Goal: Task Accomplishment & Management: Use online tool/utility

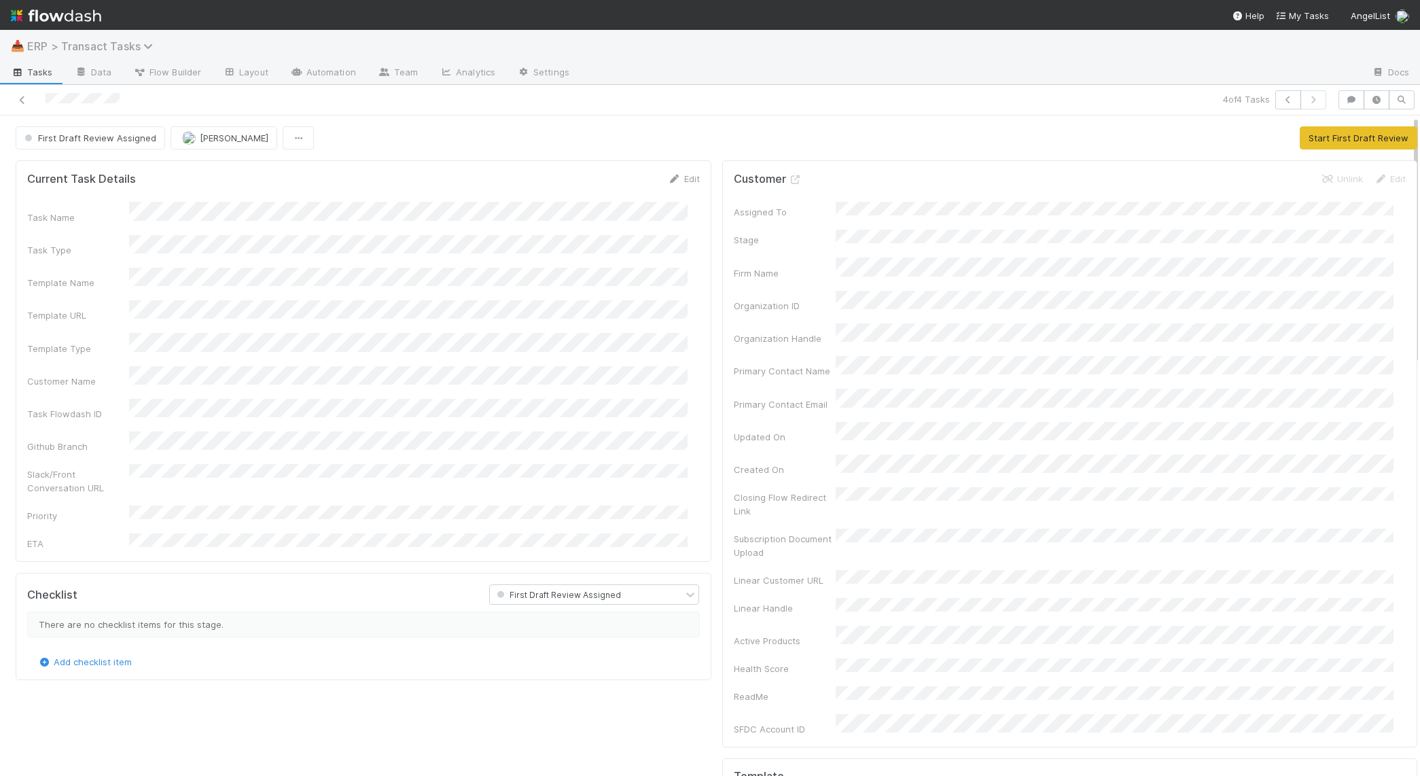
click at [50, 51] on span "ERP > Transact Tasks" at bounding box center [93, 46] width 133 height 14
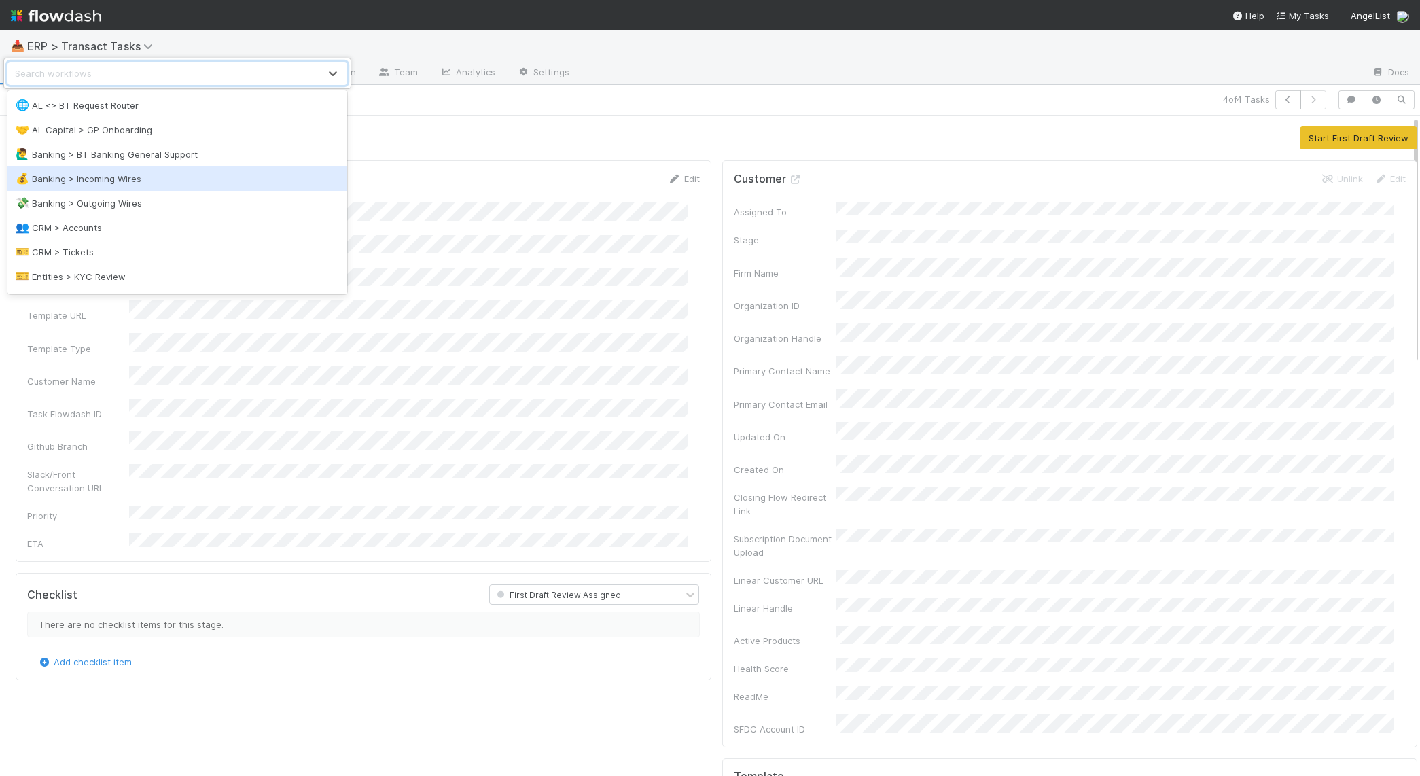
scroll to position [3, 0]
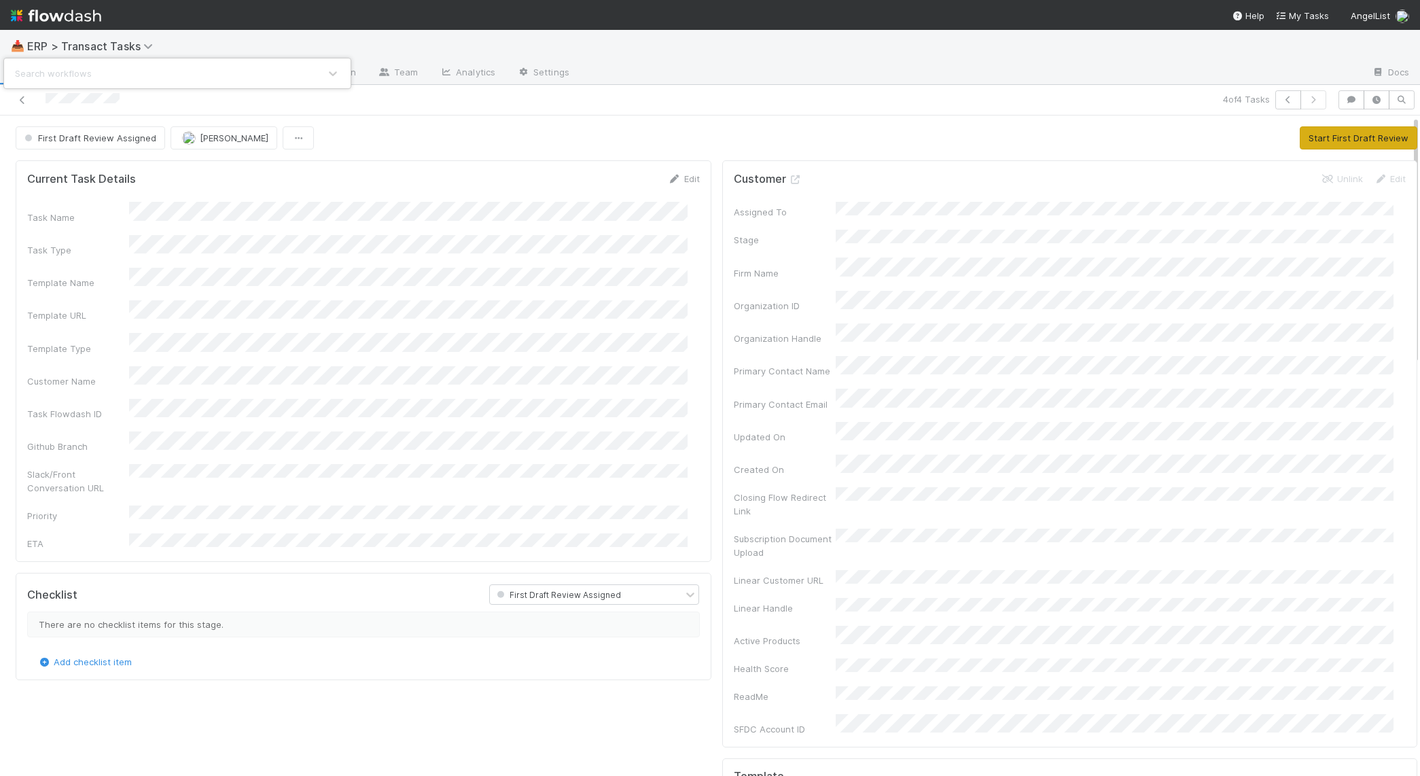
drag, startPoint x: 1142, startPoint y: 134, endPoint x: 1334, endPoint y: 146, distance: 192.7
click at [1190, 135] on div "Search workflows" at bounding box center [710, 388] width 1420 height 776
click at [1353, 140] on button "Start First Draft Review" at bounding box center [1359, 137] width 118 height 23
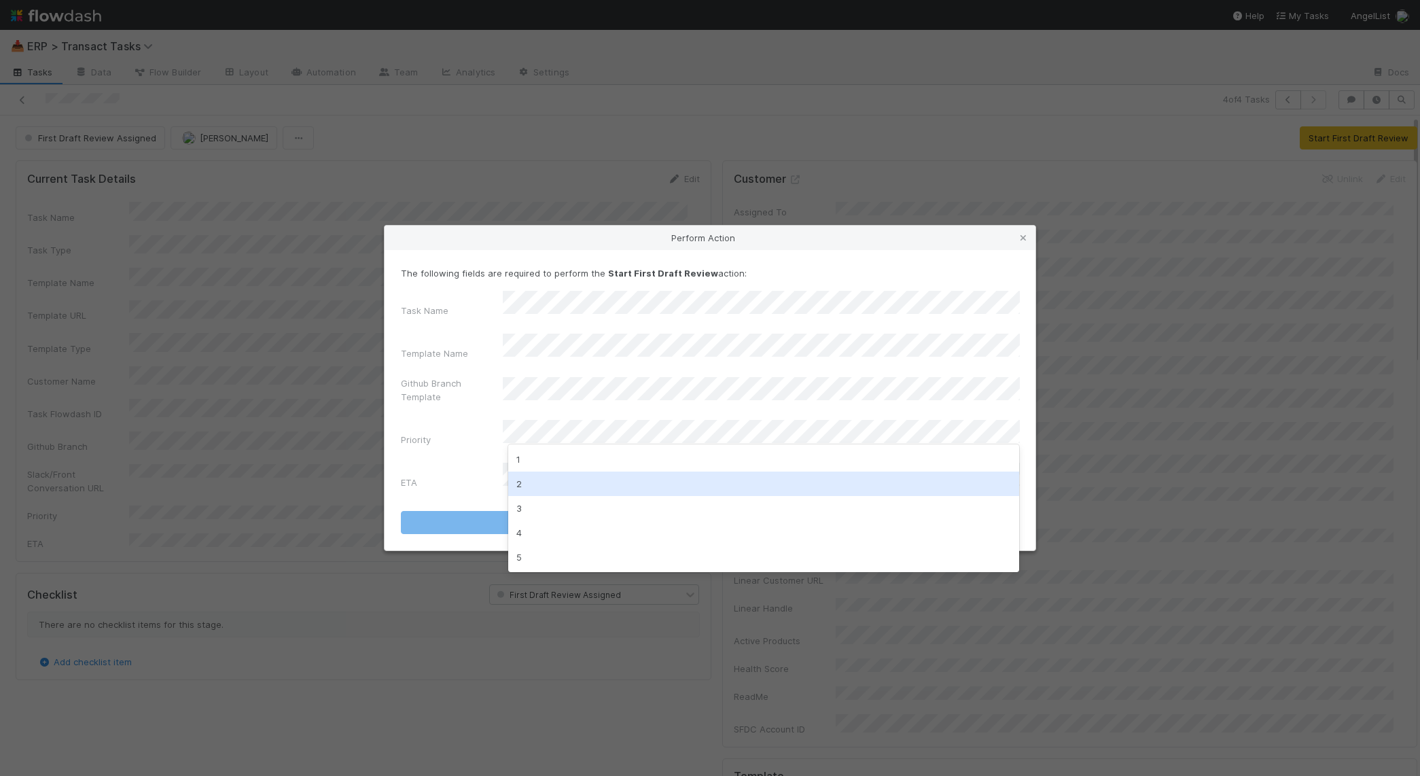
click at [574, 487] on div "2" at bounding box center [764, 484] width 512 height 24
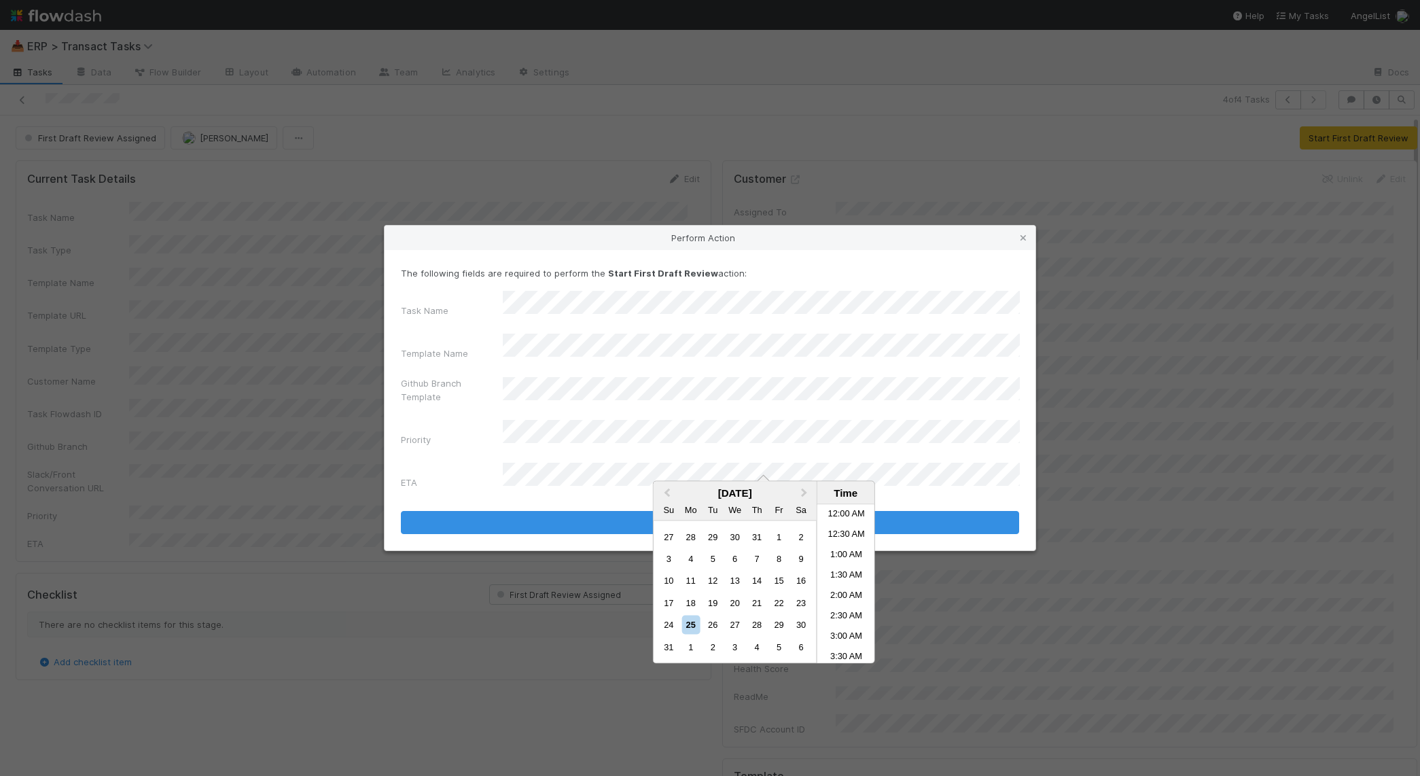
scroll to position [563, 0]
click at [847, 636] on li "5:00 PM" at bounding box center [847, 645] width 58 height 20
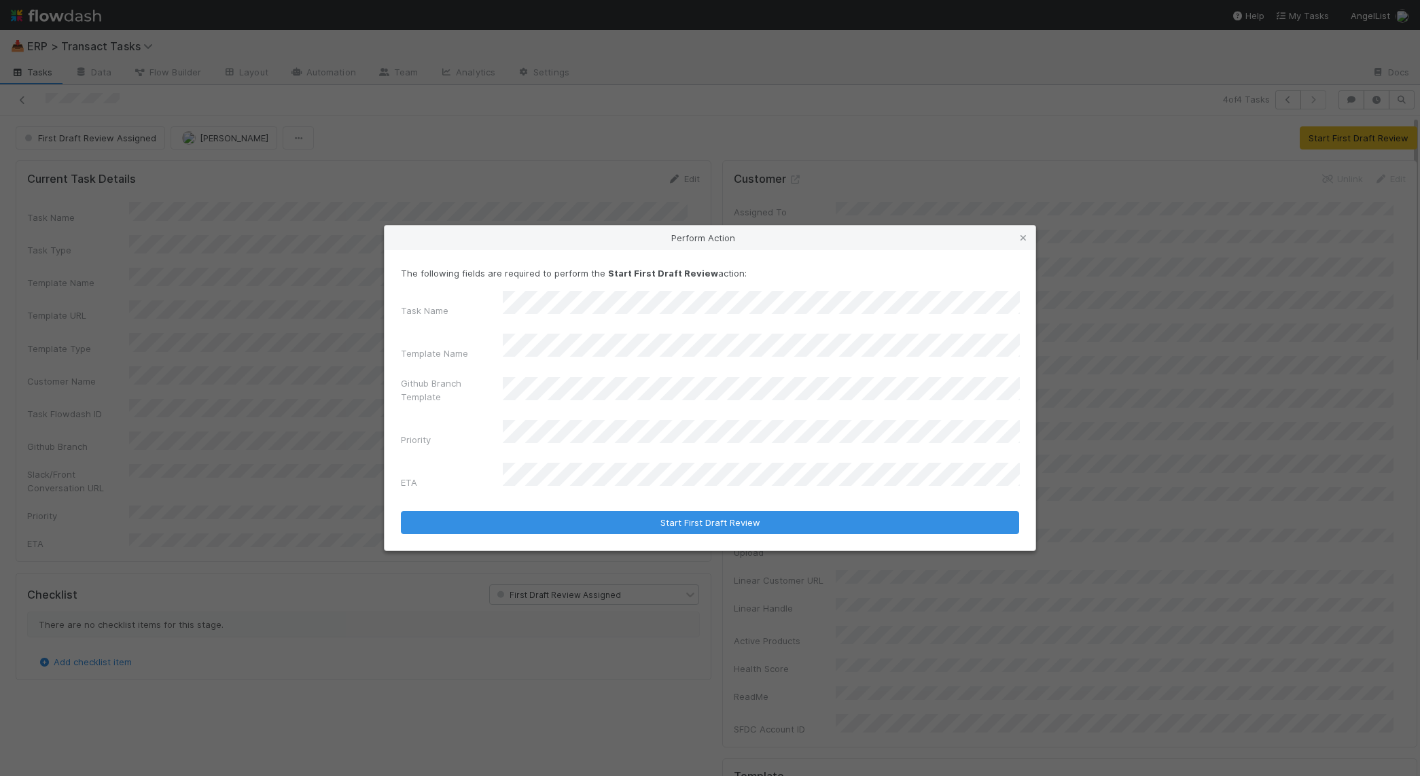
click at [690, 514] on div "The following fields are required to perform the Start First Draft Review actio…" at bounding box center [710, 400] width 651 height 300
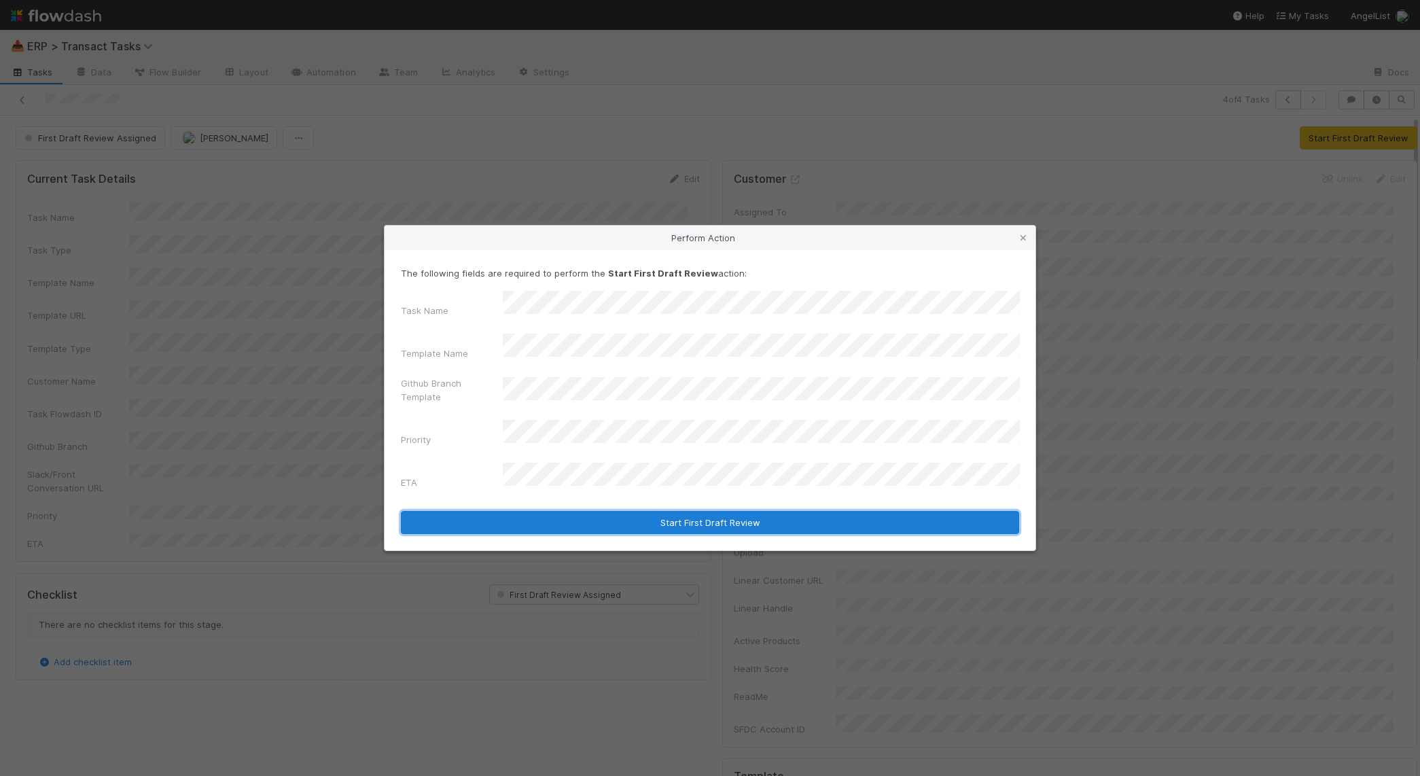
click at [606, 511] on button "Start First Draft Review" at bounding box center [710, 522] width 618 height 23
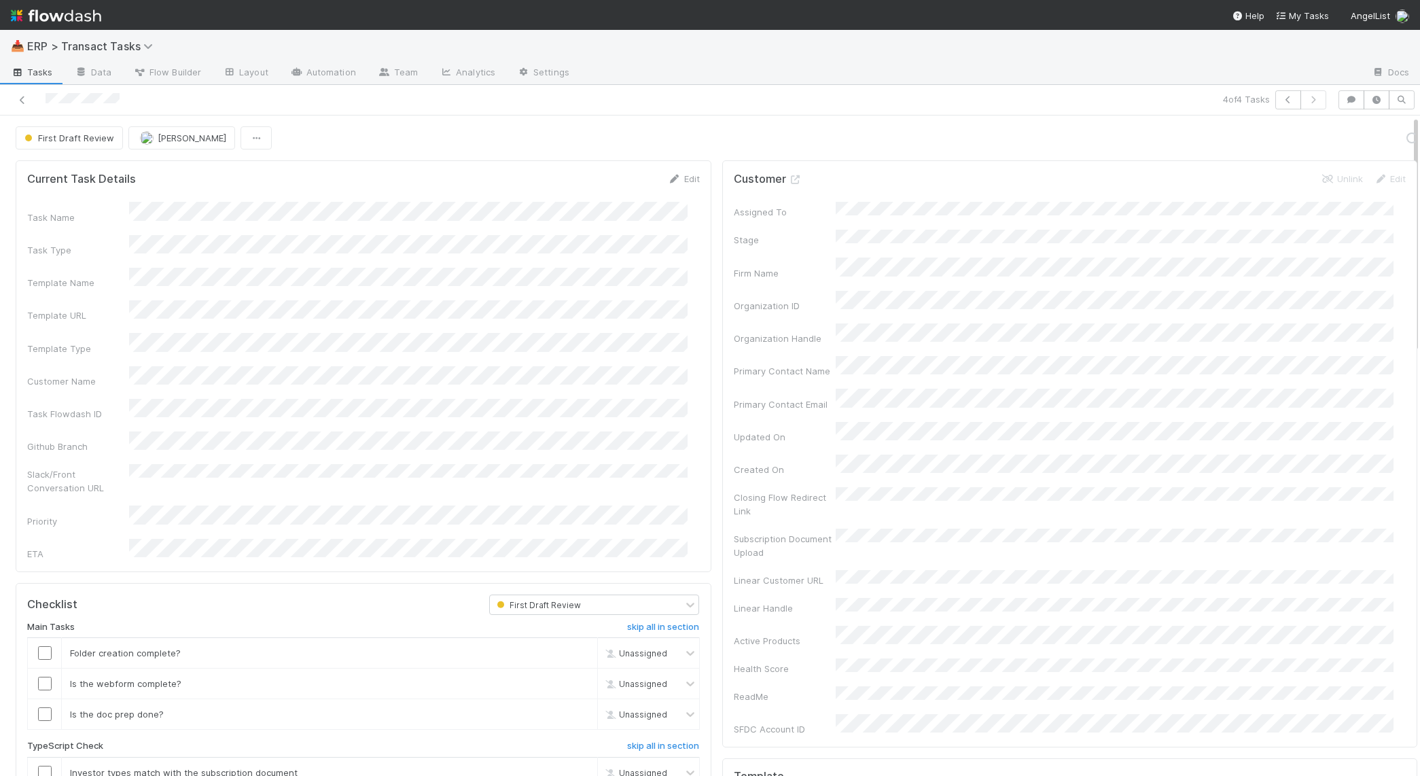
click at [59, 38] on span "ERP > Transact Tasks" at bounding box center [98, 46] width 143 height 16
click at [82, 50] on span "ERP > Transact Tasks" at bounding box center [93, 46] width 133 height 14
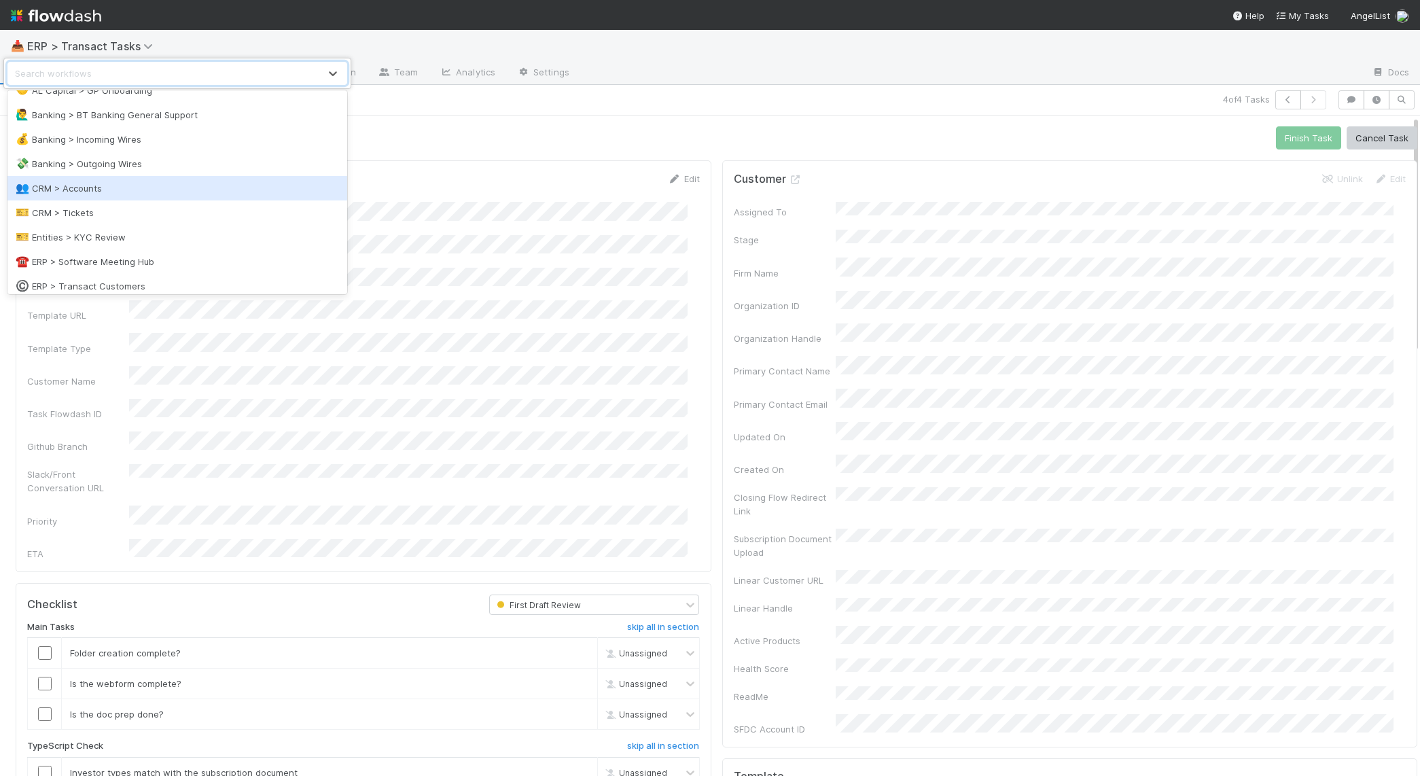
scroll to position [131, 0]
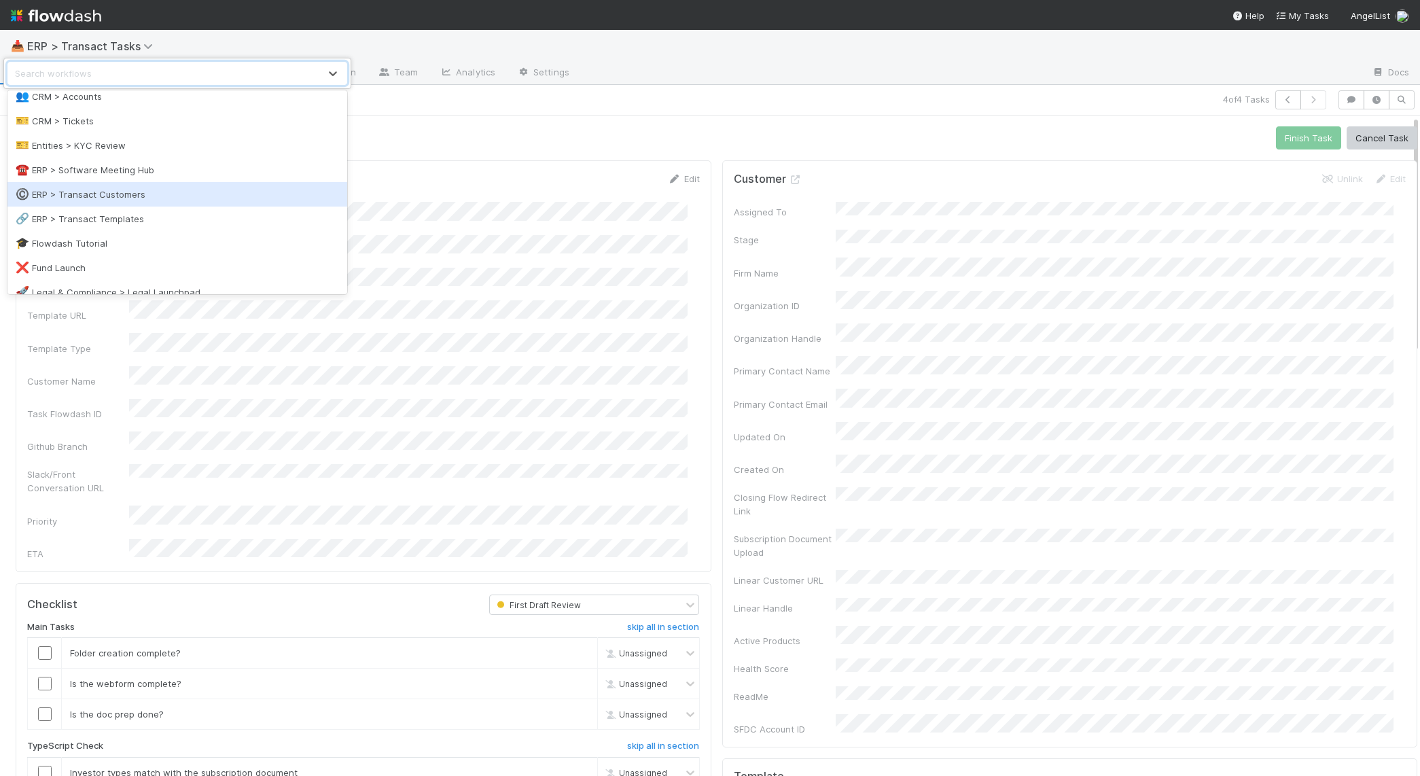
click at [98, 198] on div "©️ ERP > Transact Customers" at bounding box center [178, 195] width 324 height 14
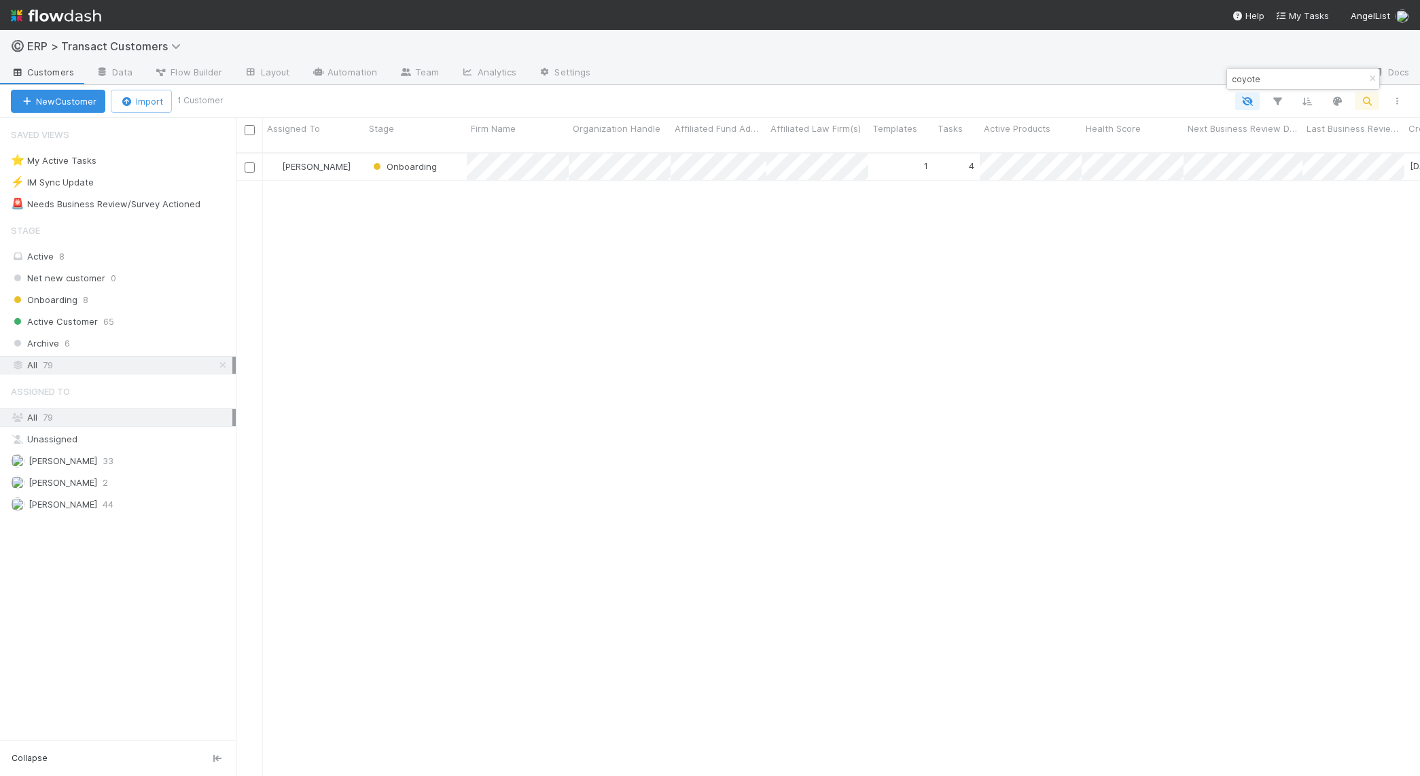
scroll to position [622, 1172]
click at [864, 273] on div "[PERSON_NAME] Onboarding 1 4 [DATE] 4:10:40 PM" at bounding box center [828, 471] width 1185 height 634
click at [76, 103] on button "New Customer" at bounding box center [58, 101] width 94 height 23
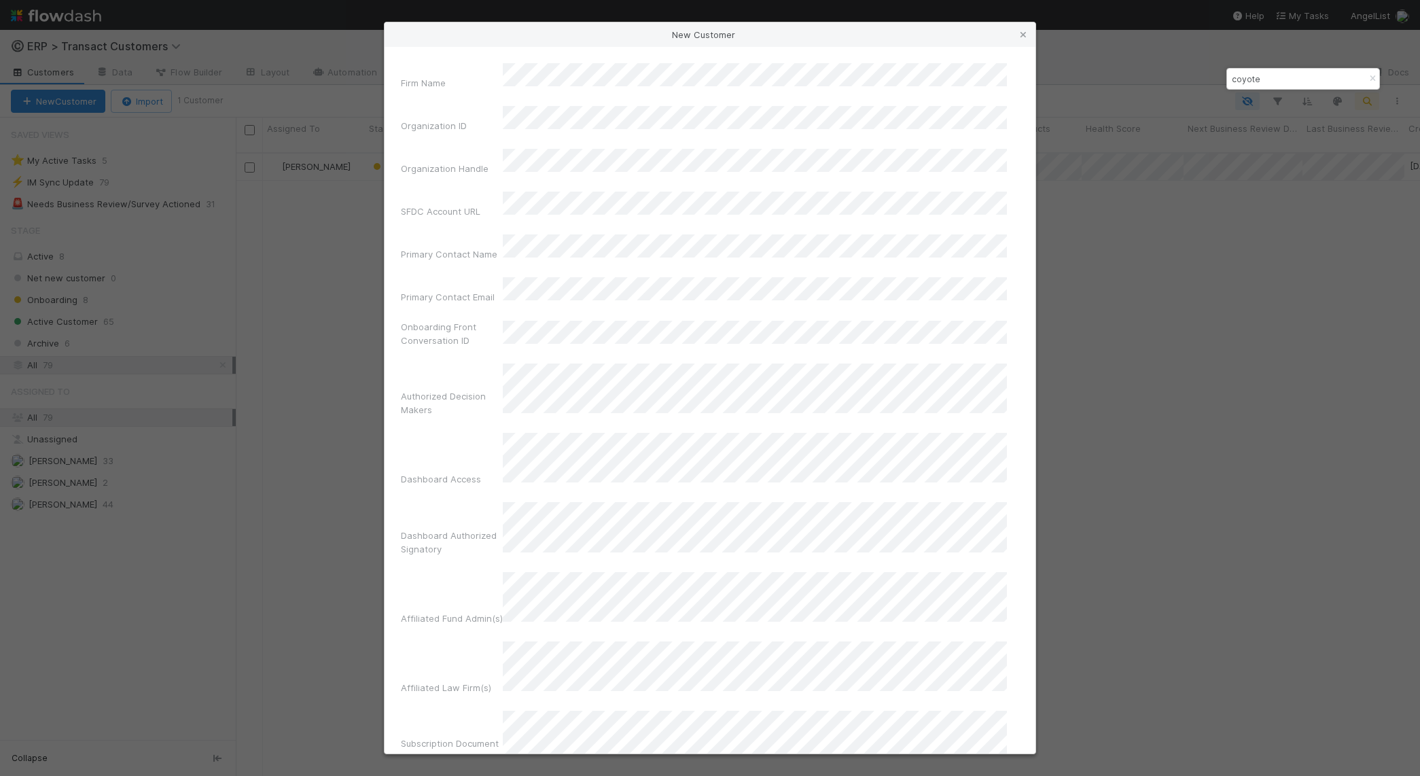
click at [930, 36] on div "New Customer" at bounding box center [710, 34] width 651 height 24
click at [408, 63] on div "Firm Name" at bounding box center [710, 79] width 618 height 32
click at [643, 738] on div "Firm Name Organization ID Organization Handle SFDC Account URL Primary Contact …" at bounding box center [710, 400] width 651 height 707
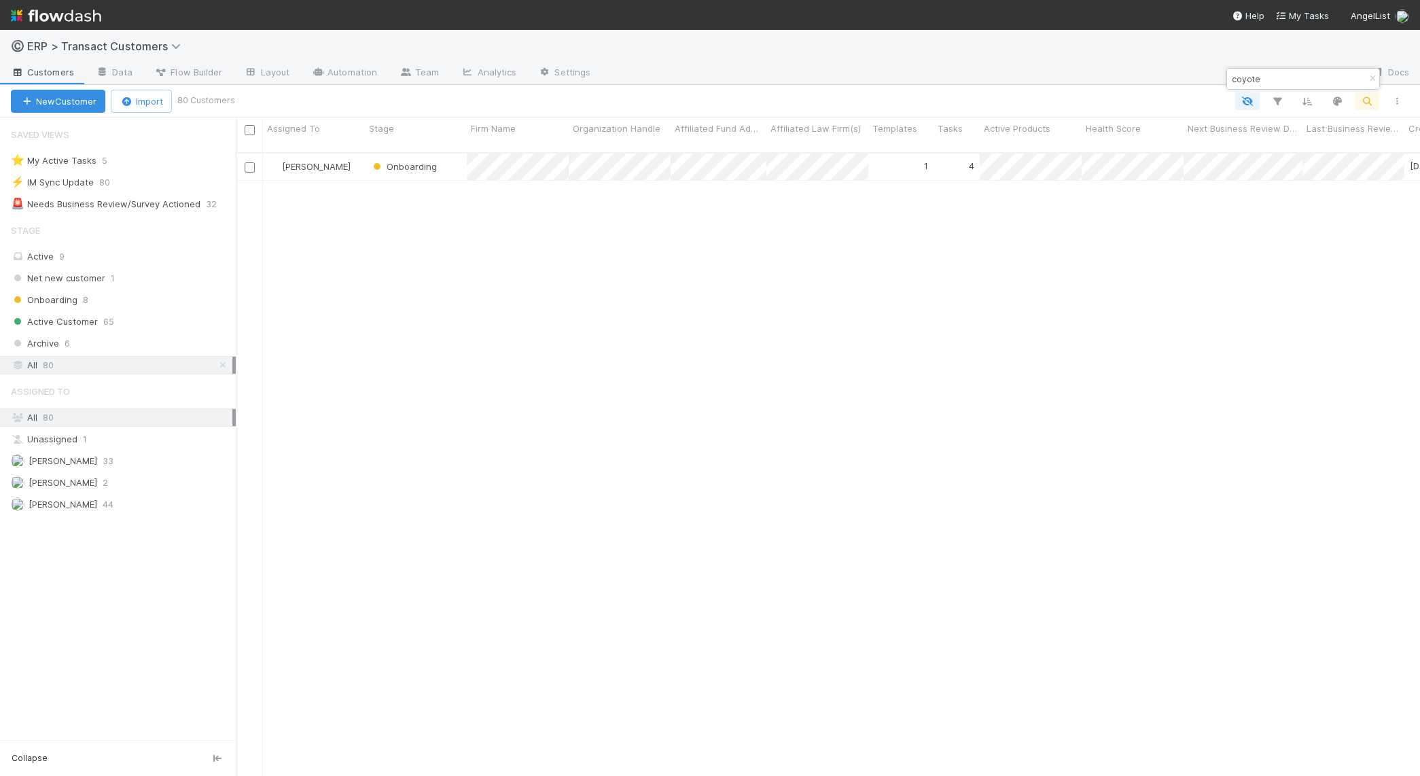
click at [1308, 76] on input "coyote" at bounding box center [1297, 79] width 136 height 16
type input "sharebear"
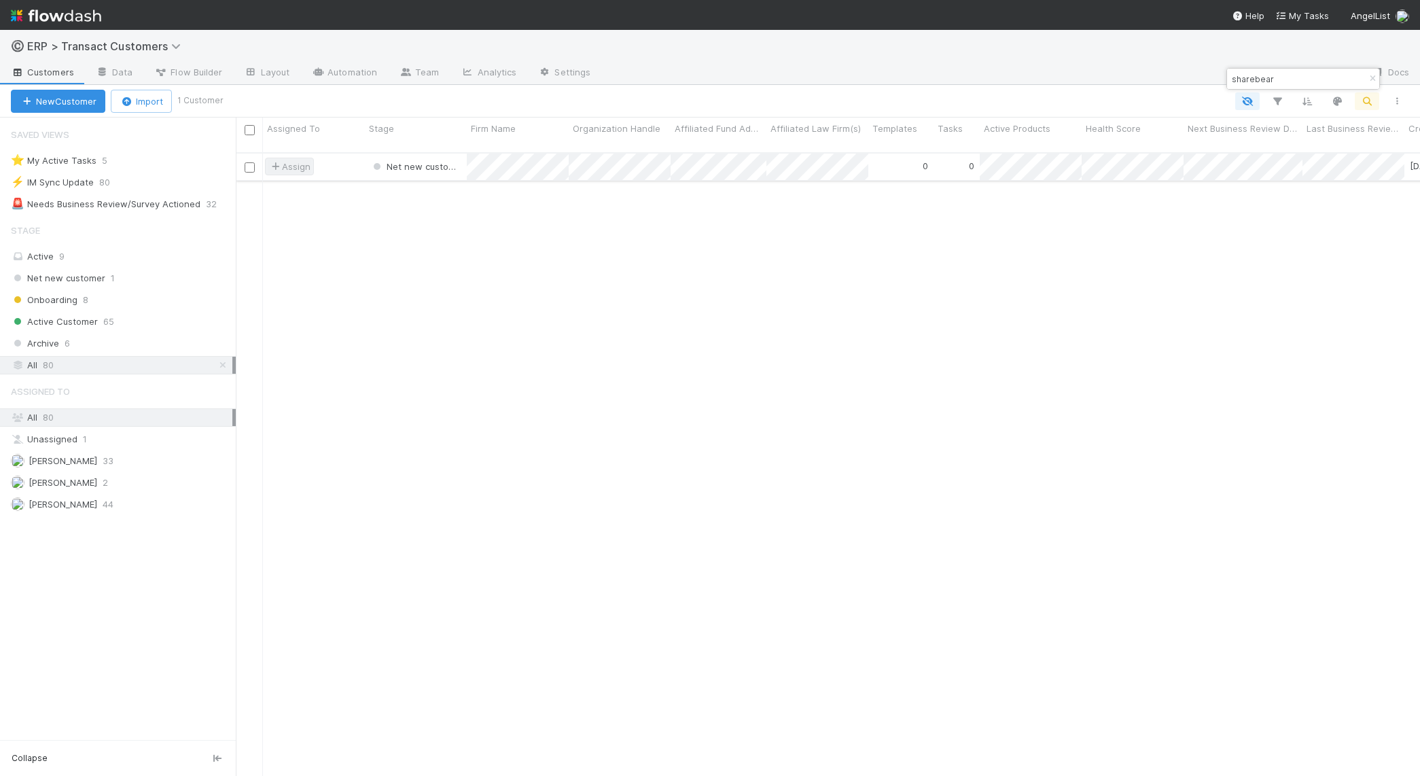
click at [294, 160] on span "Assign" at bounding box center [289, 167] width 42 height 14
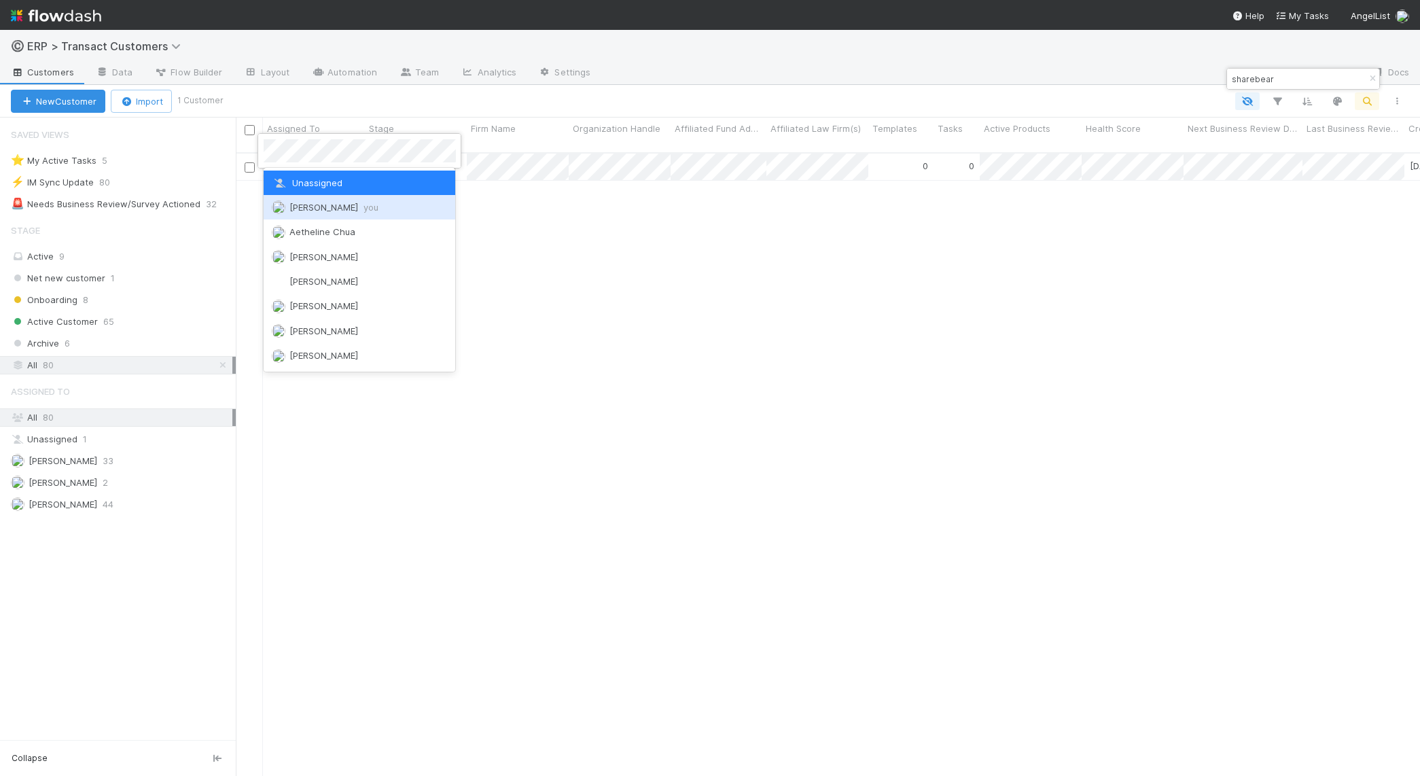
click at [299, 203] on span "[PERSON_NAME] you" at bounding box center [334, 207] width 89 height 11
click at [765, 220] on div at bounding box center [710, 388] width 1420 height 776
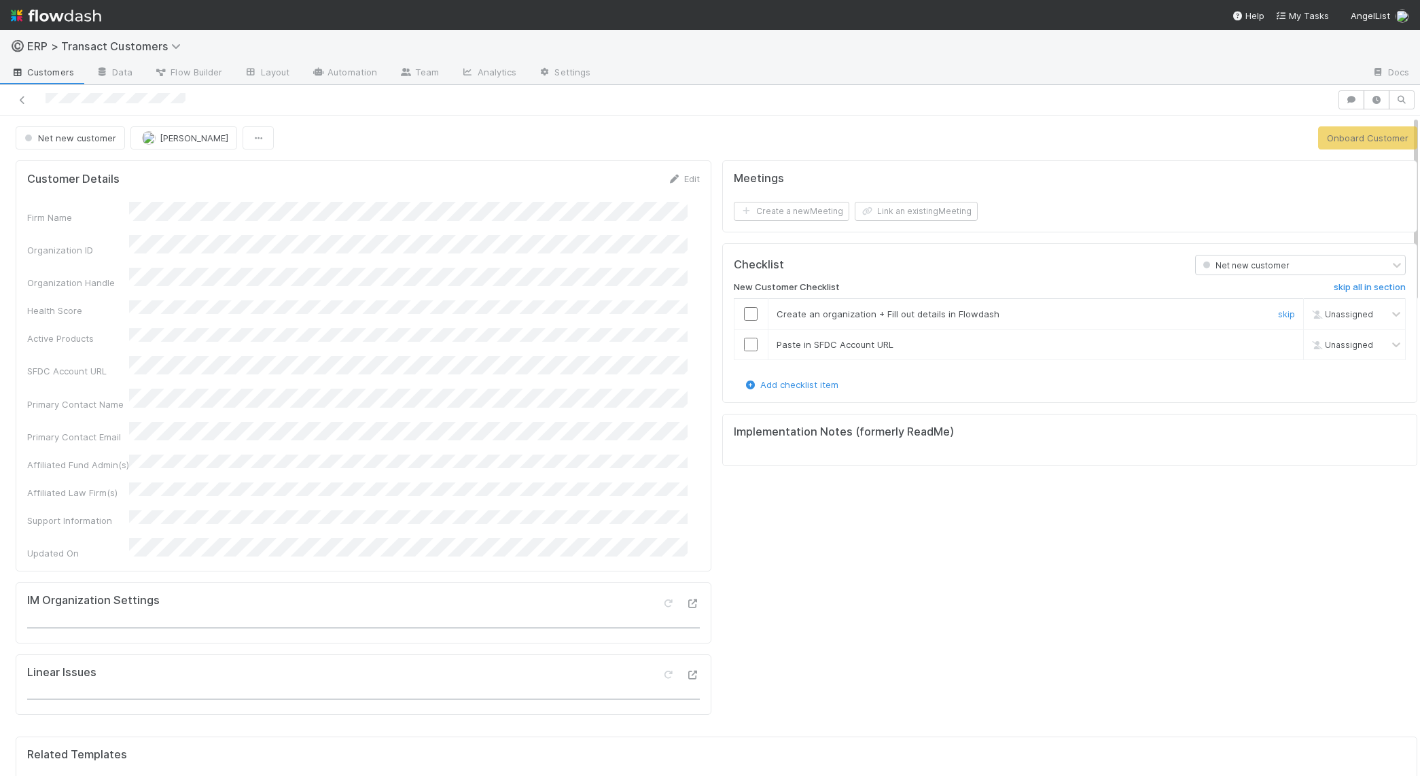
click at [744, 307] on input "checkbox" at bounding box center [751, 314] width 14 height 14
click at [744, 338] on input "checkbox" at bounding box center [751, 345] width 14 height 14
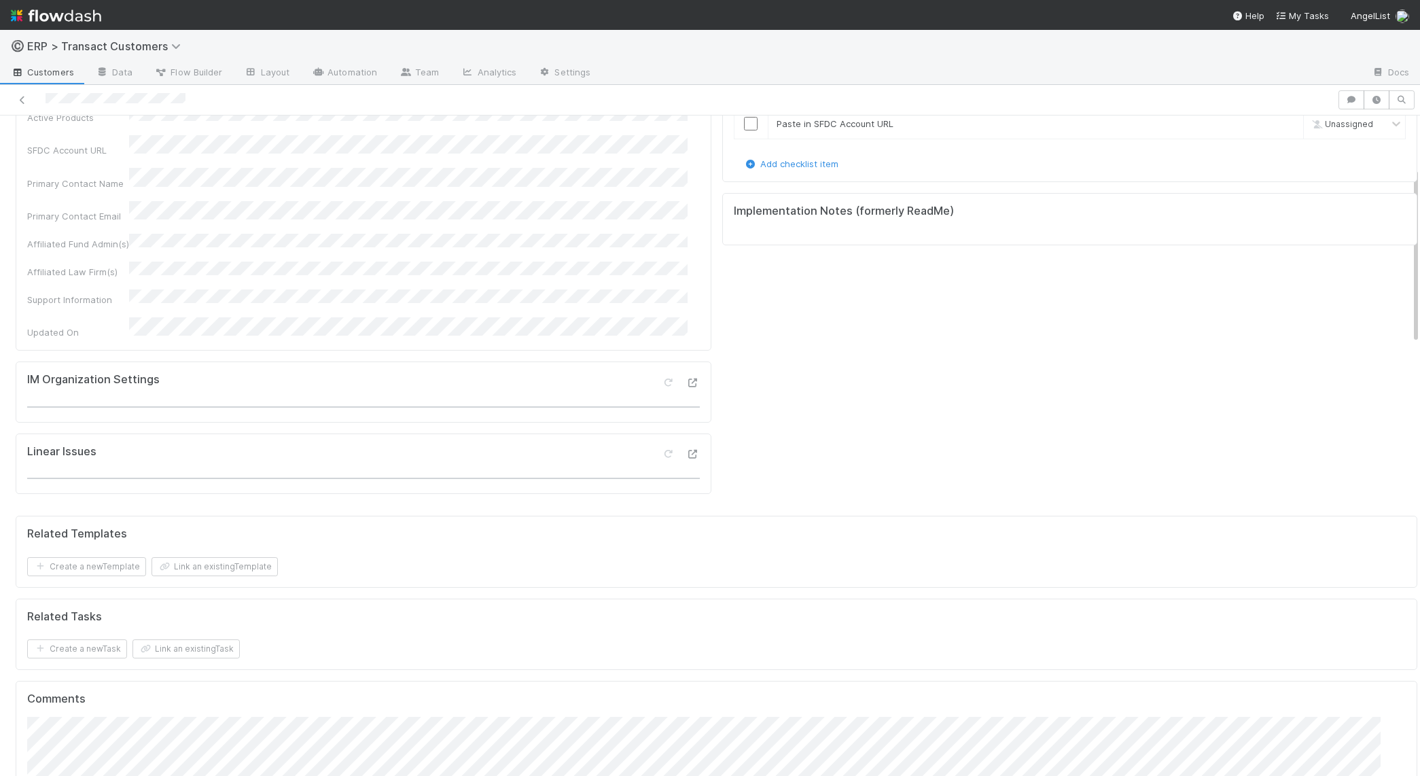
scroll to position [69, 0]
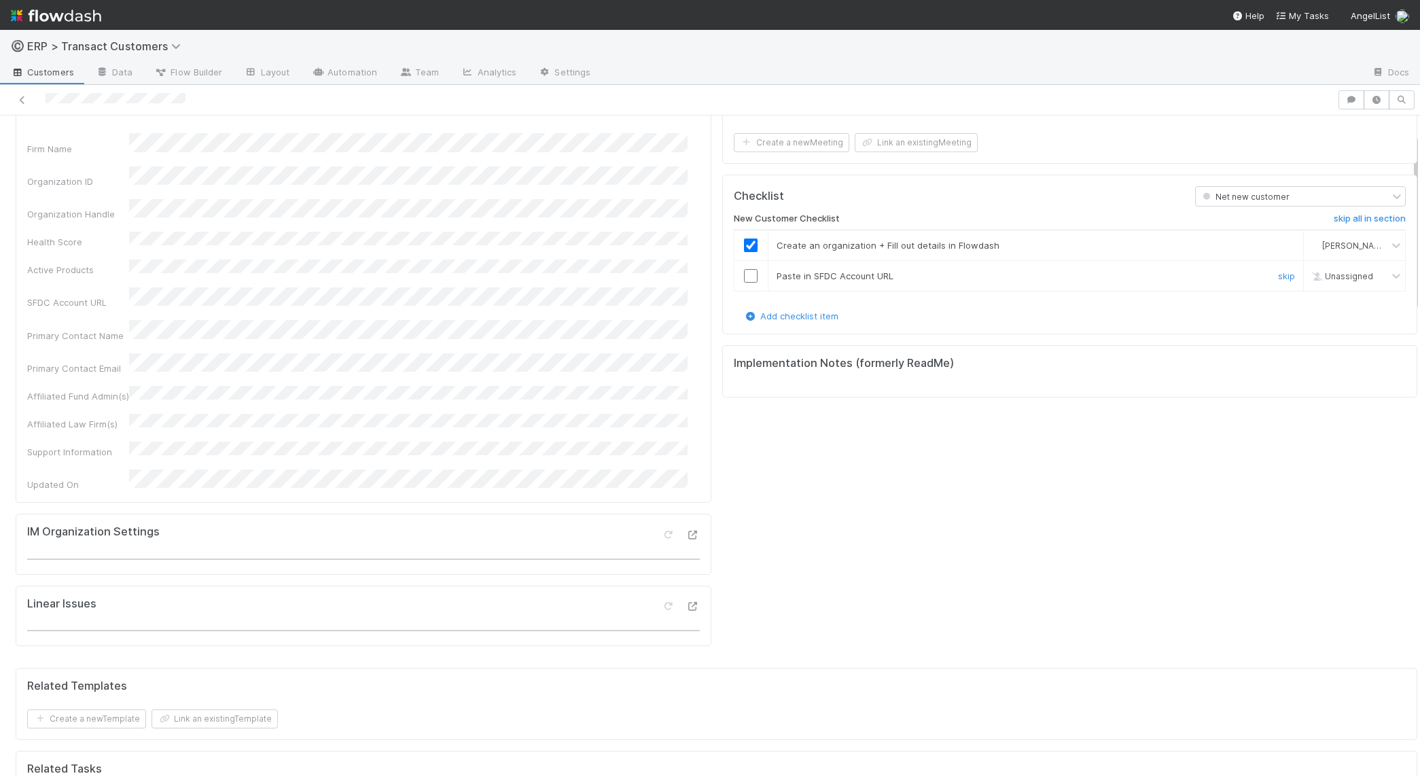
click at [744, 269] on input "checkbox" at bounding box center [751, 276] width 14 height 14
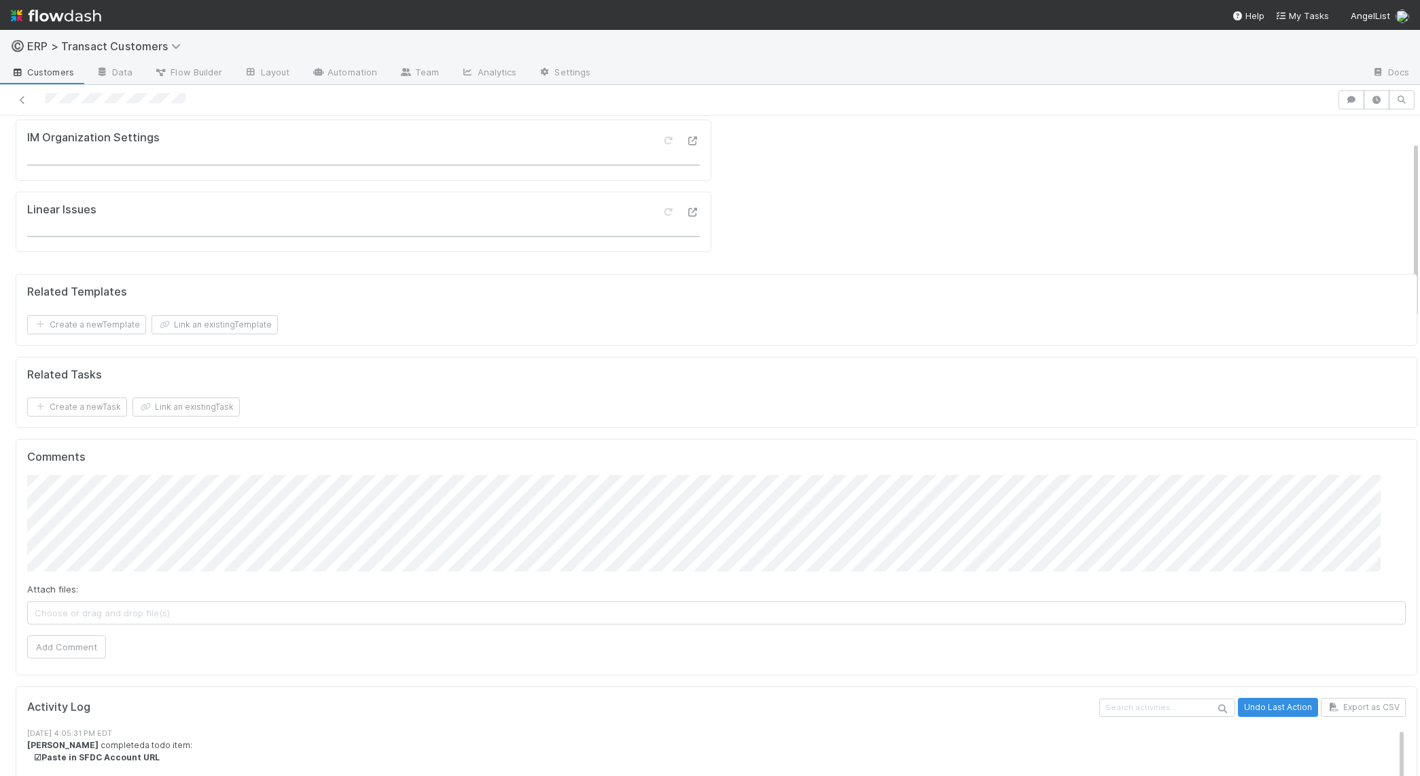
scroll to position [0, 0]
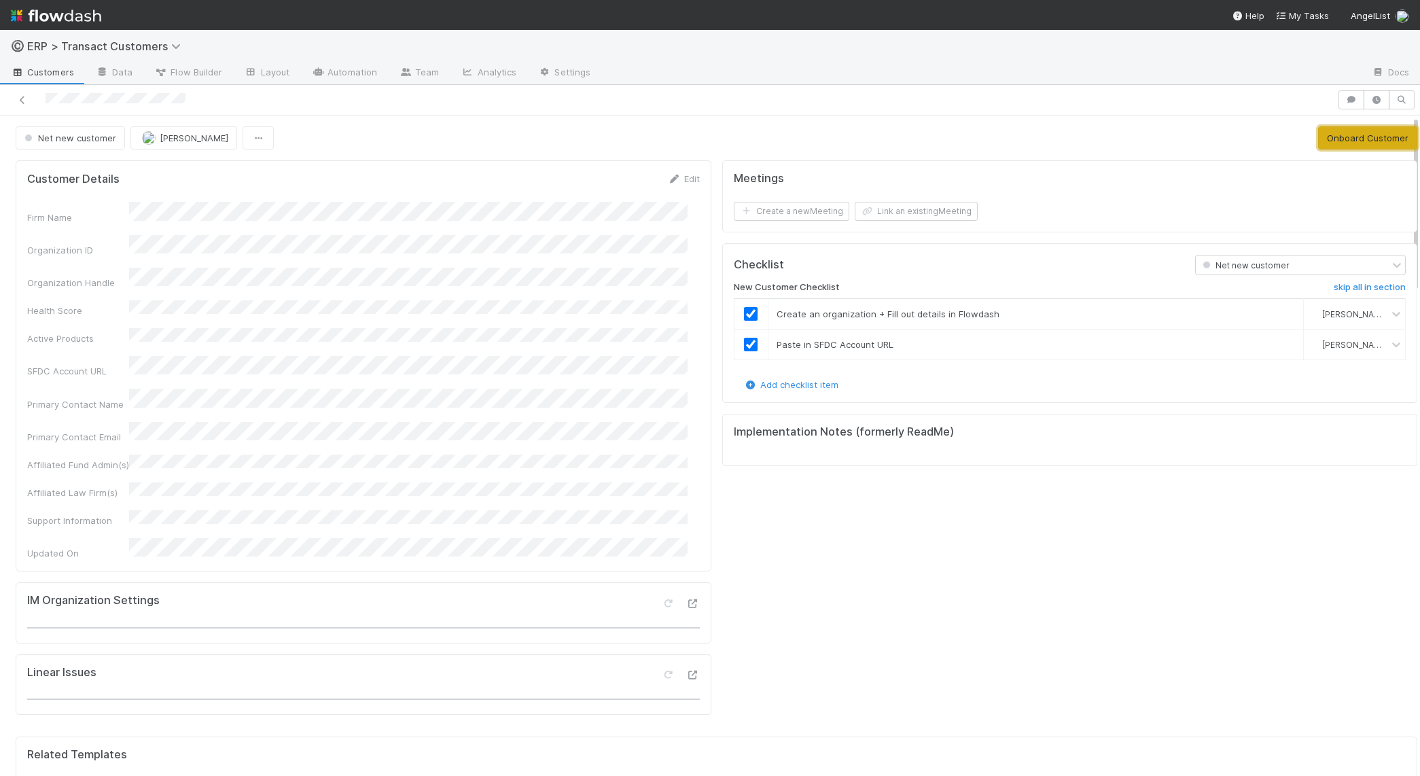
click at [1346, 133] on button "Onboard Customer" at bounding box center [1368, 137] width 99 height 23
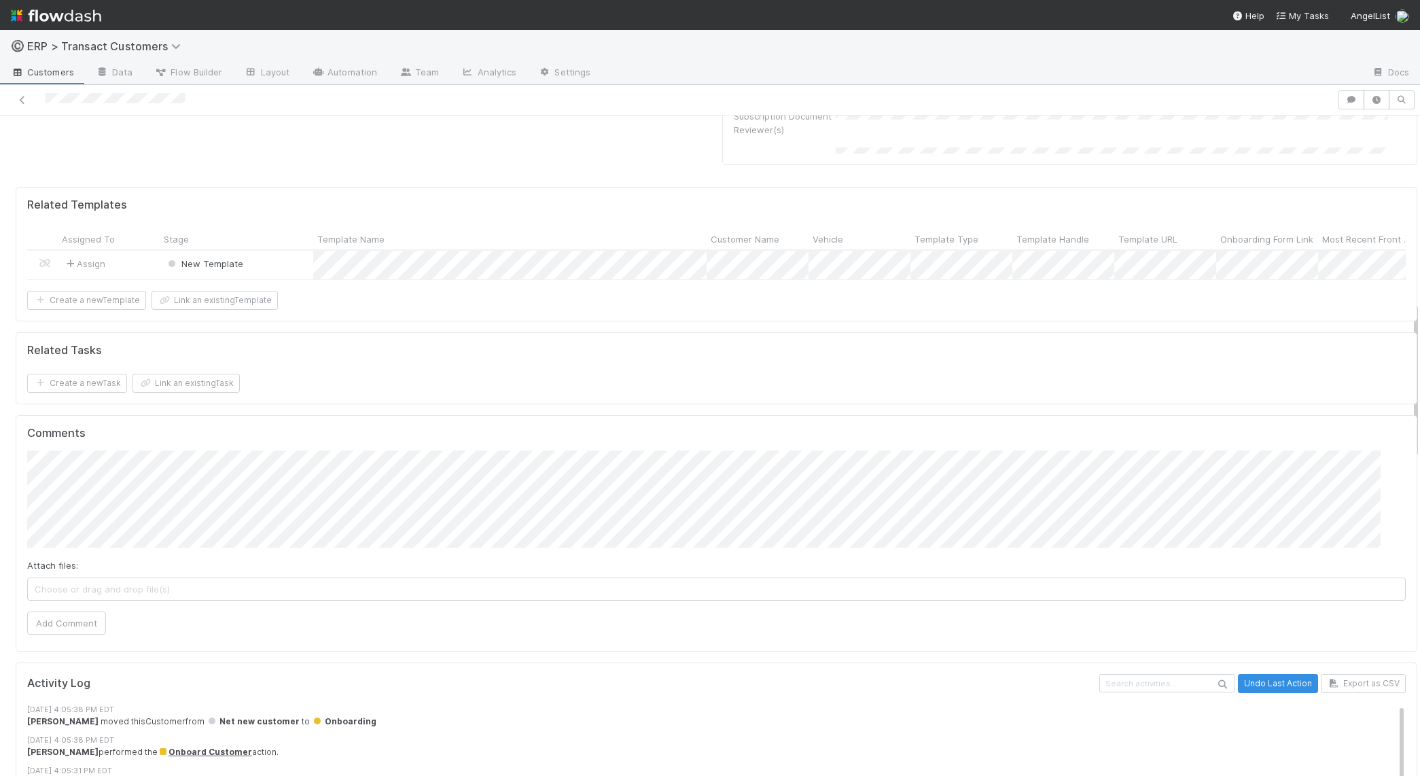
scroll to position [729, 0]
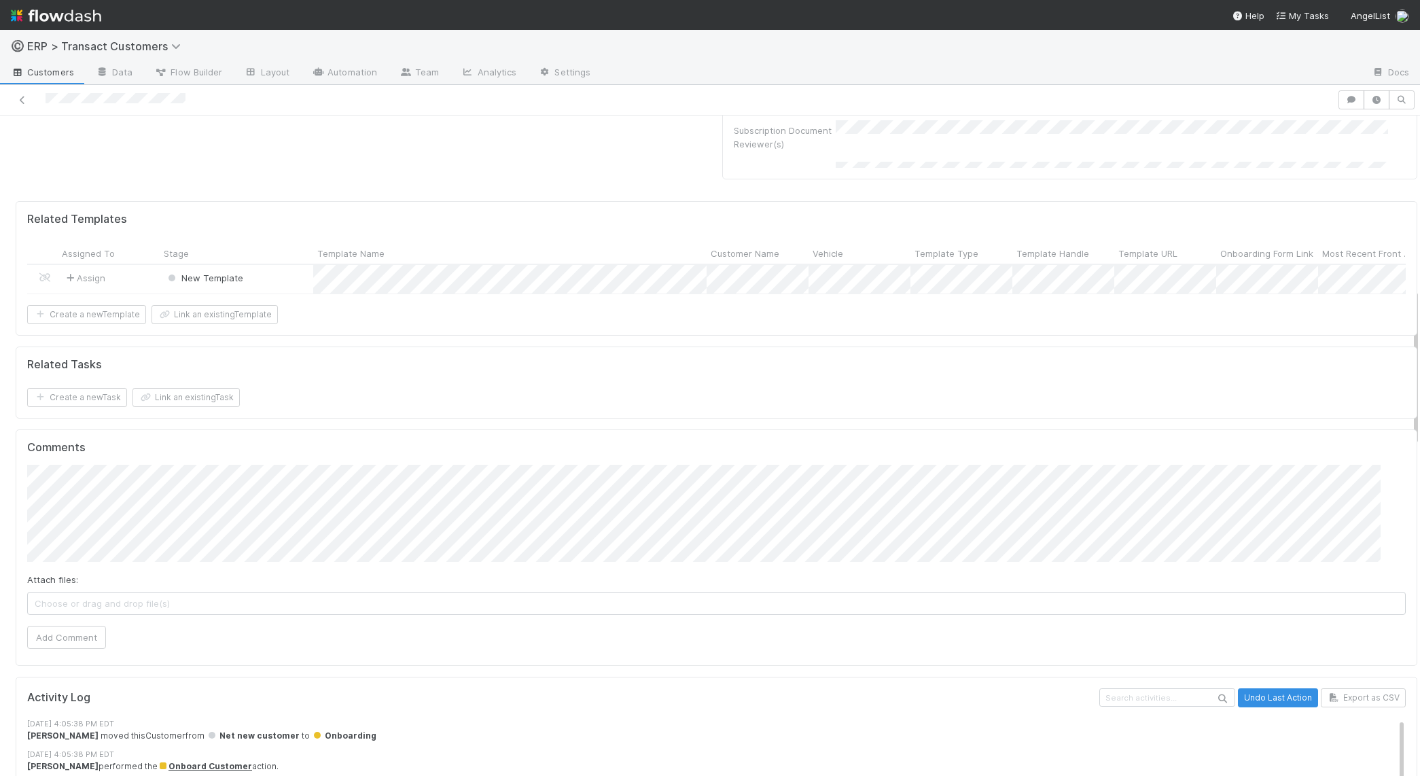
click at [269, 274] on div "New Template" at bounding box center [237, 279] width 154 height 29
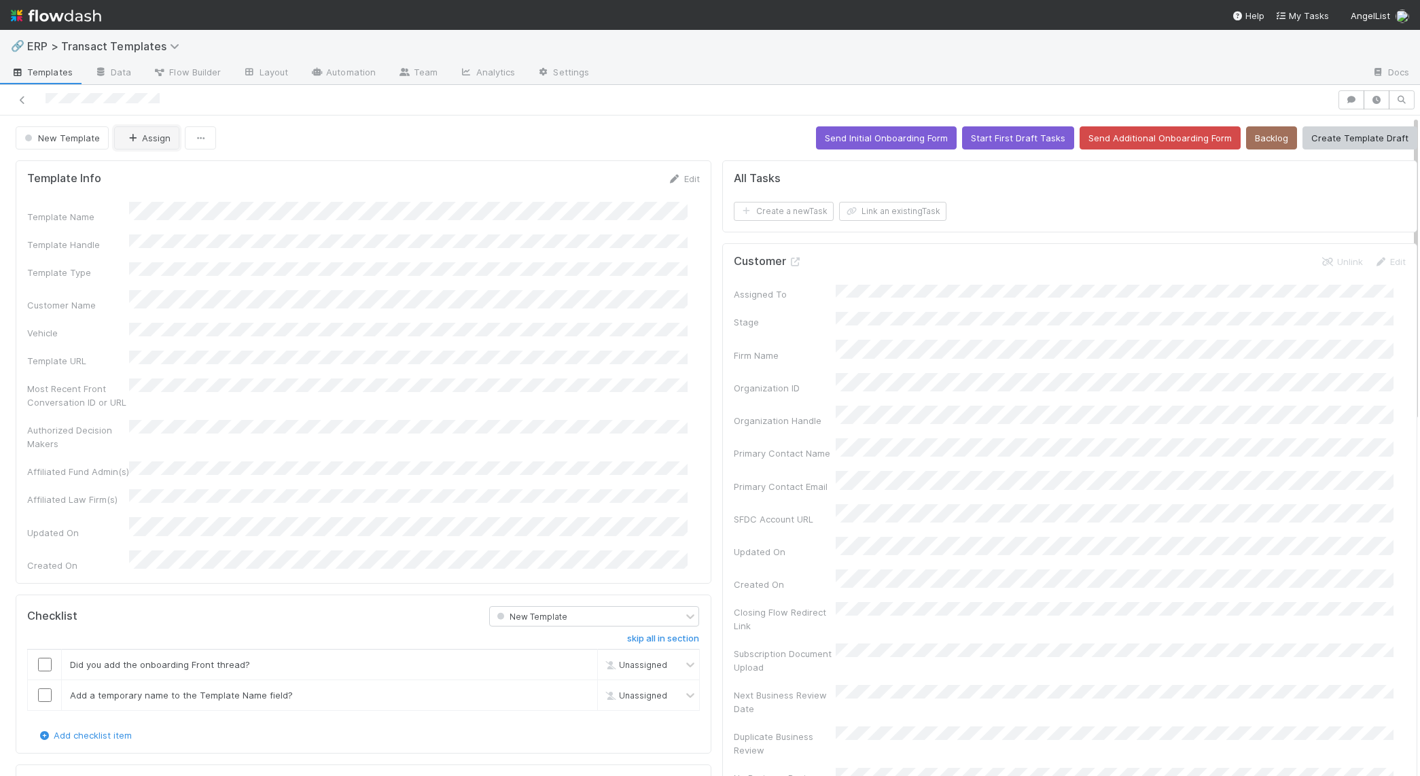
click at [137, 135] on button "Assign" at bounding box center [146, 137] width 65 height 23
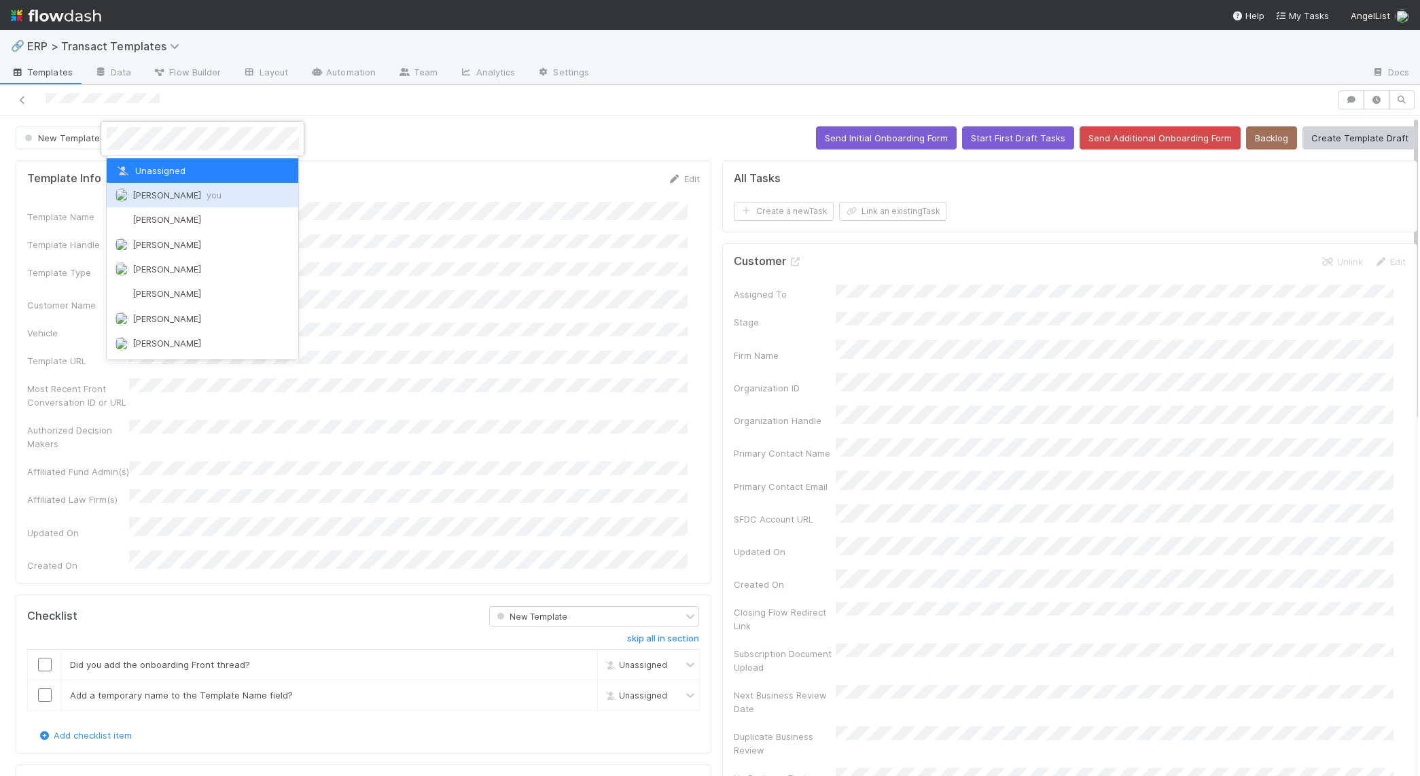
click at [150, 186] on div "[PERSON_NAME] you" at bounding box center [203, 195] width 192 height 24
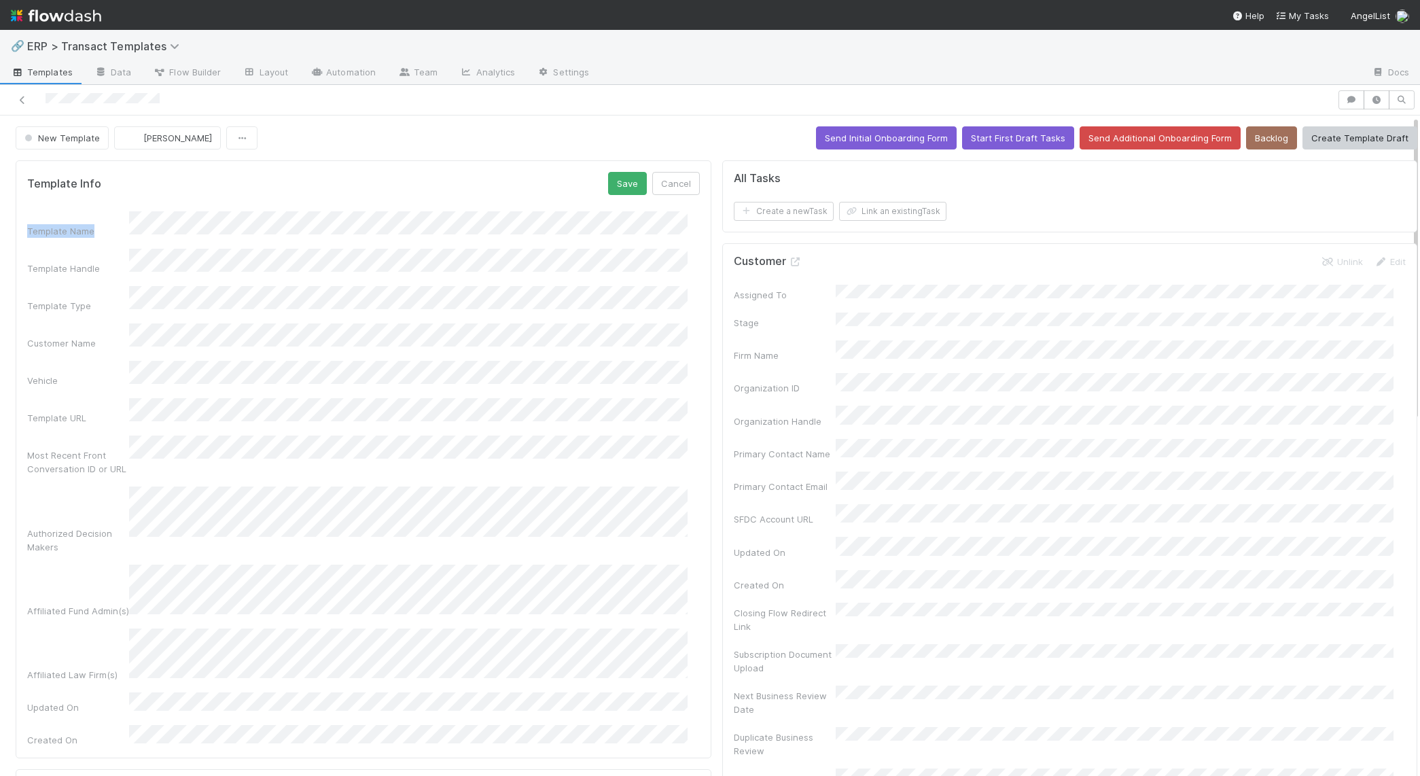
click at [169, 207] on form "Template Info Save Cancel Template Name Template Handle Template Type Customer …" at bounding box center [363, 459] width 673 height 575
click at [195, 303] on div "Template Name Template Handle Template Type Customer Name Vehicle Template URL …" at bounding box center [363, 479] width 673 height 536
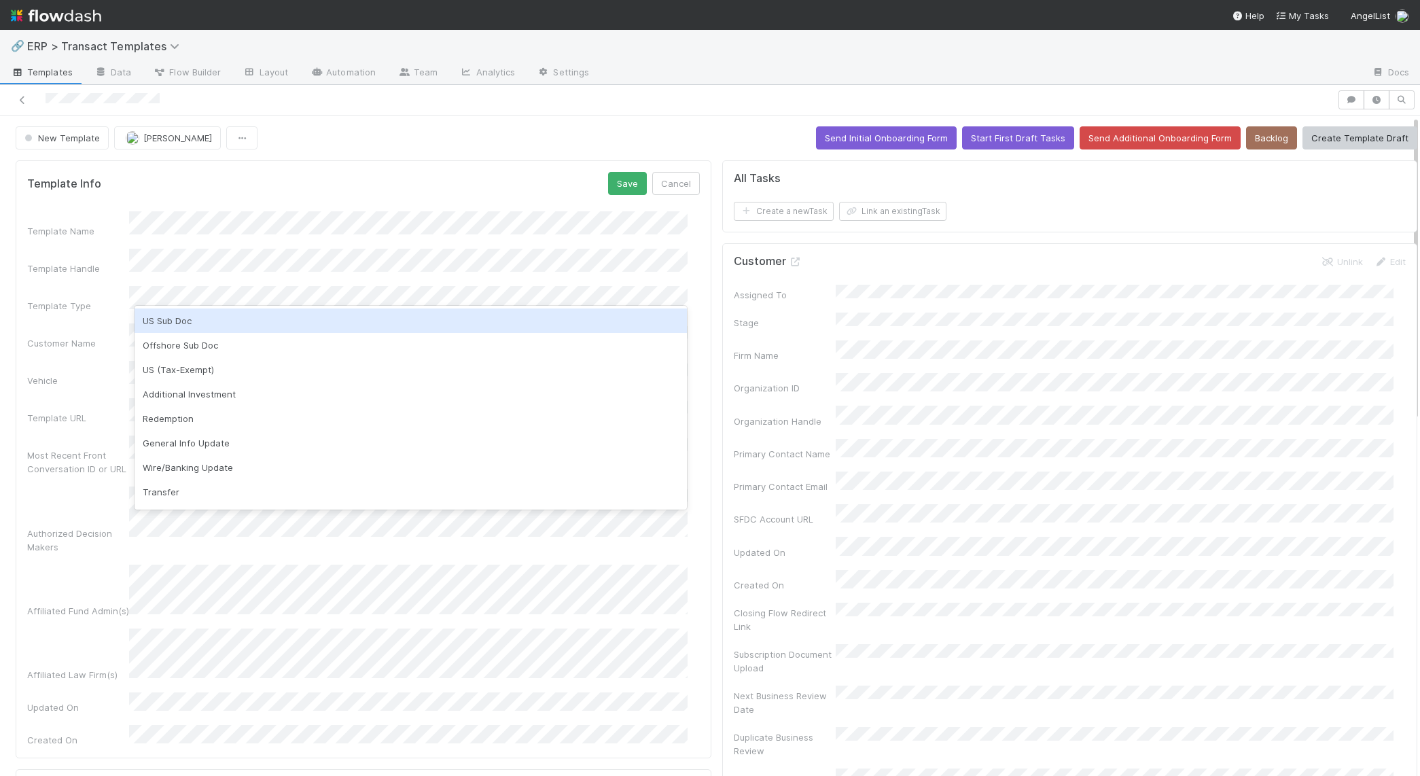
click at [198, 310] on div "US Sub Doc" at bounding box center [411, 321] width 553 height 24
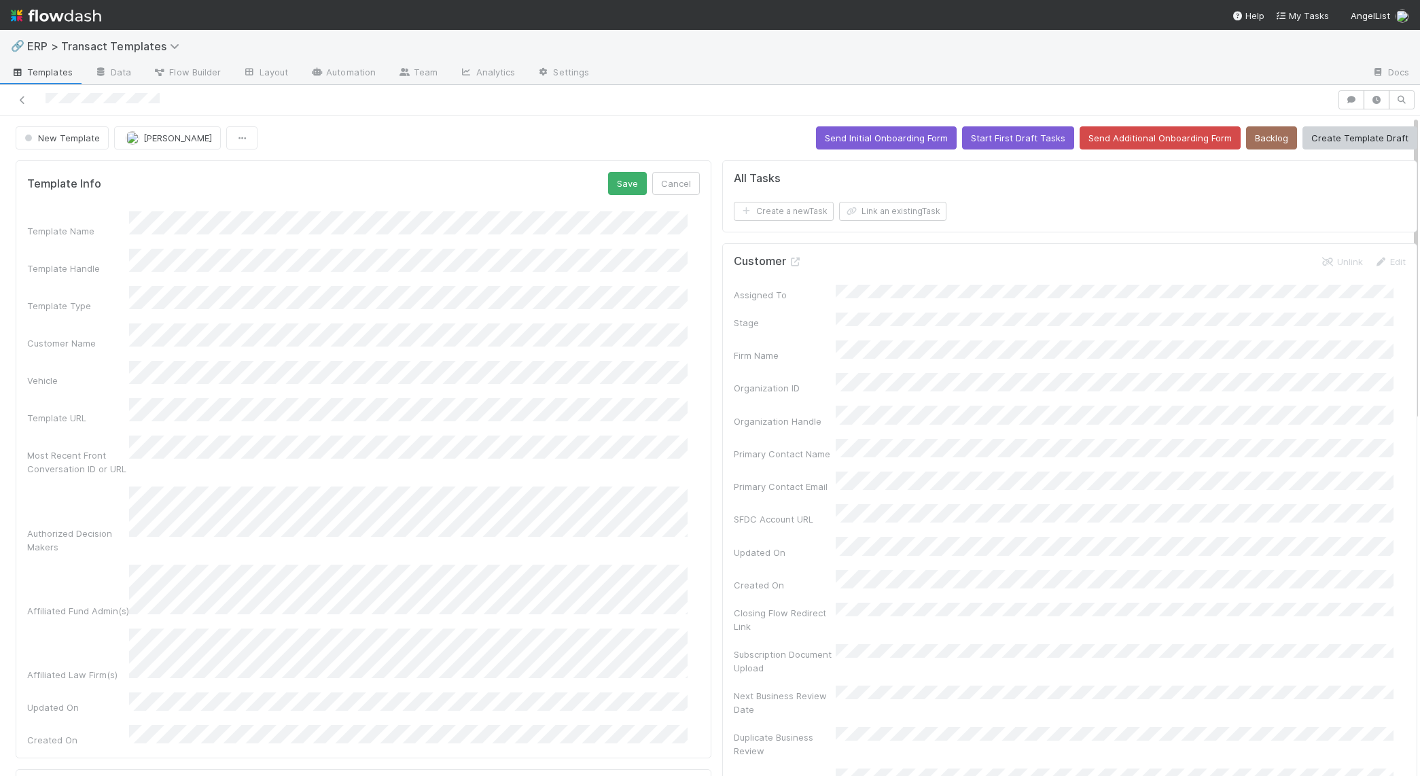
click at [87, 361] on div "Vehicle" at bounding box center [363, 374] width 673 height 27
click at [126, 256] on div "Template Handle" at bounding box center [363, 262] width 673 height 27
click at [618, 181] on button "Save" at bounding box center [627, 183] width 39 height 23
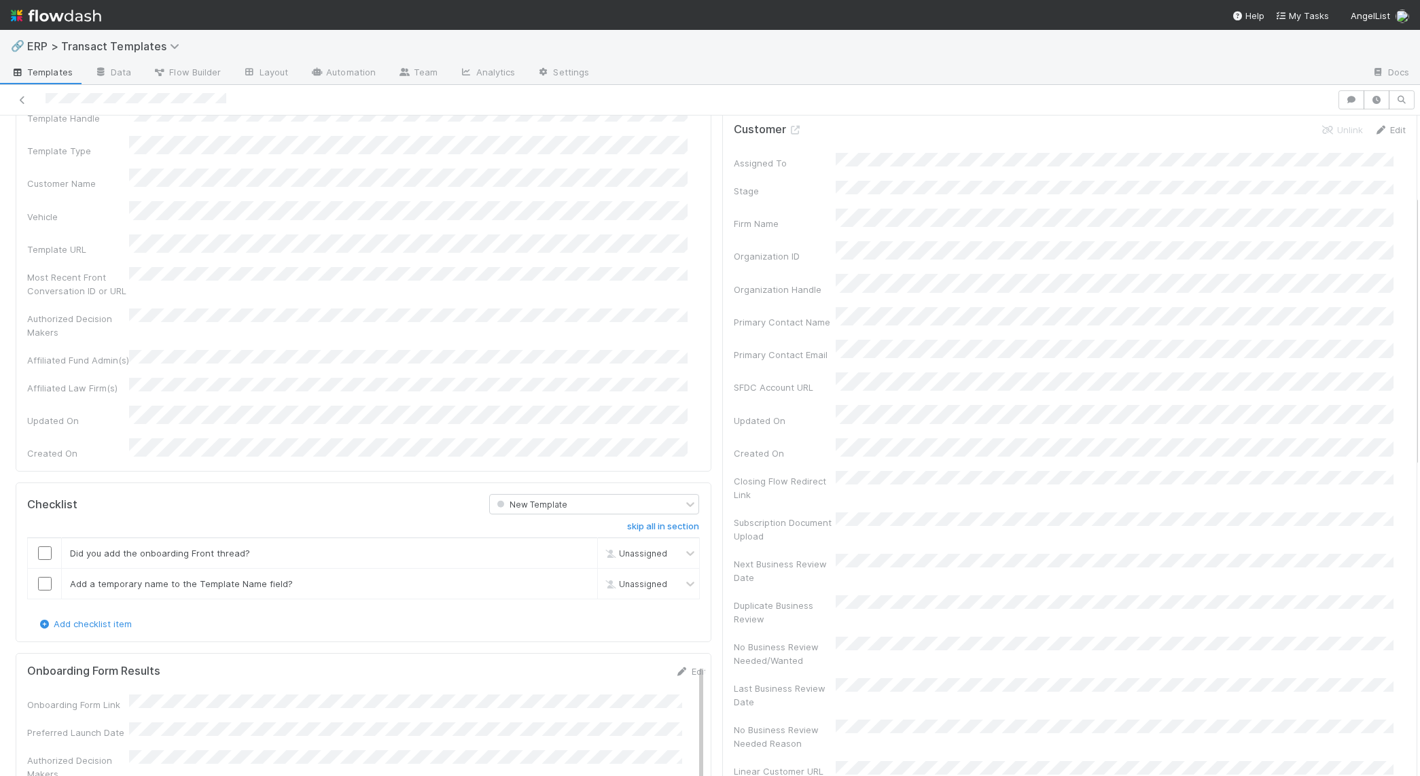
scroll to position [193, 0]
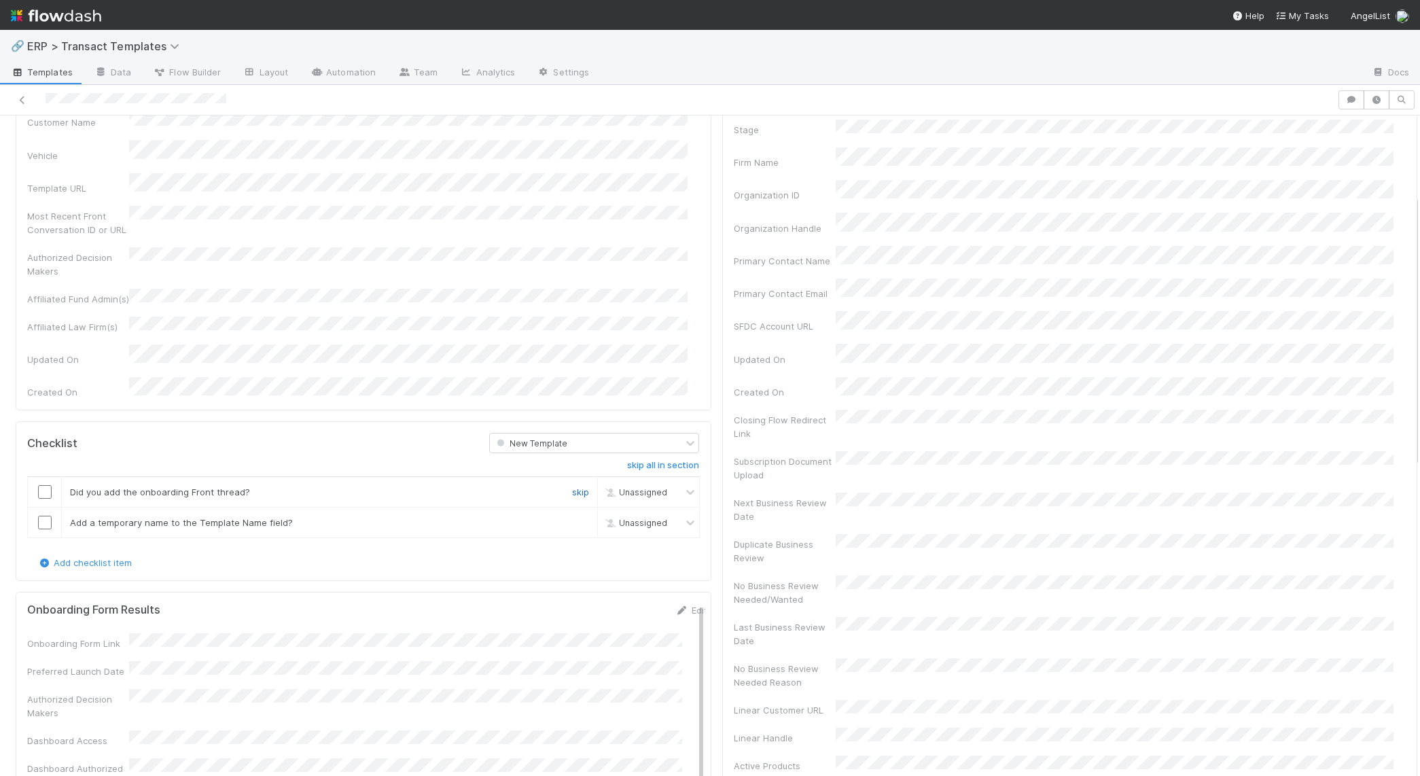
click at [572, 487] on link "skip" at bounding box center [580, 492] width 17 height 11
click at [45, 516] on input "checkbox" at bounding box center [45, 523] width 14 height 14
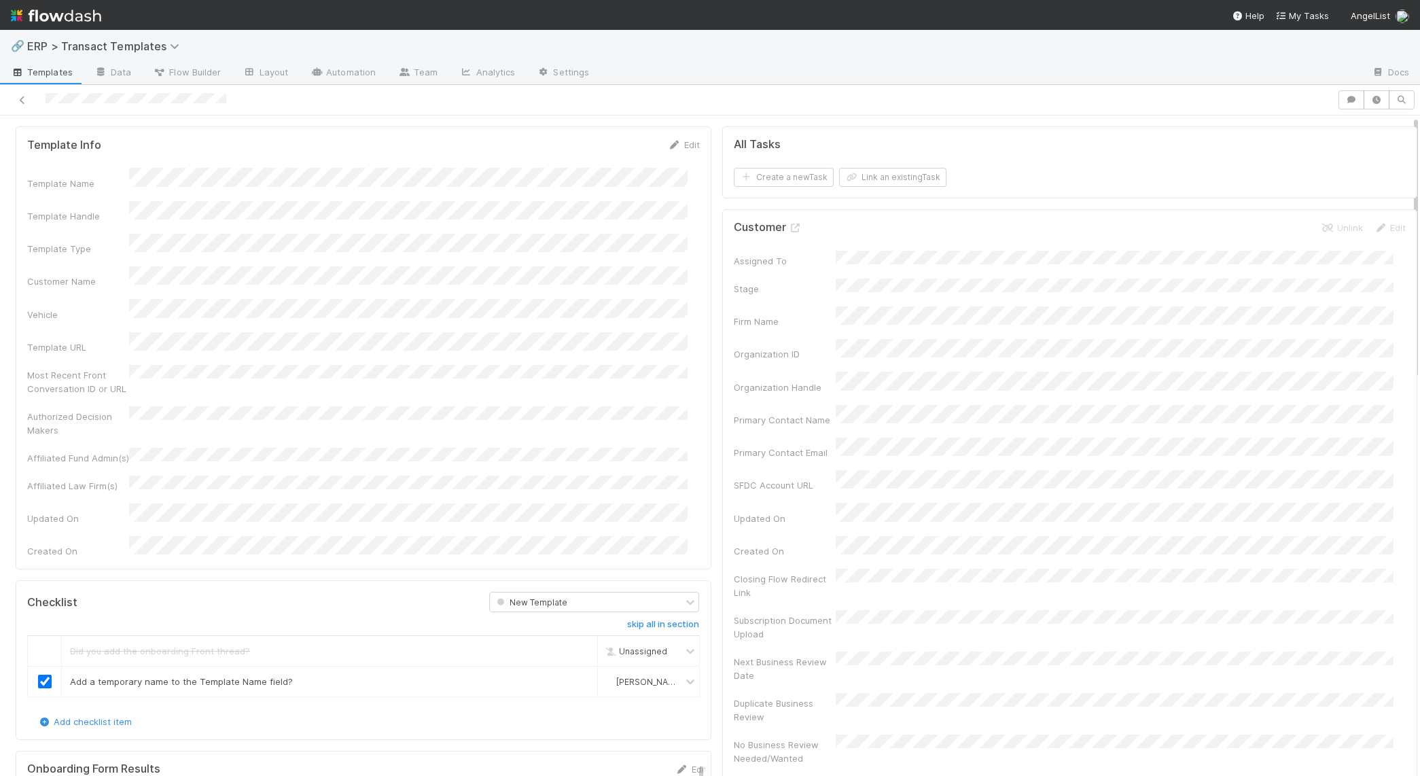
scroll to position [0, 0]
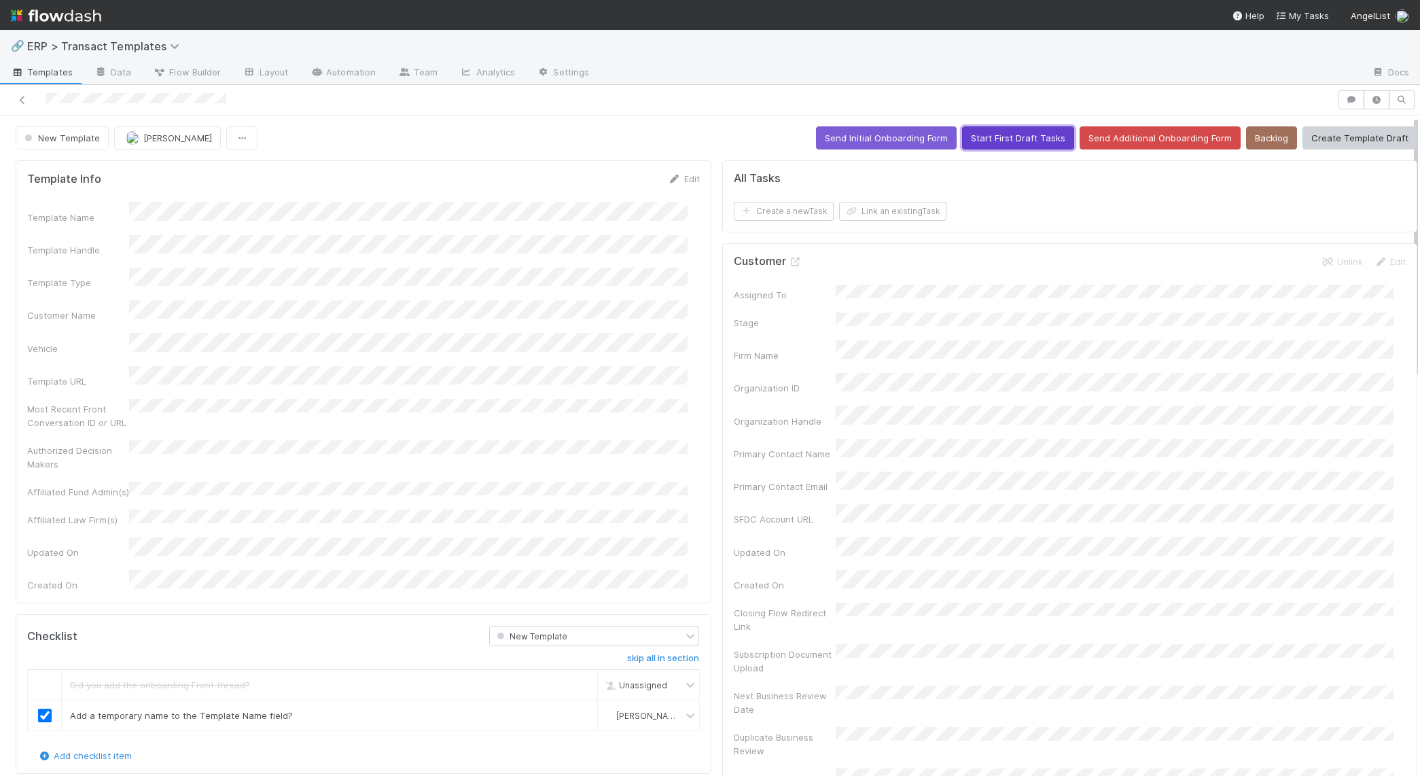
click at [1009, 133] on button "Start First Draft Tasks" at bounding box center [1018, 137] width 112 height 23
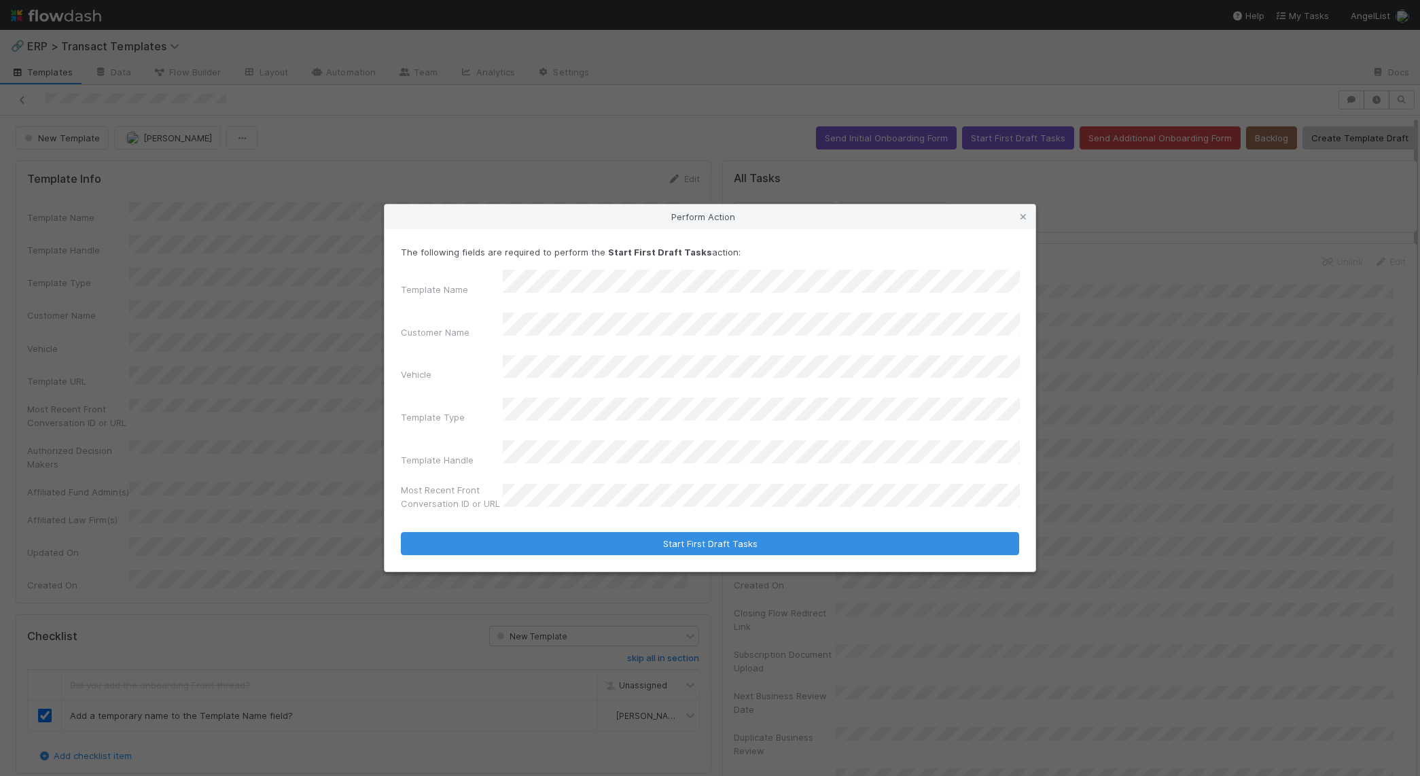
click at [641, 538] on div "The following fields are required to perform the Start First Draft Tasks action…" at bounding box center [710, 400] width 651 height 343
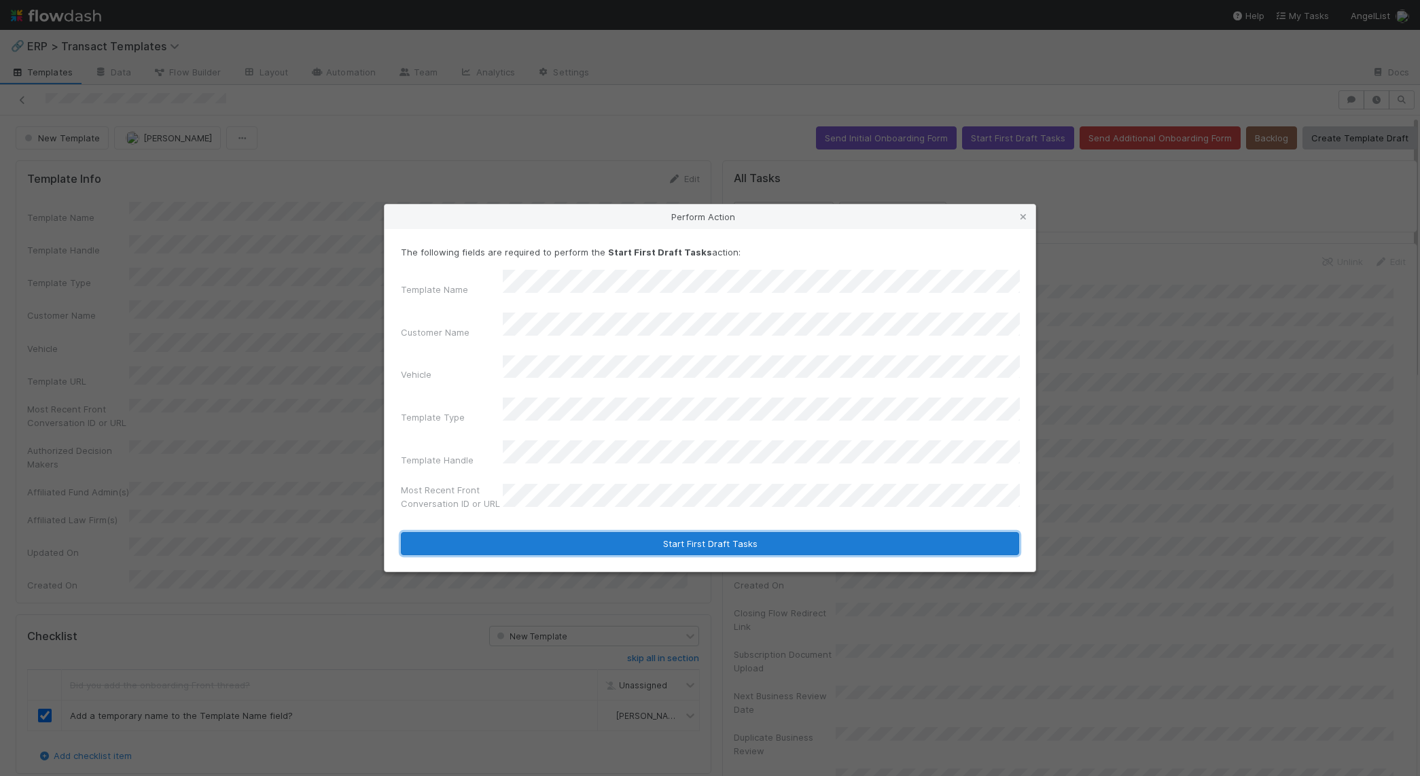
click at [642, 532] on button "Start First Draft Tasks" at bounding box center [710, 543] width 618 height 23
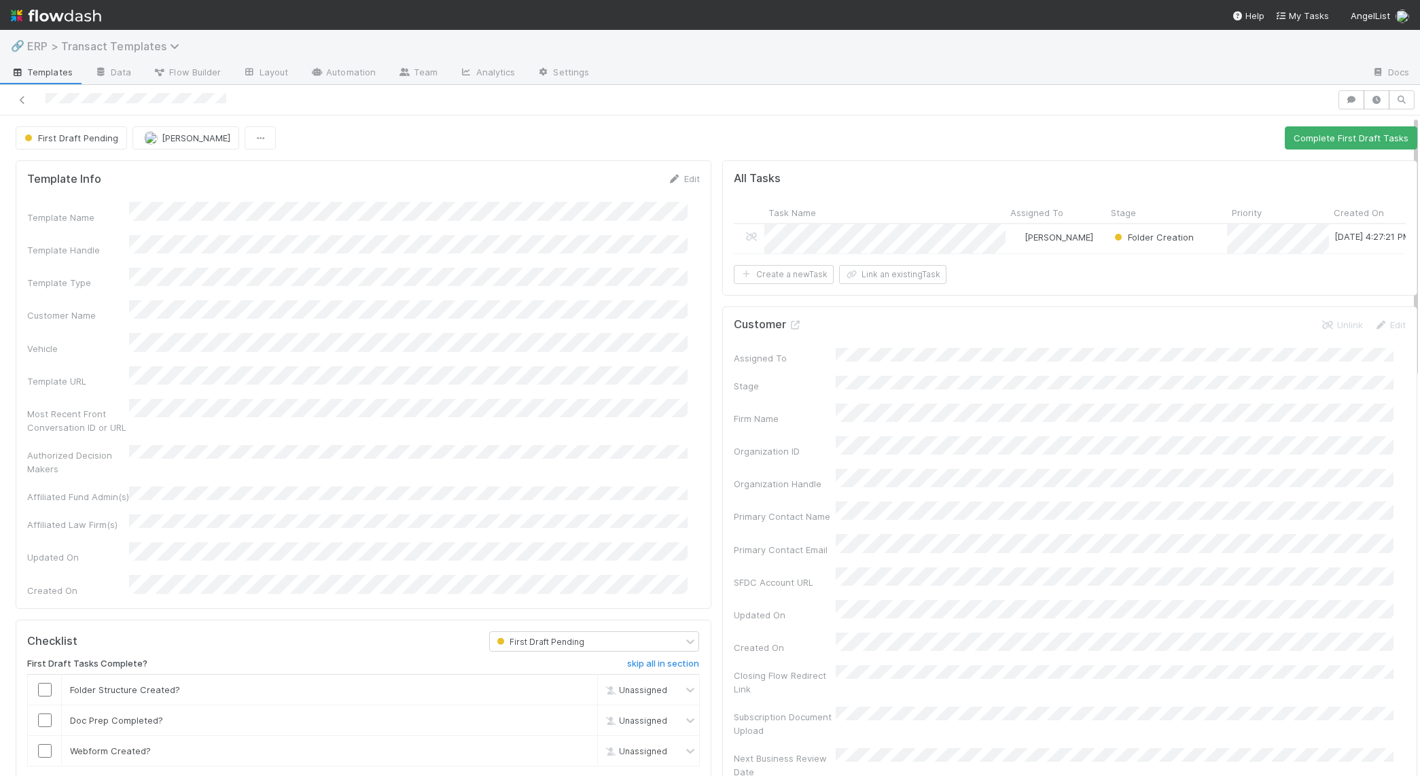
click at [55, 49] on span "ERP > Transact Templates" at bounding box center [106, 46] width 159 height 14
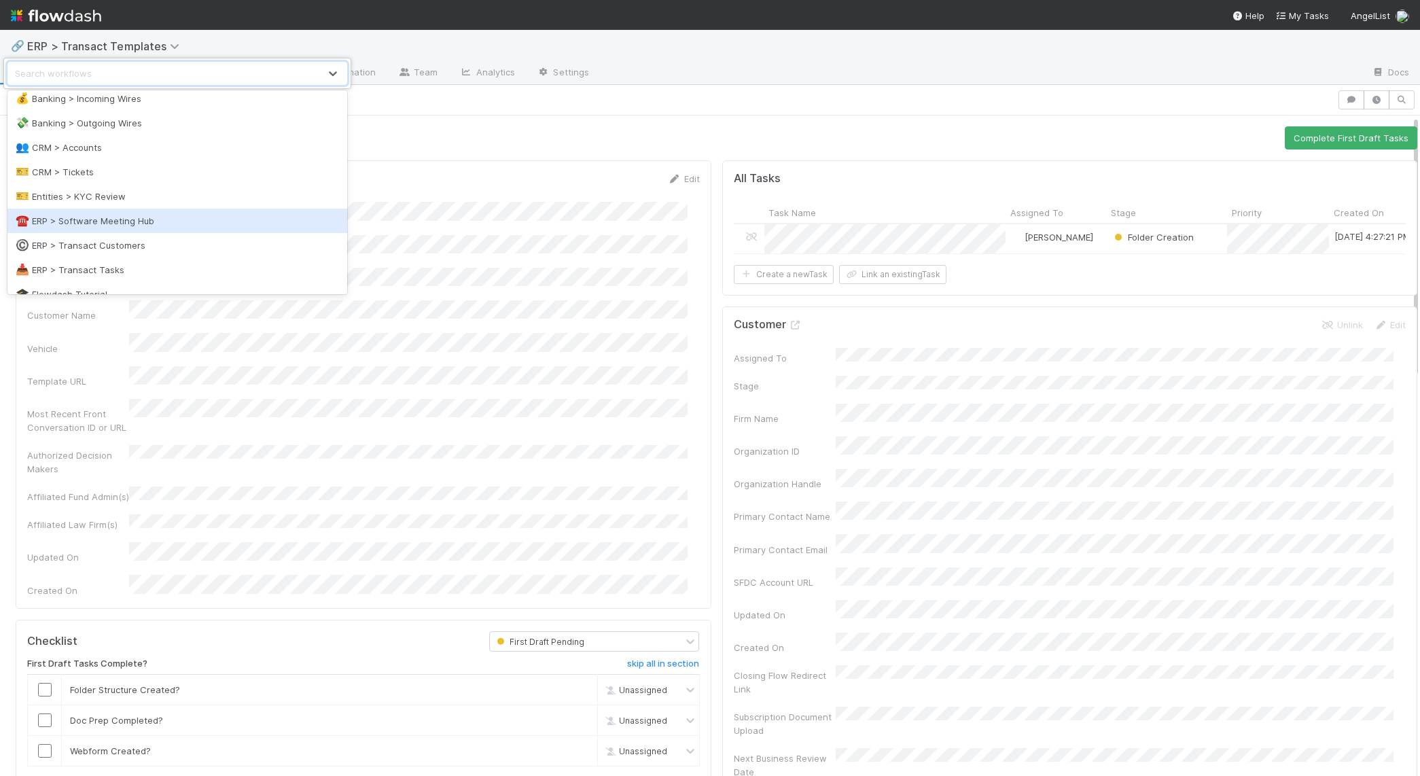
scroll to position [81, 0]
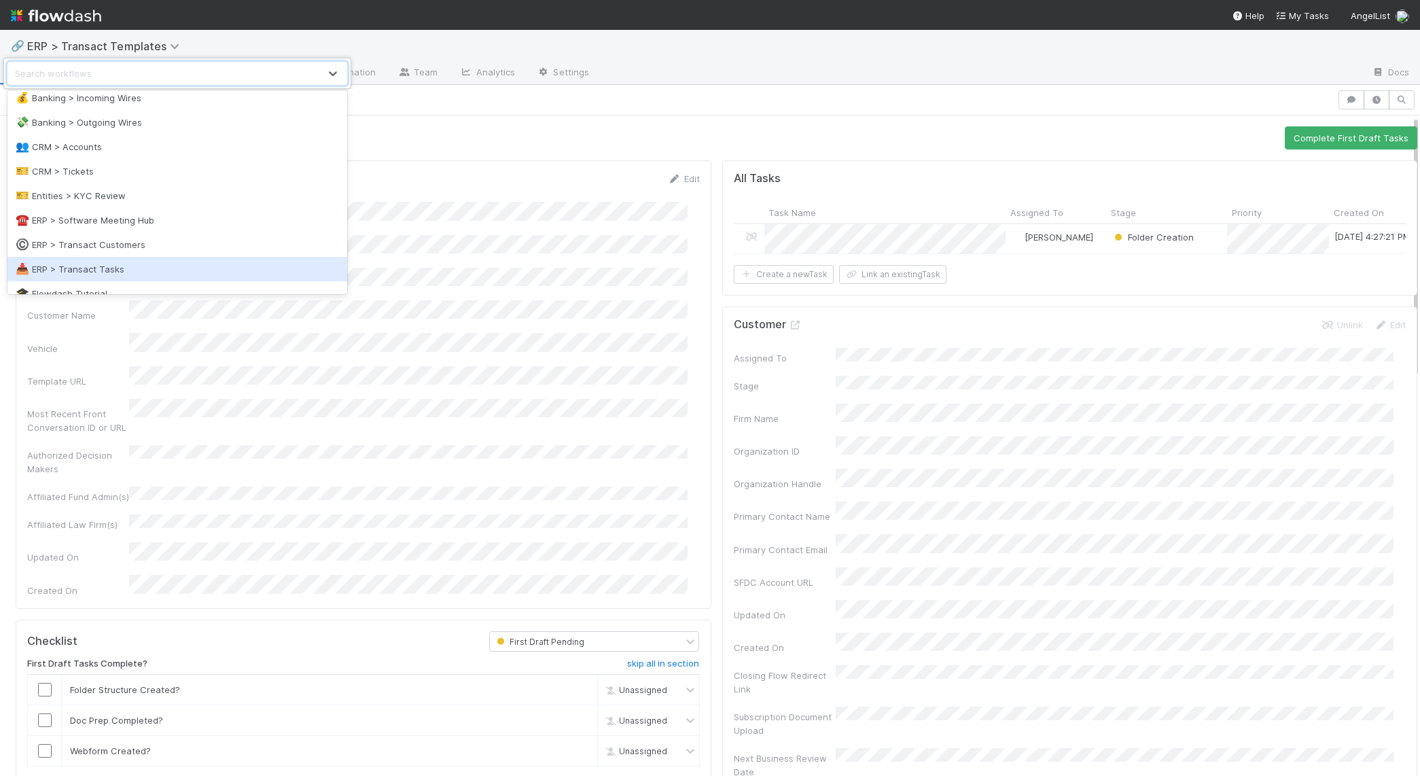
click at [117, 266] on div "📥 ERP > Transact Tasks" at bounding box center [178, 269] width 324 height 14
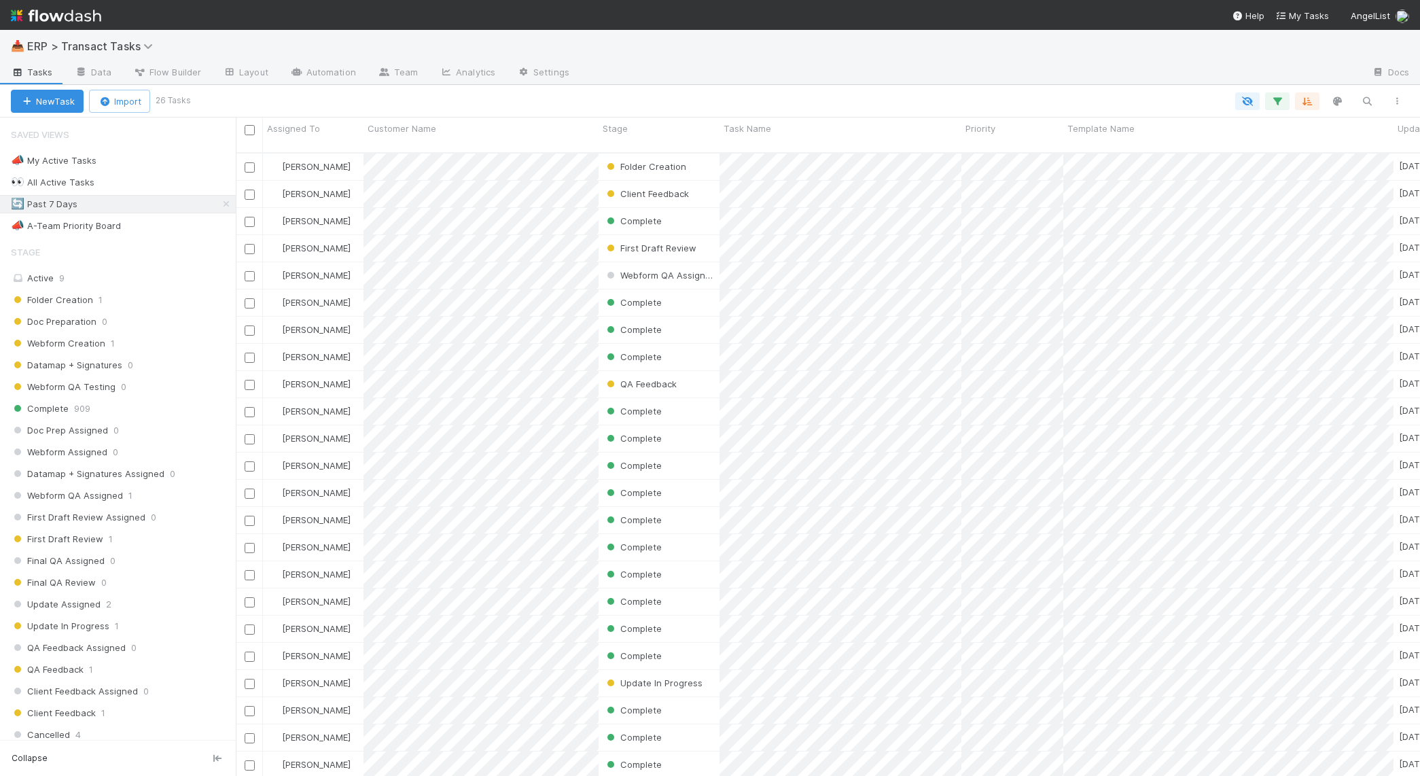
scroll to position [622, 1172]
click at [71, 278] on div "Active 9" at bounding box center [122, 278] width 222 height 17
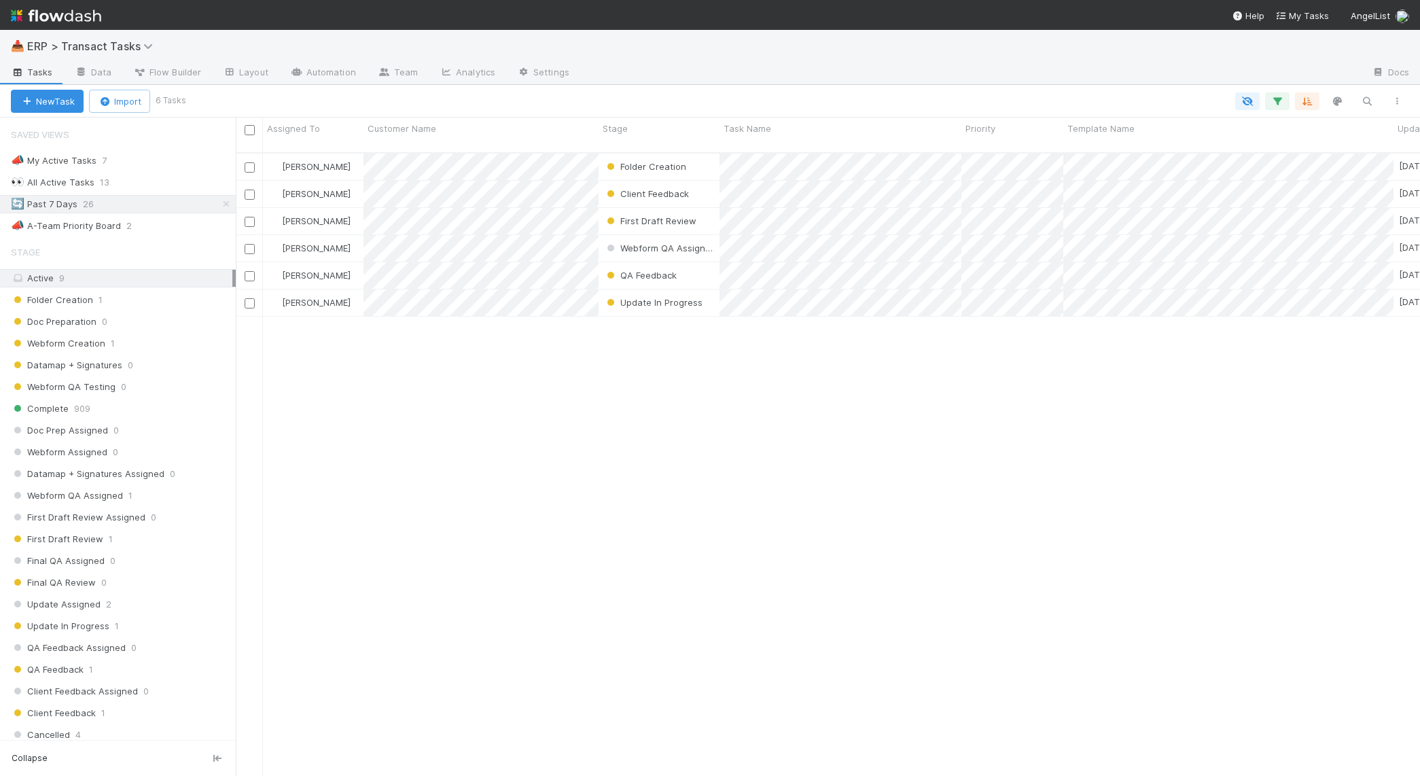
scroll to position [622, 1172]
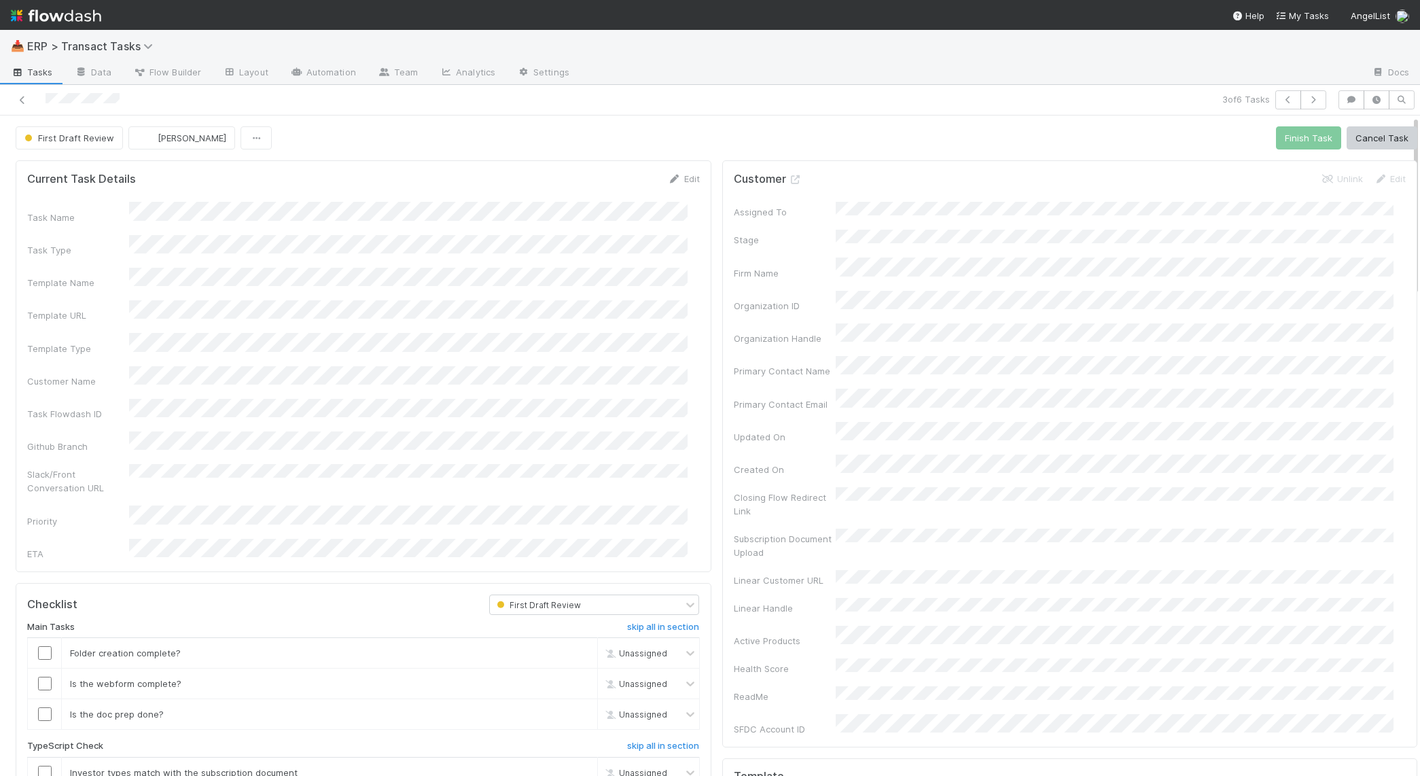
scroll to position [275, 0]
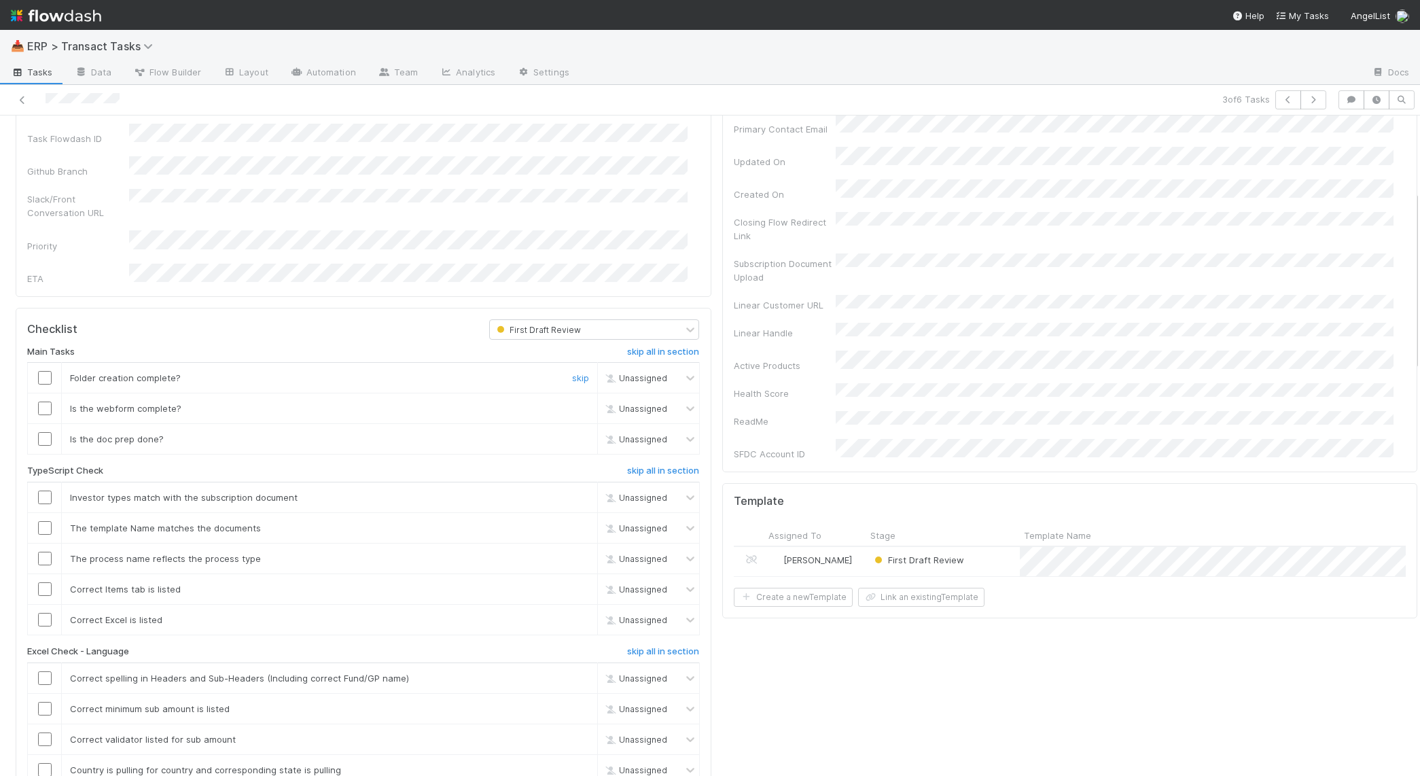
click at [45, 371] on input "checkbox" at bounding box center [45, 378] width 14 height 14
click at [45, 402] on input "checkbox" at bounding box center [45, 409] width 14 height 14
click at [46, 432] on input "checkbox" at bounding box center [45, 439] width 14 height 14
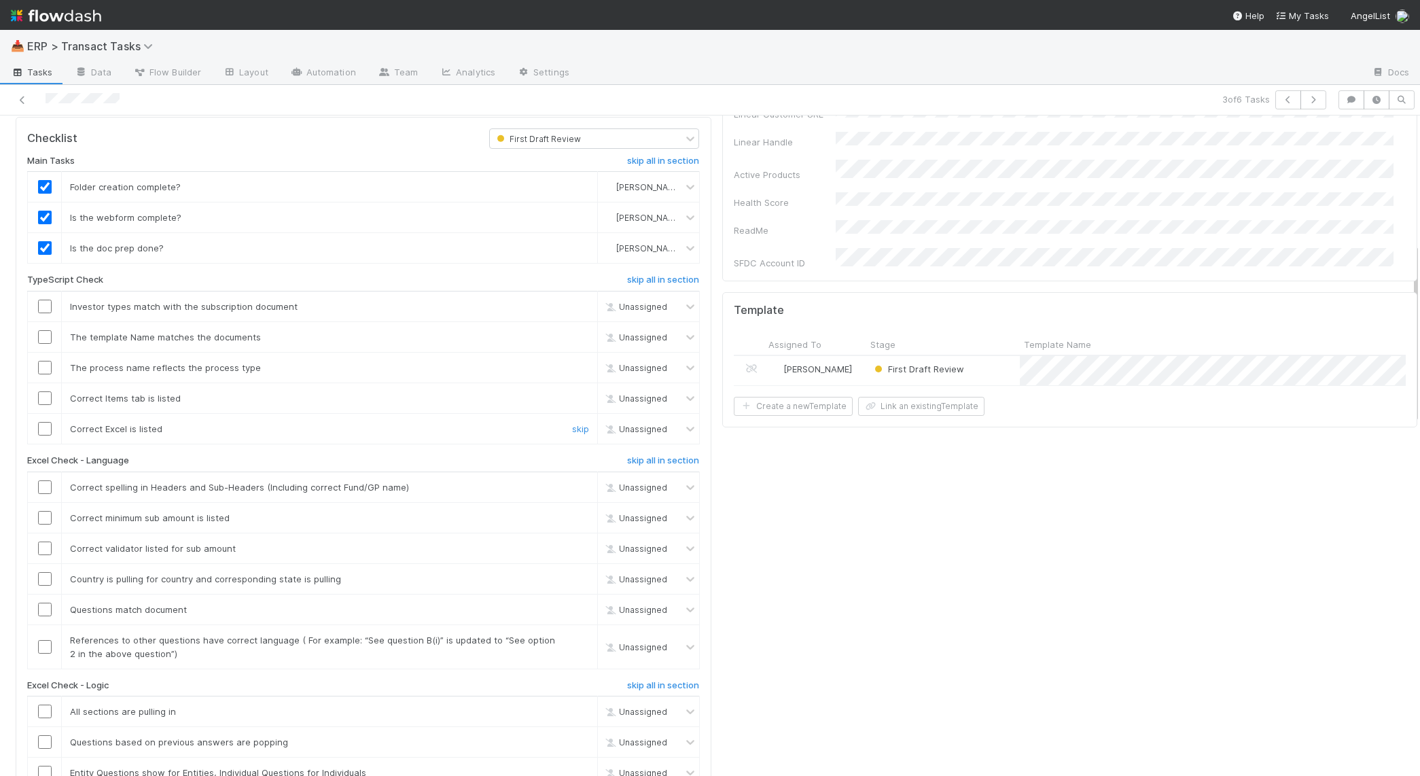
scroll to position [467, 0]
click at [44, 299] on input "checkbox" at bounding box center [45, 306] width 14 height 14
drag, startPoint x: 50, startPoint y: 296, endPoint x: 52, endPoint y: 311, distance: 15.7
click at [51, 330] on div at bounding box center [44, 337] width 33 height 14
click at [48, 360] on input "checkbox" at bounding box center [45, 367] width 14 height 14
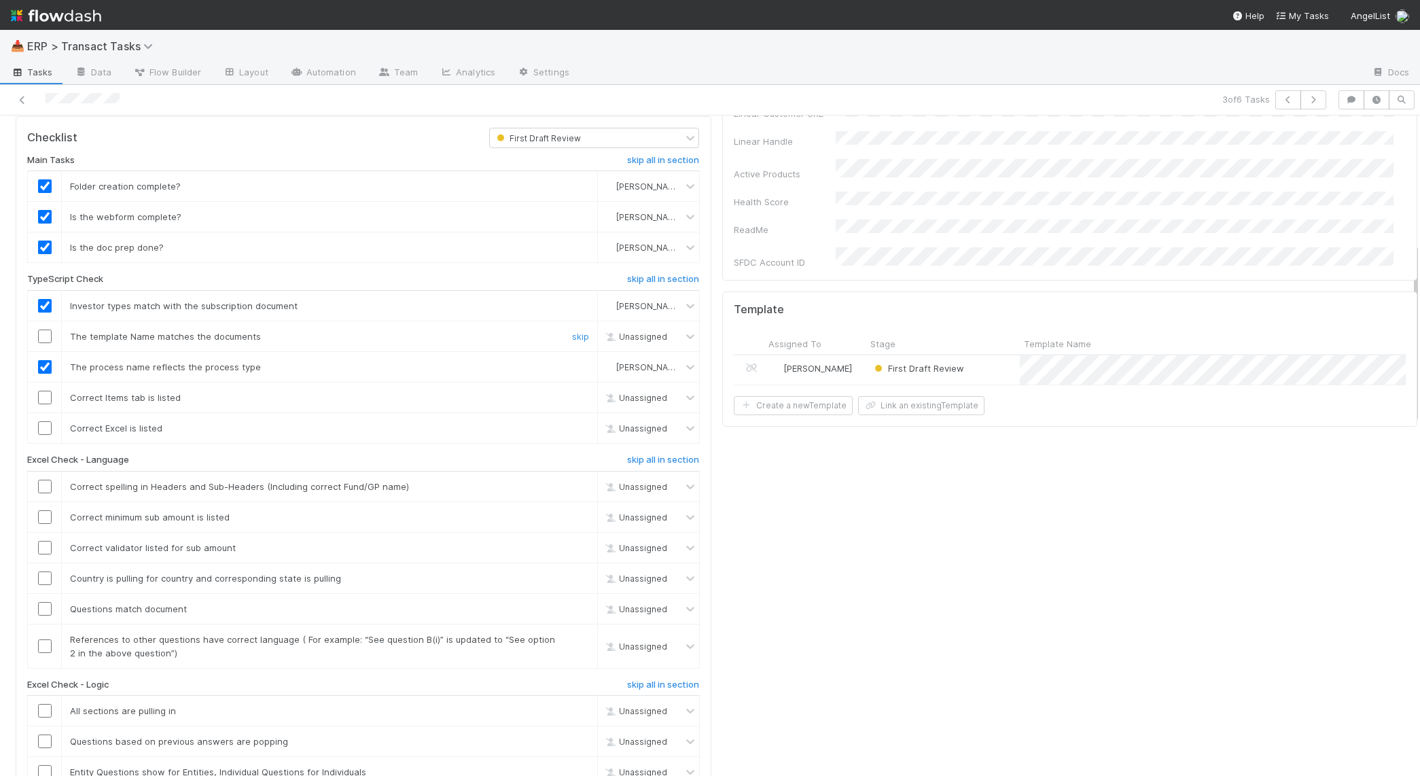
click at [44, 330] on input "checkbox" at bounding box center [45, 337] width 14 height 14
click at [49, 391] on input "checkbox" at bounding box center [45, 398] width 14 height 14
click at [46, 421] on input "checkbox" at bounding box center [45, 428] width 14 height 14
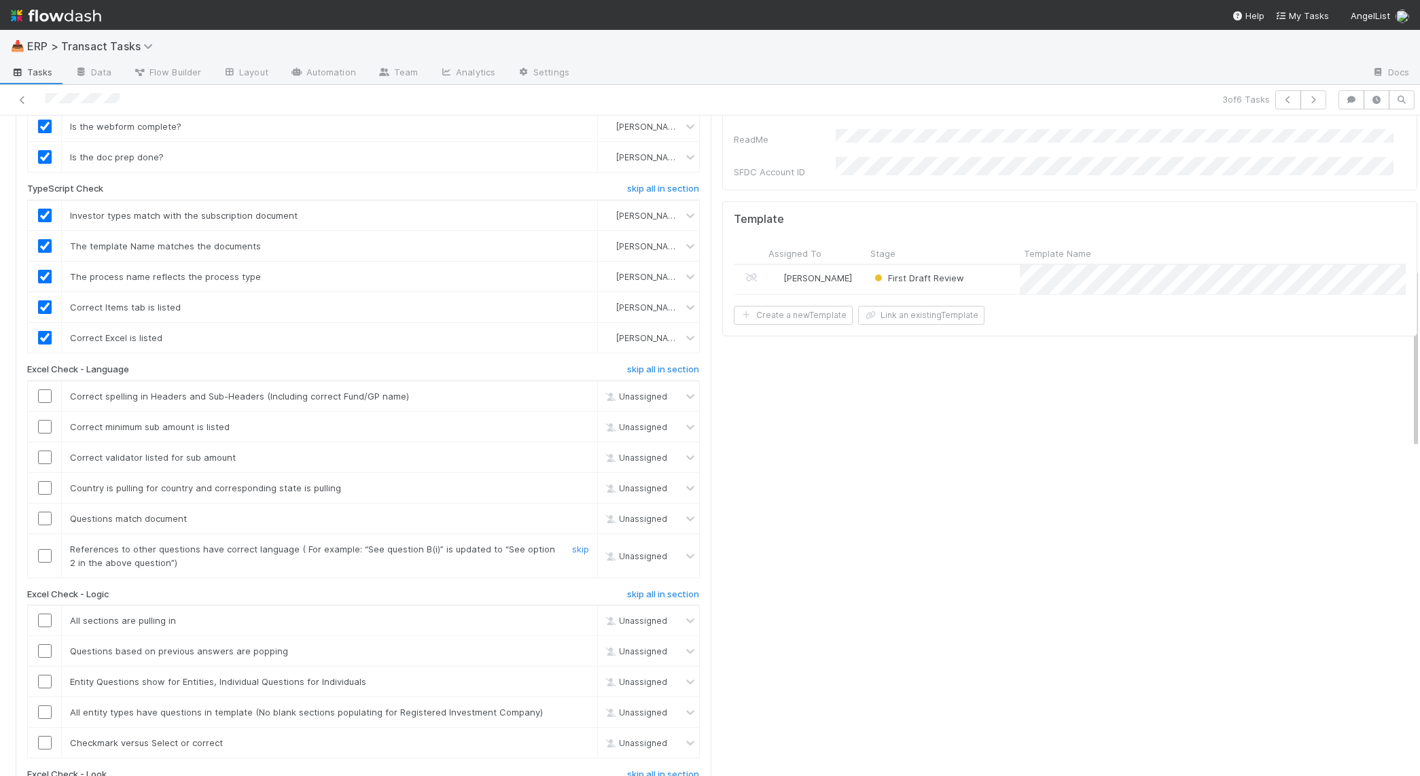
scroll to position [697, 0]
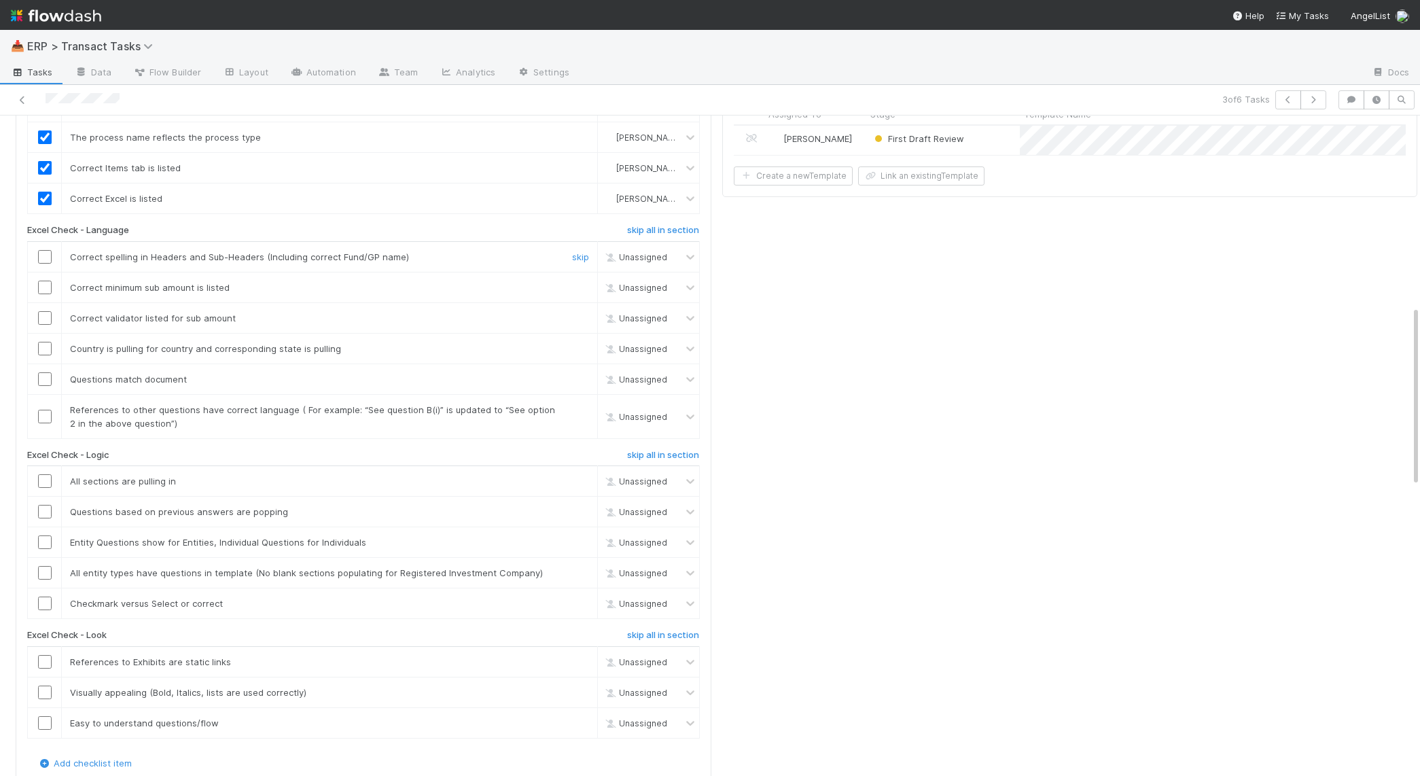
click at [46, 250] on input "checkbox" at bounding box center [45, 257] width 14 height 14
click at [46, 281] on input "checkbox" at bounding box center [45, 288] width 14 height 14
click at [48, 311] on input "checkbox" at bounding box center [45, 318] width 14 height 14
click at [47, 342] on input "checkbox" at bounding box center [45, 349] width 14 height 14
drag, startPoint x: 46, startPoint y: 334, endPoint x: 40, endPoint y: 366, distance: 33.2
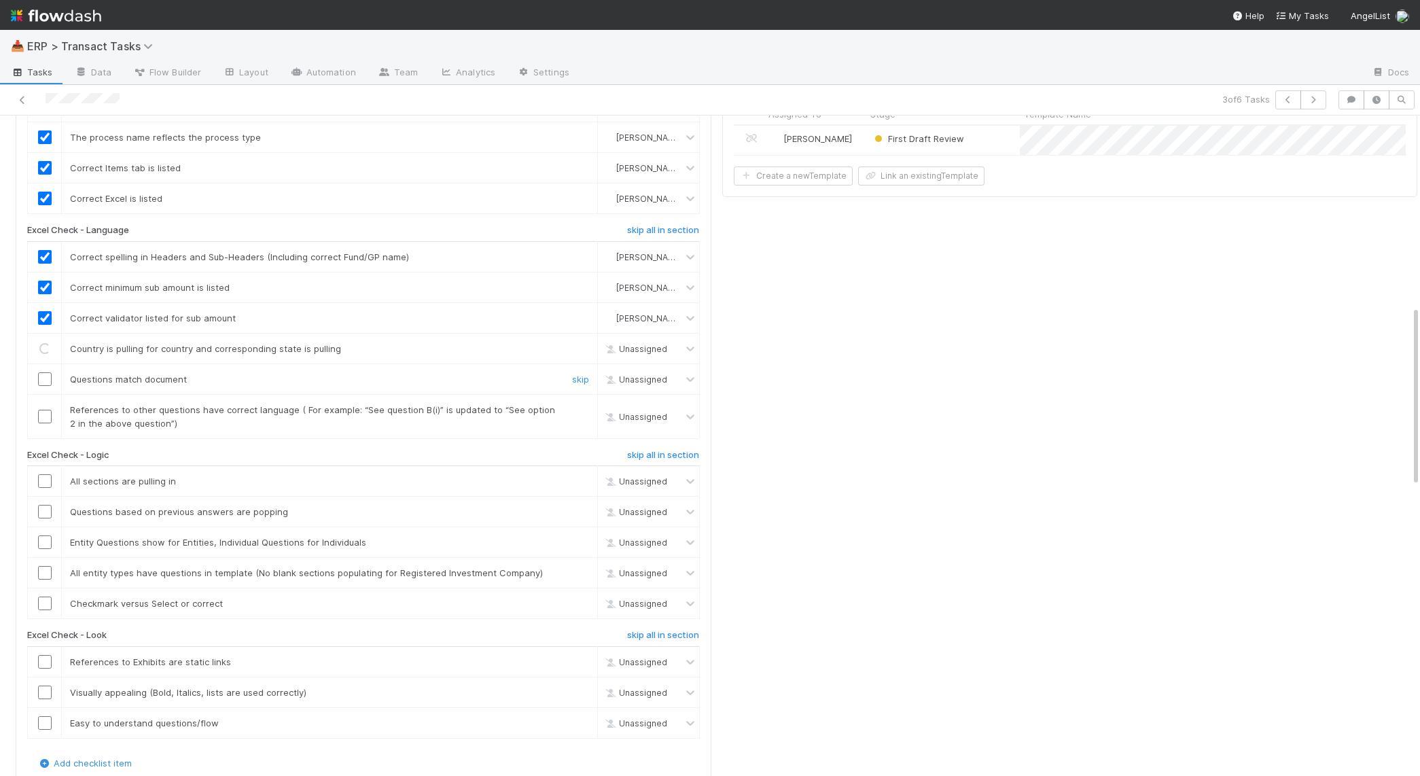
click at [46, 372] on input "checkbox" at bounding box center [45, 379] width 14 height 14
click at [41, 410] on input "checkbox" at bounding box center [45, 417] width 14 height 14
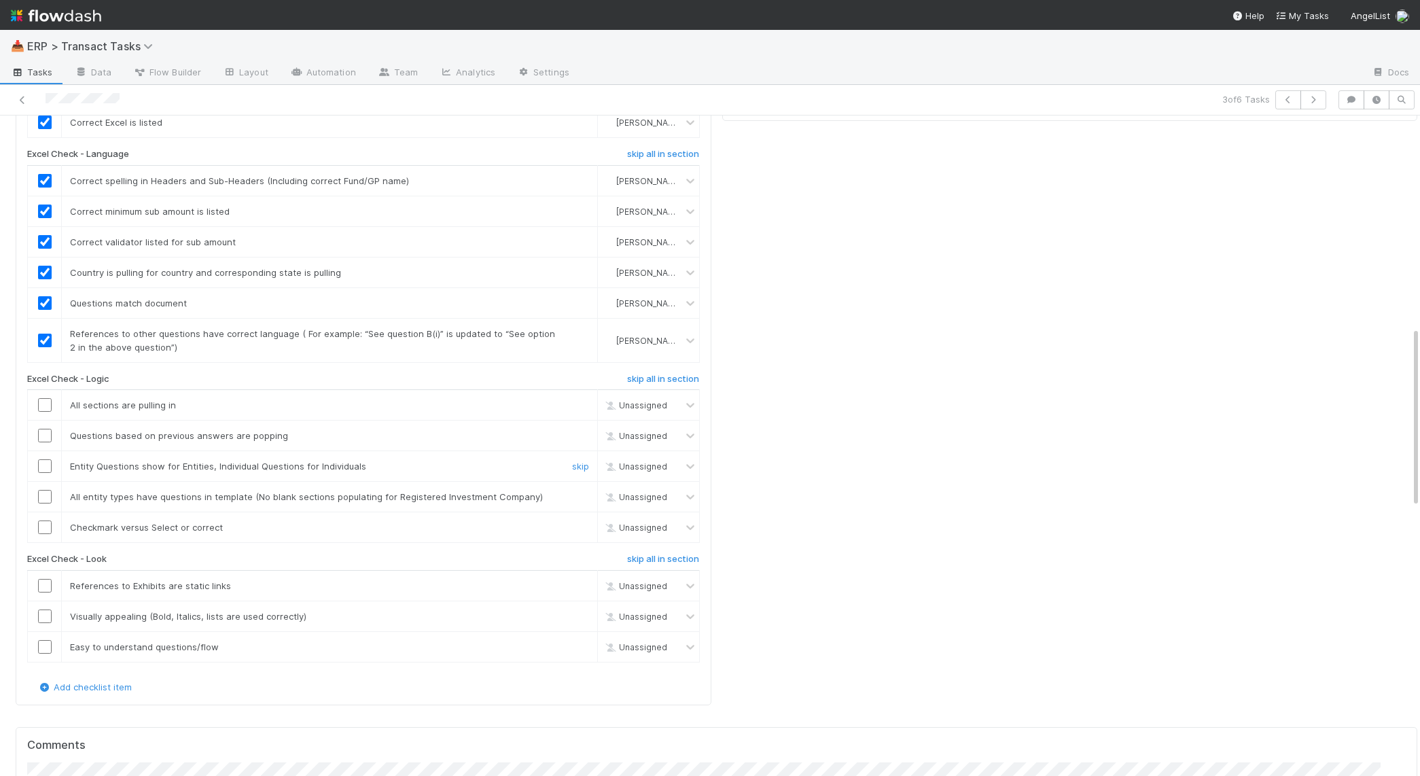
scroll to position [773, 0]
click at [44, 398] on input "checkbox" at bounding box center [45, 405] width 14 height 14
drag, startPoint x: 47, startPoint y: 383, endPoint x: 48, endPoint y: 402, distance: 19.0
click at [47, 428] on input "checkbox" at bounding box center [45, 435] width 14 height 14
checkbox input "true"
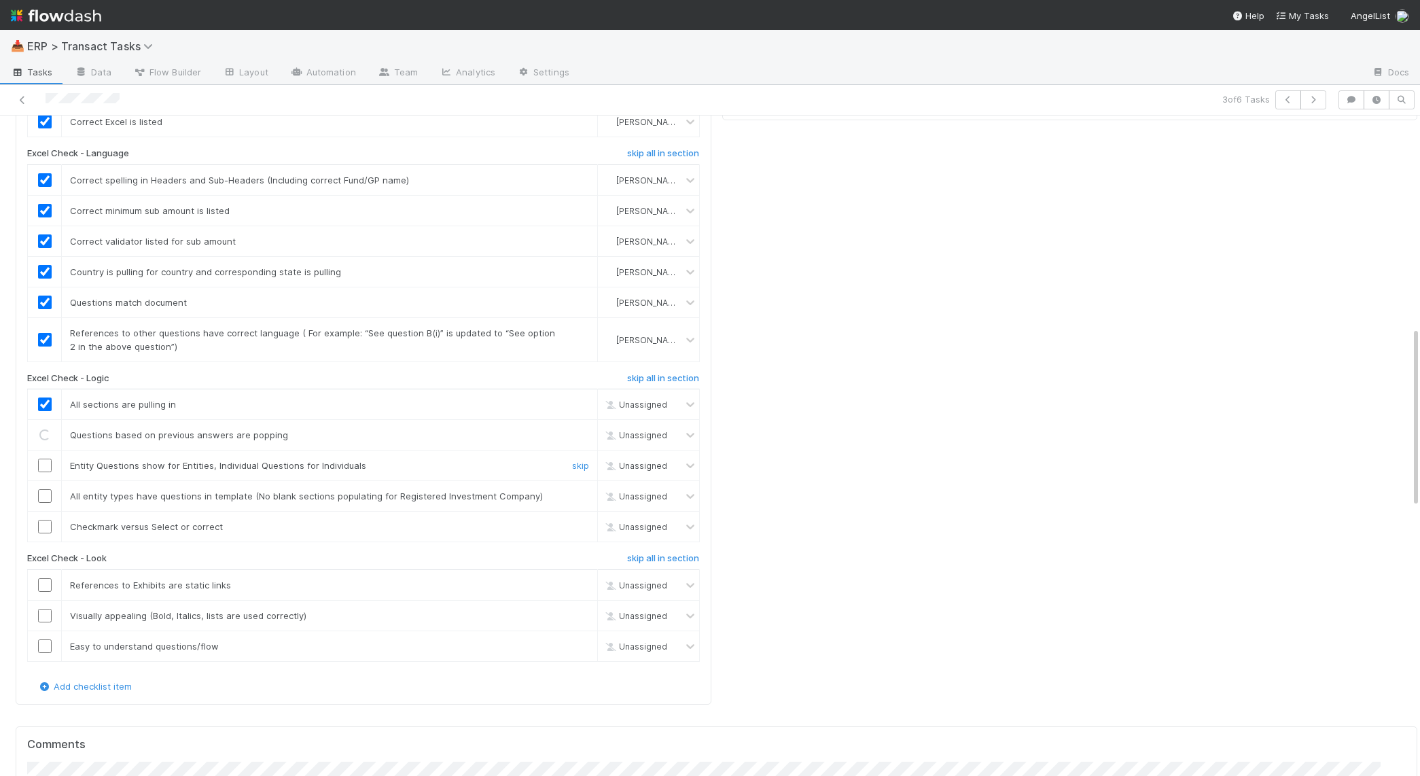
drag, startPoint x: 48, startPoint y: 424, endPoint x: 50, endPoint y: 440, distance: 16.4
click at [48, 459] on input "checkbox" at bounding box center [45, 466] width 14 height 14
click at [51, 489] on div at bounding box center [44, 496] width 33 height 14
click at [46, 489] on input "checkbox" at bounding box center [45, 496] width 14 height 14
drag, startPoint x: 43, startPoint y: 482, endPoint x: 138, endPoint y: 541, distance: 111.5
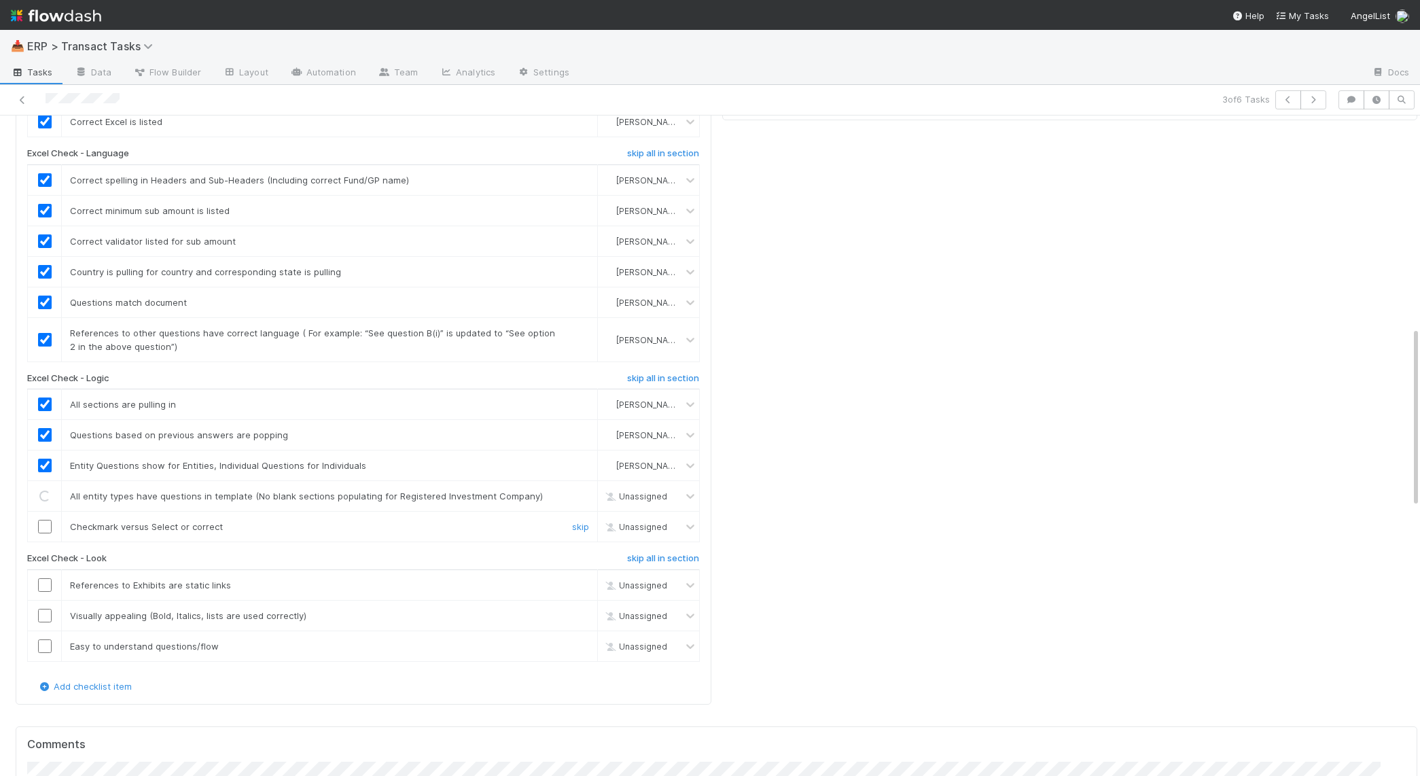
click at [43, 520] on input "checkbox" at bounding box center [45, 527] width 14 height 14
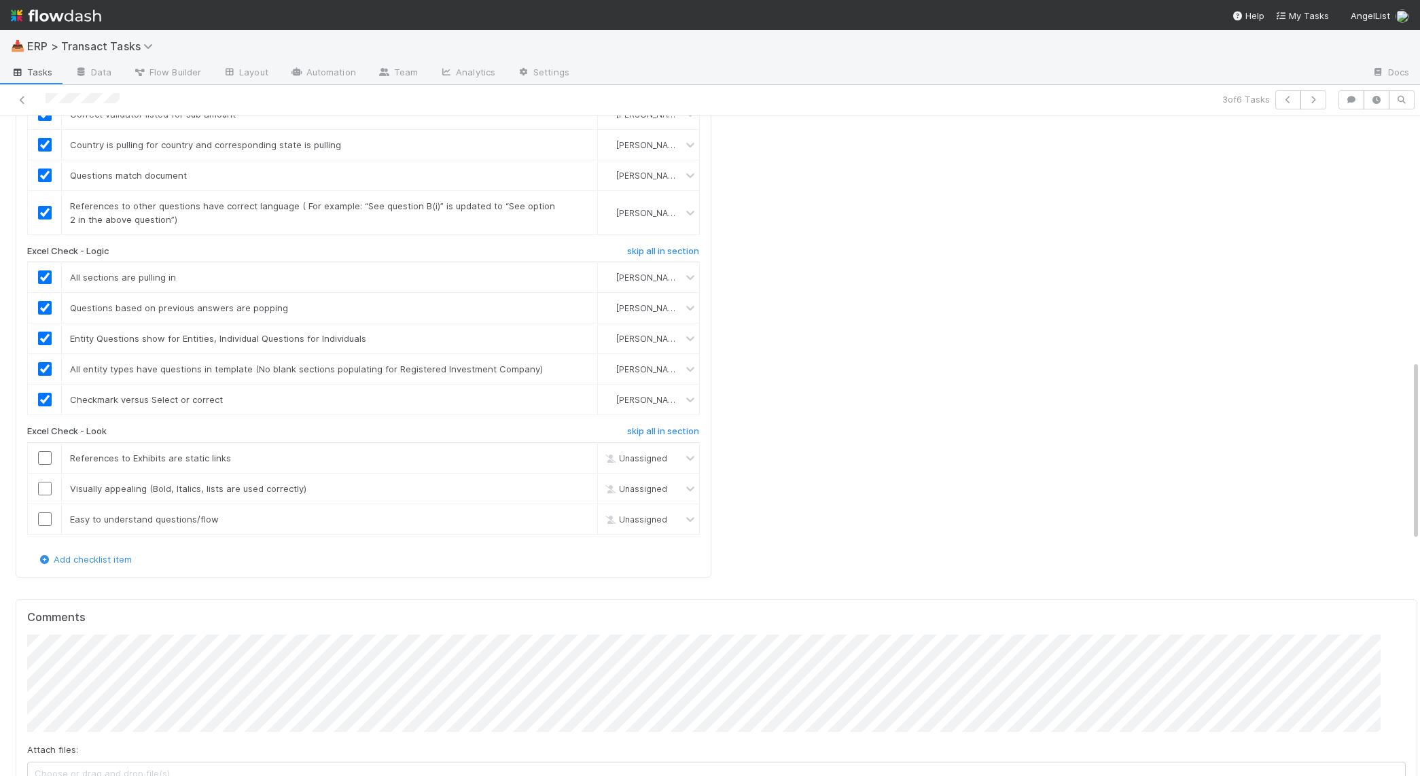
scroll to position [906, 0]
click at [49, 446] on input "checkbox" at bounding box center [45, 453] width 14 height 14
click at [48, 476] on input "checkbox" at bounding box center [45, 483] width 14 height 14
click at [46, 498] on td at bounding box center [45, 513] width 34 height 31
click at [43, 507] on input "checkbox" at bounding box center [45, 514] width 14 height 14
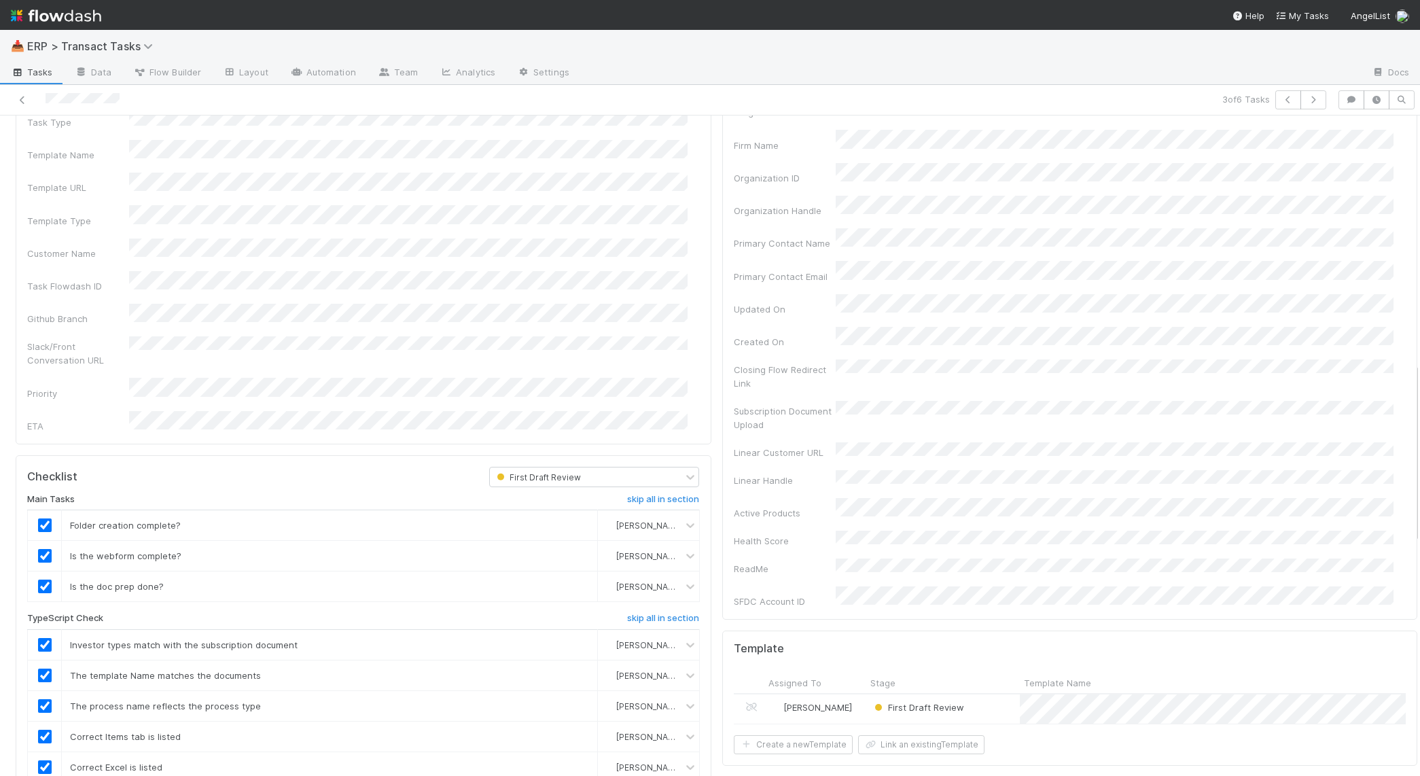
scroll to position [0, 0]
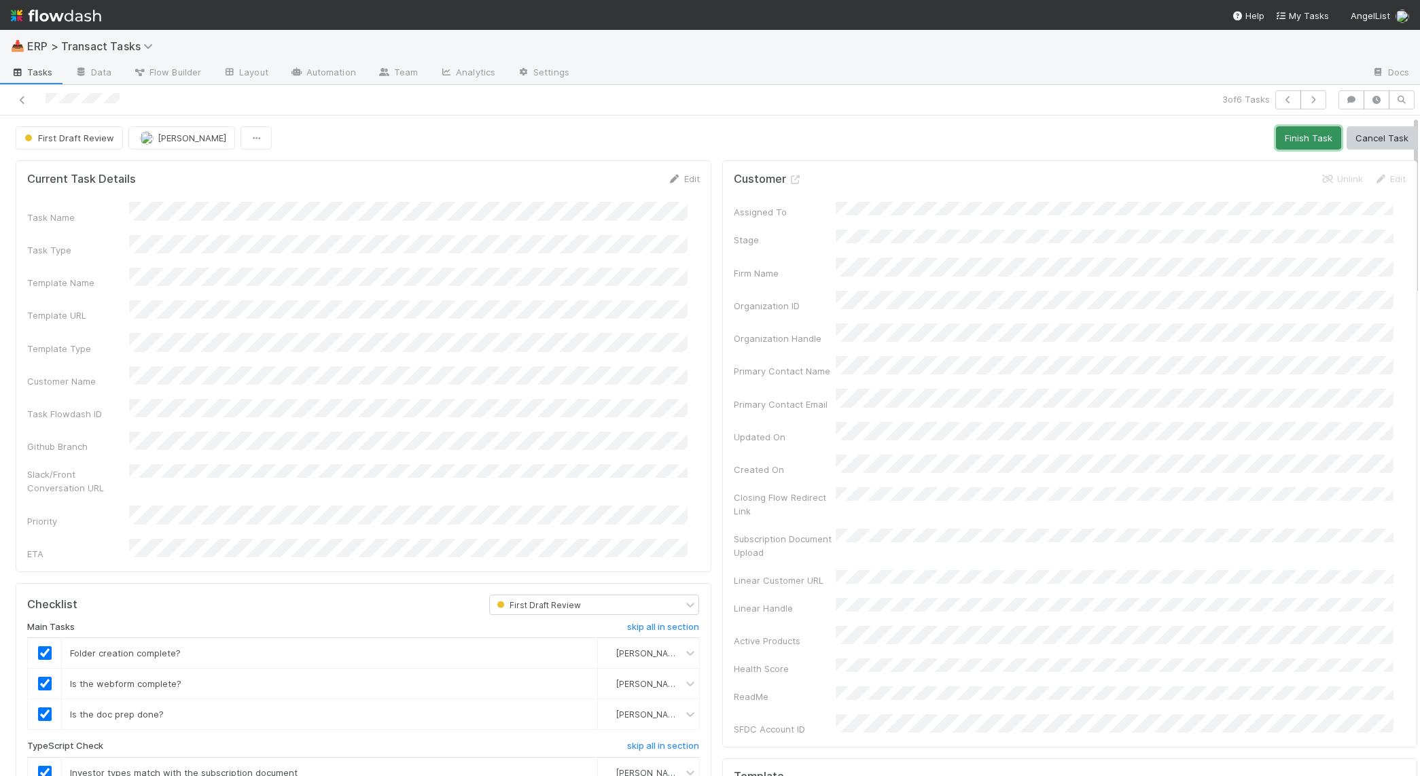
click at [1293, 137] on button "Finish Task" at bounding box center [1308, 137] width 65 height 23
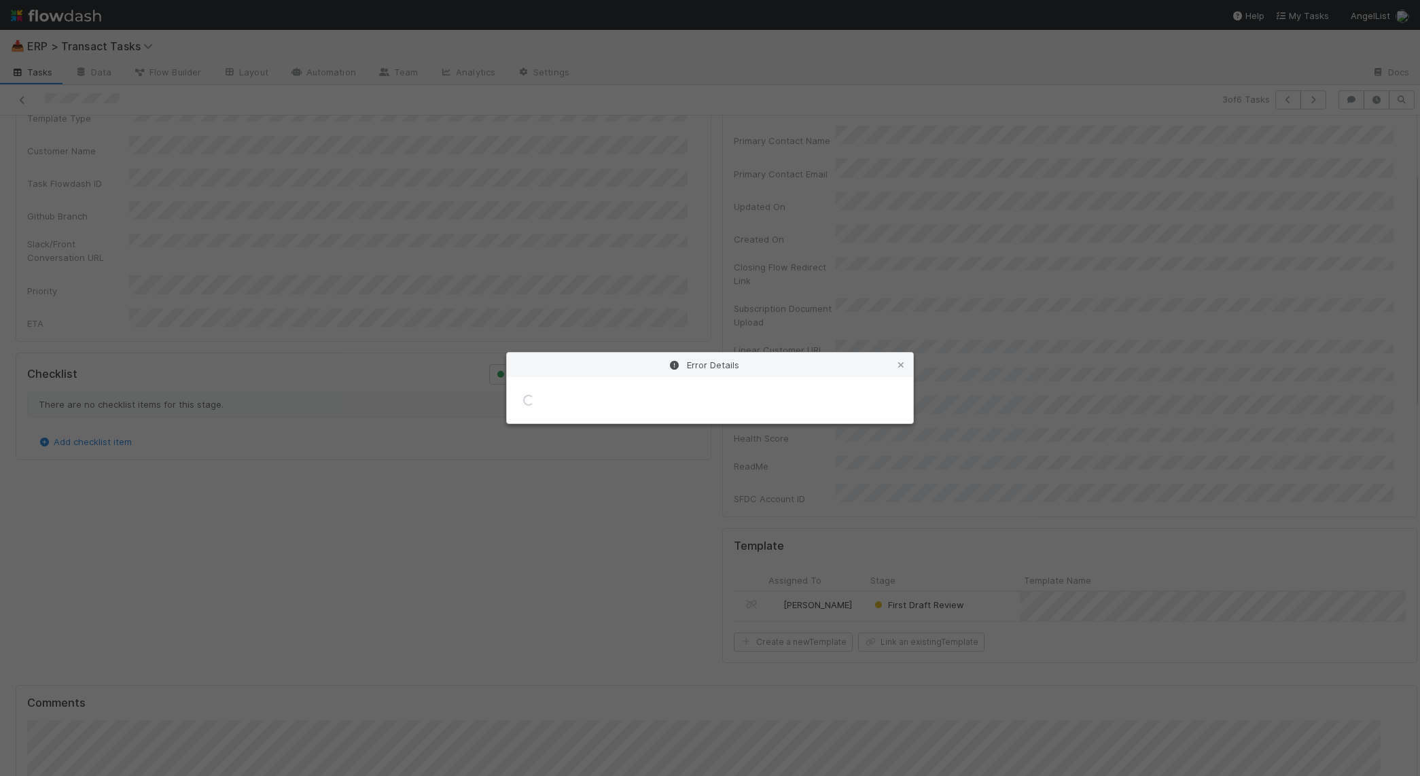
scroll to position [234, 0]
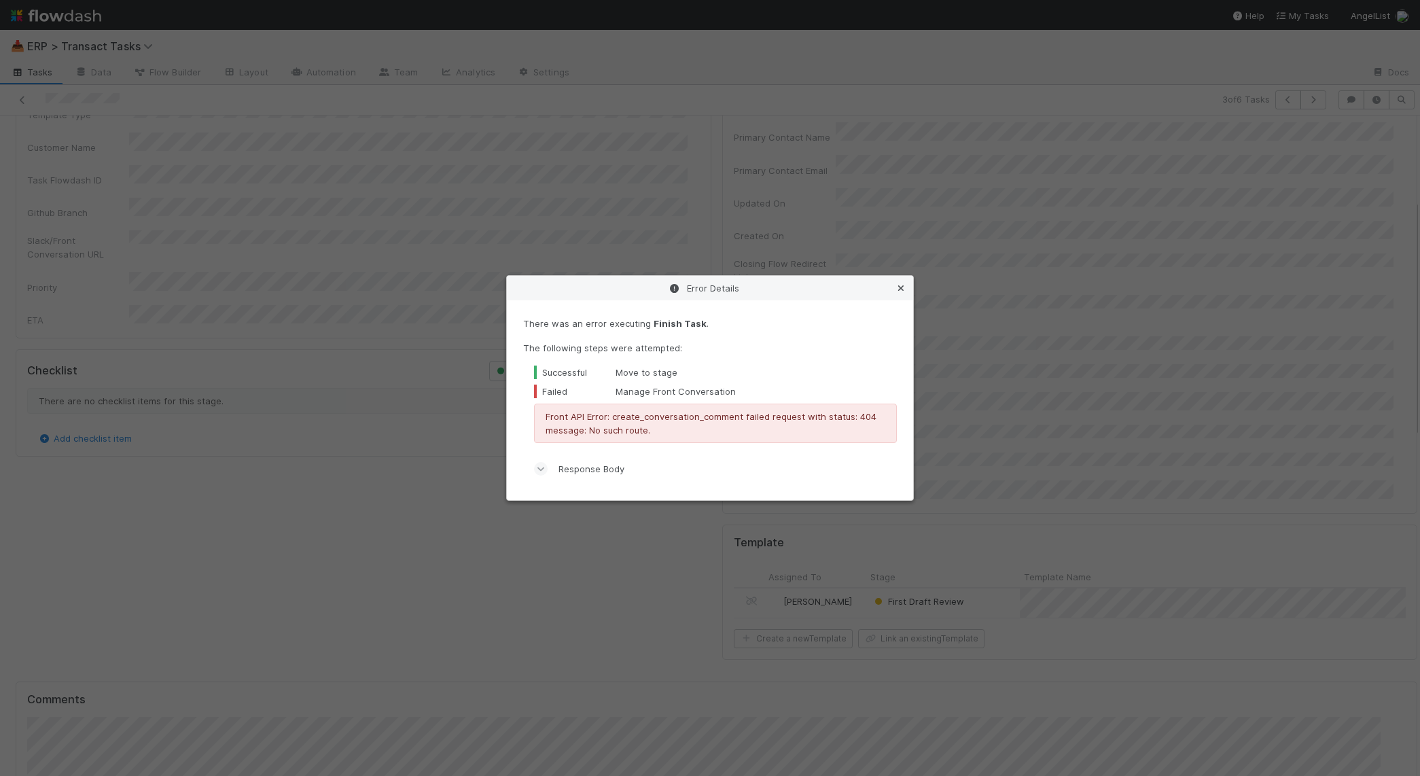
click at [897, 286] on icon at bounding box center [901, 288] width 14 height 9
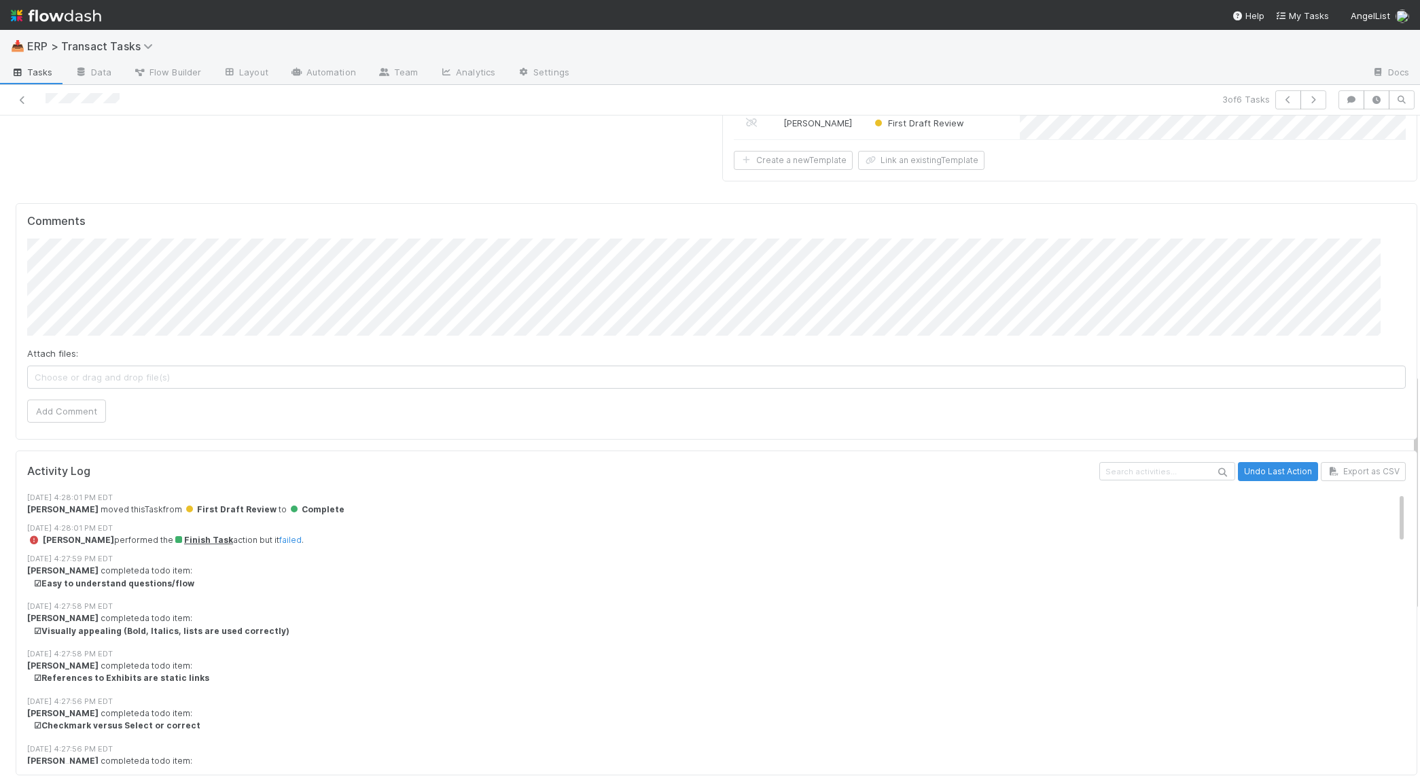
scroll to position [718, 0]
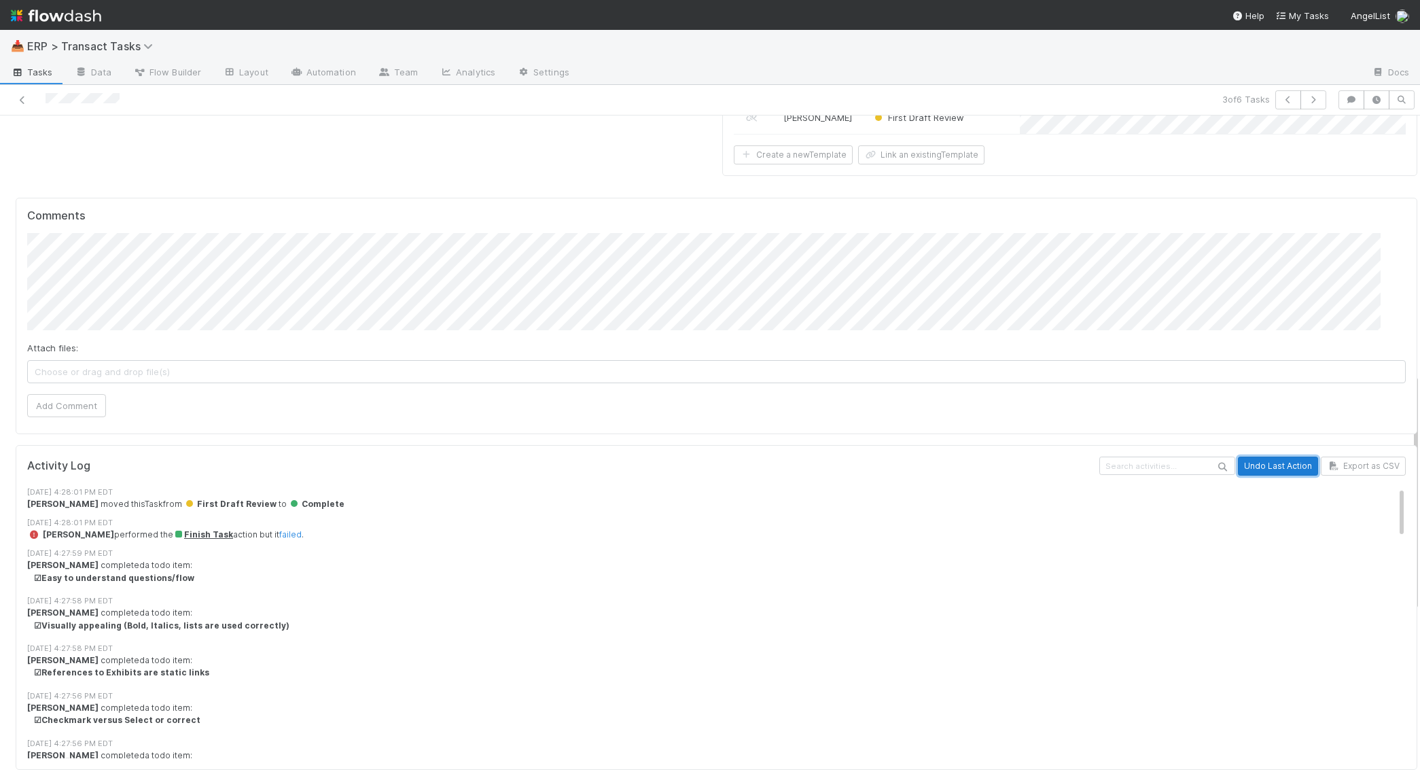
click at [1269, 457] on button "Undo Last Action" at bounding box center [1278, 466] width 80 height 19
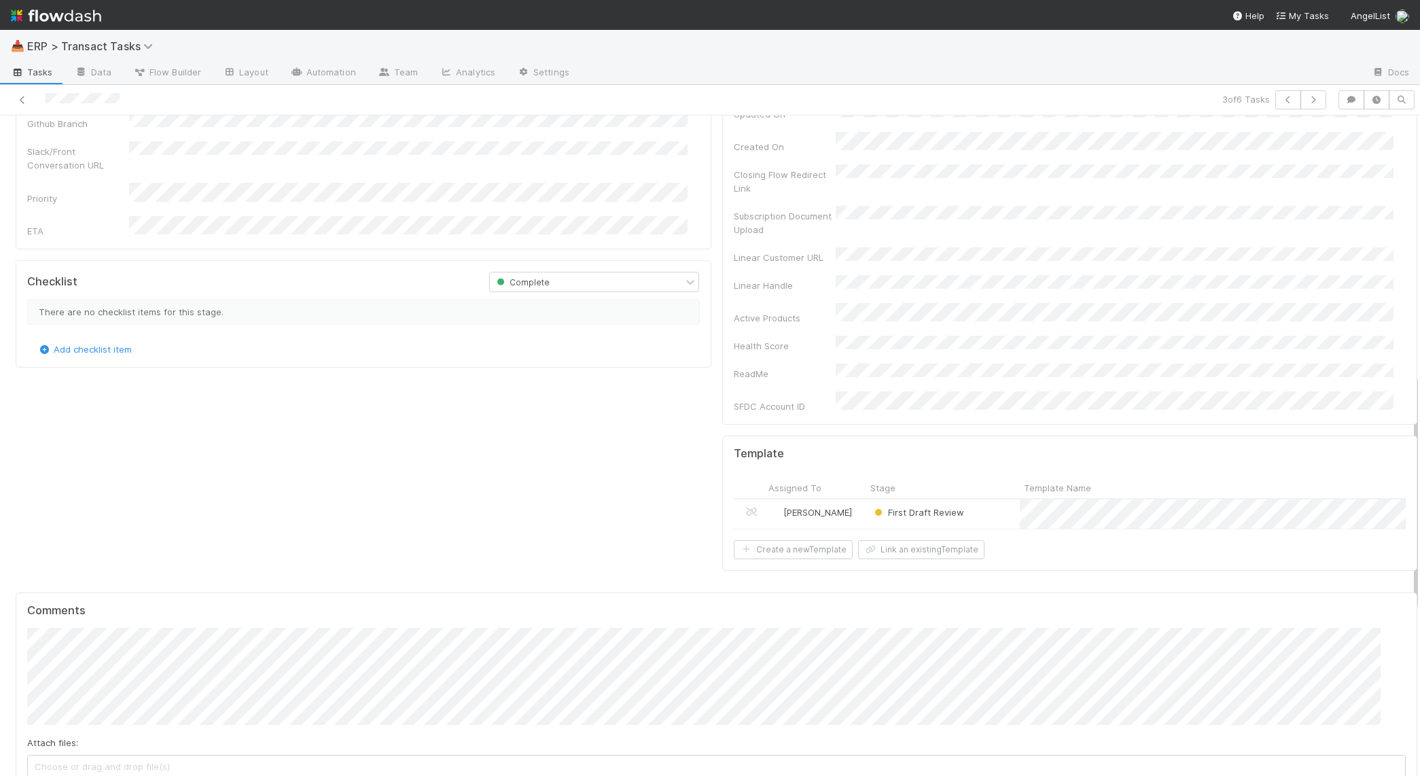
scroll to position [0, 0]
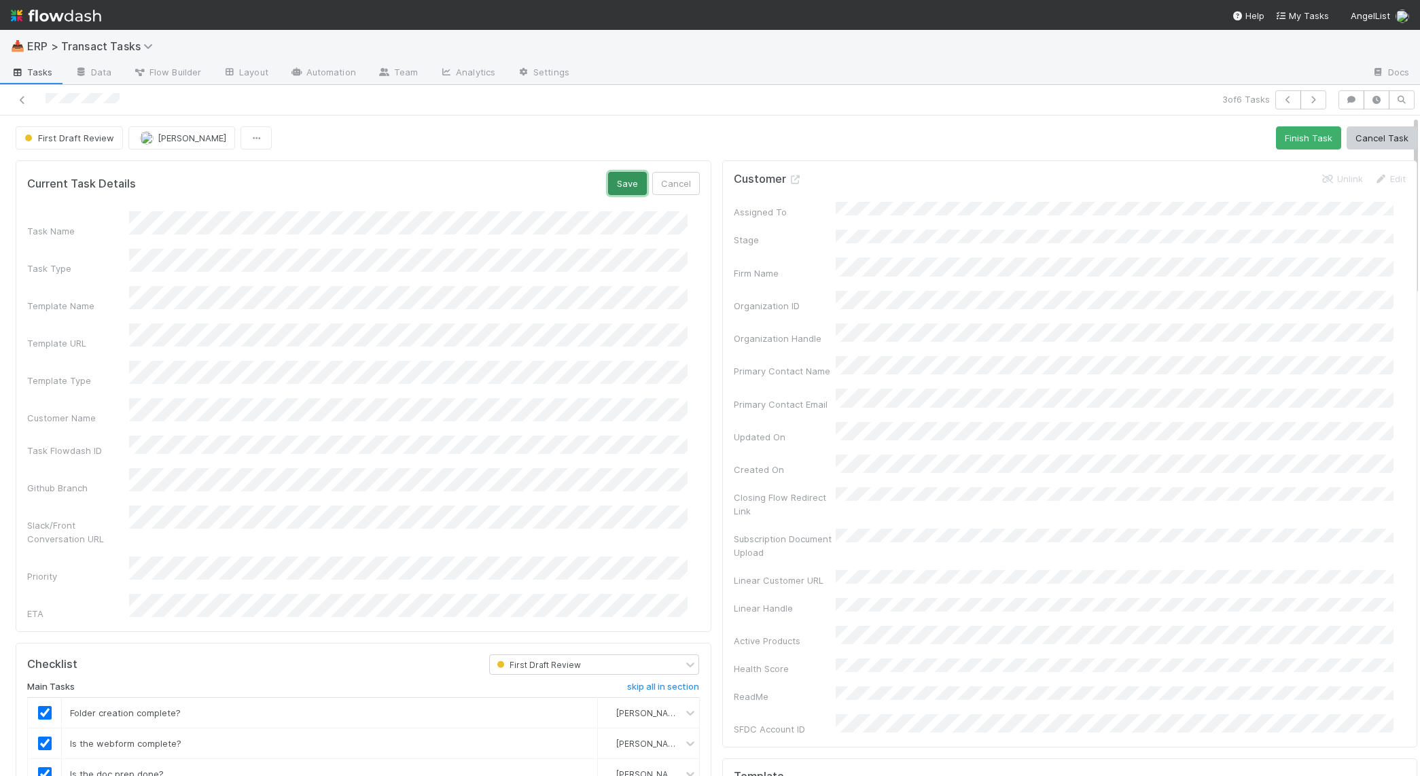
click at [609, 186] on button "Save" at bounding box center [627, 183] width 39 height 23
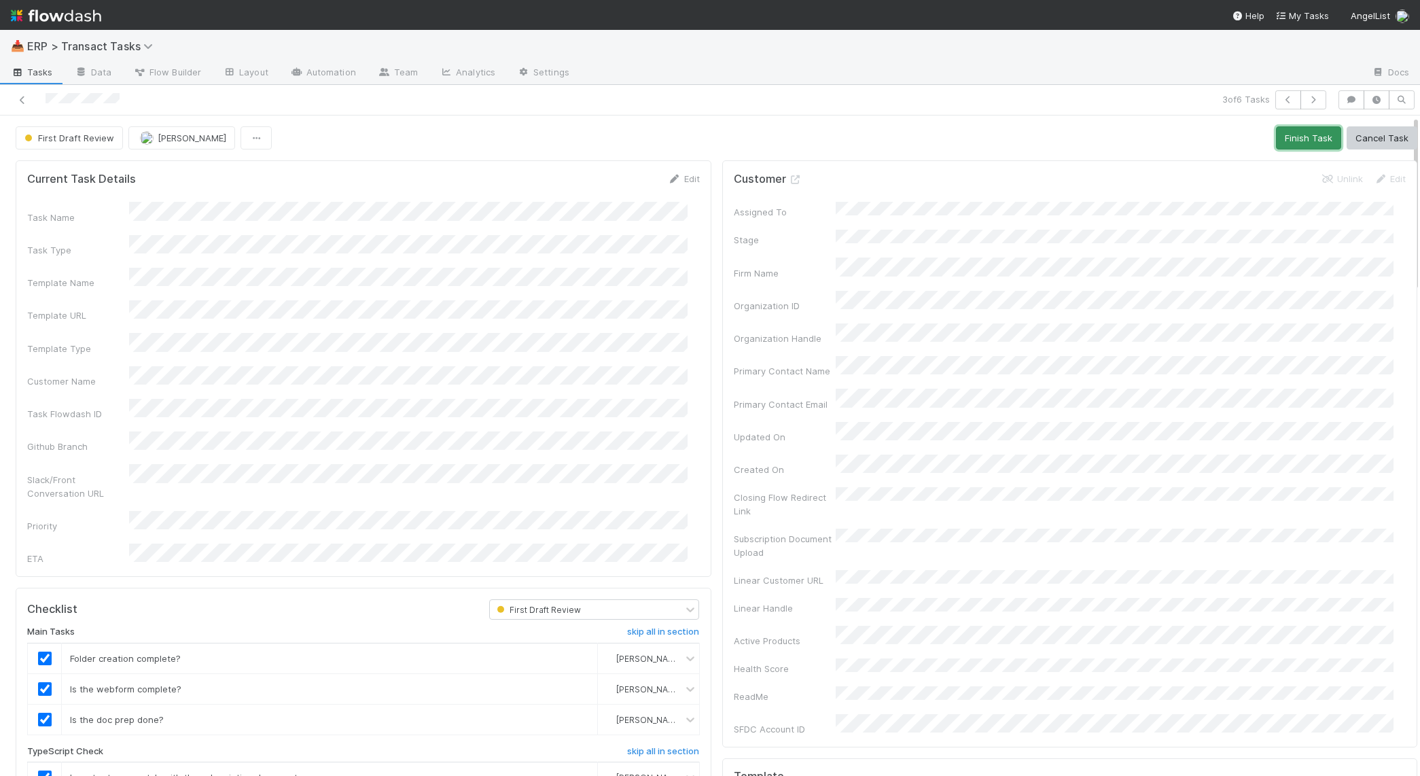
click at [1280, 135] on button "Finish Task" at bounding box center [1308, 137] width 65 height 23
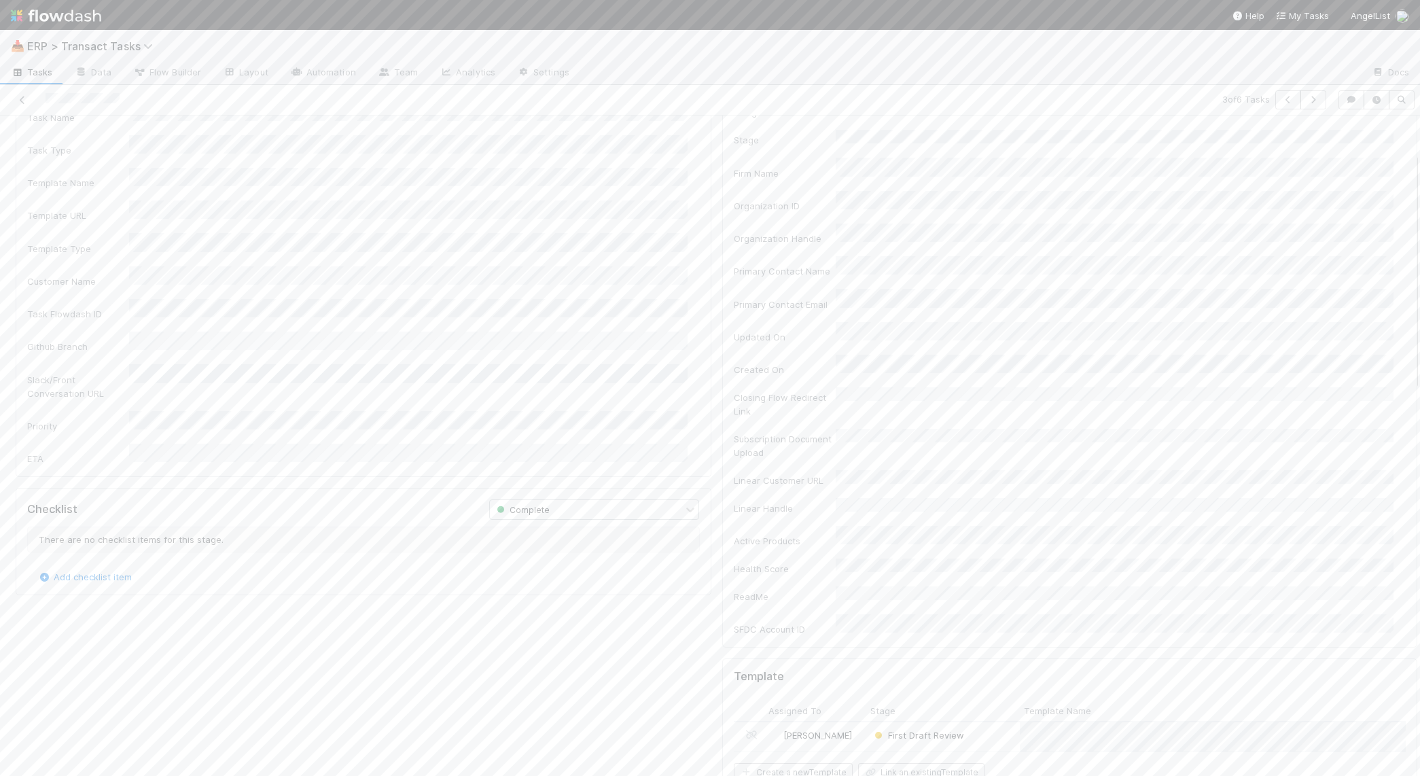
scroll to position [104, 0]
click at [993, 718] on div "First Draft Review" at bounding box center [944, 732] width 154 height 29
click at [43, 581] on input "checkbox" at bounding box center [45, 588] width 14 height 14
click at [39, 612] on input "checkbox" at bounding box center [45, 619] width 14 height 14
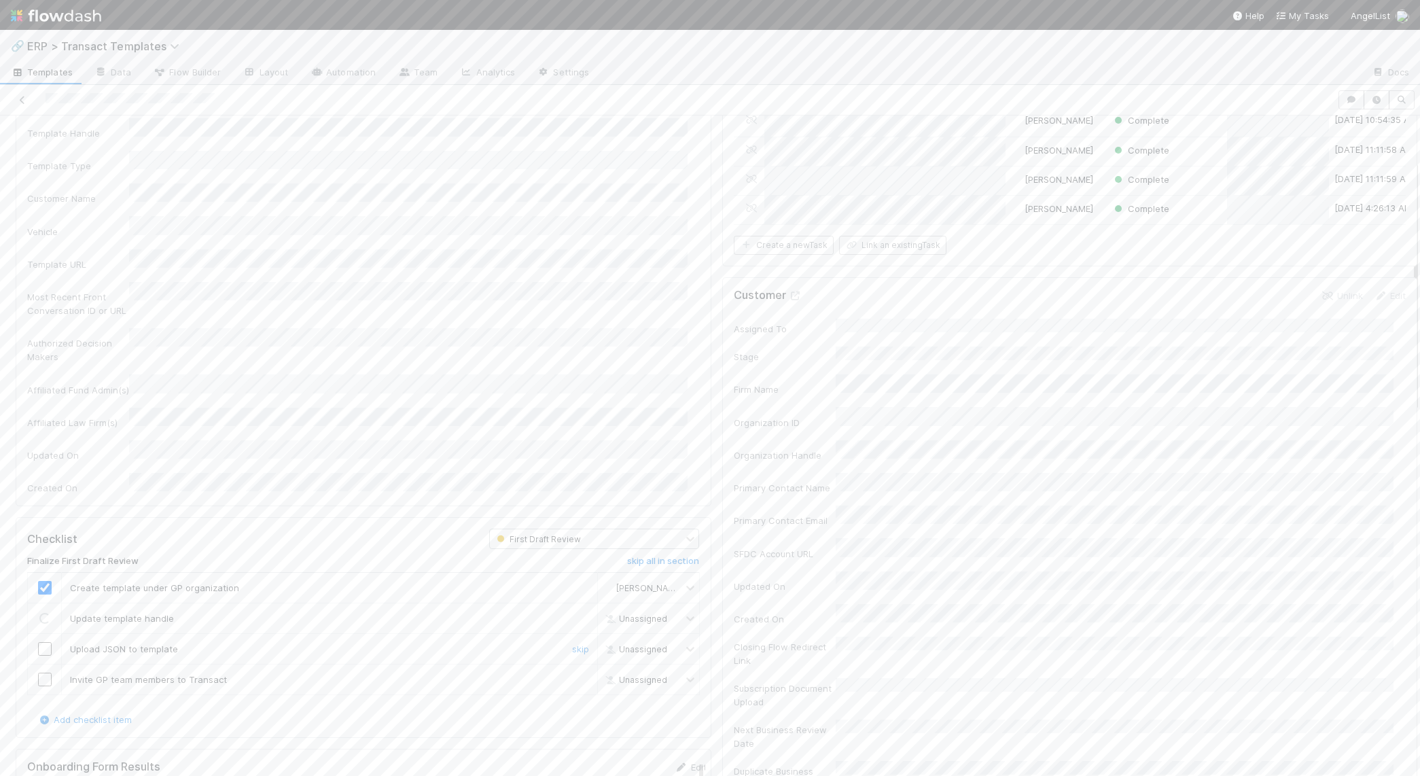
click at [37, 642] on div at bounding box center [44, 649] width 33 height 14
click at [45, 642] on input "checkbox" at bounding box center [45, 649] width 14 height 14
click at [43, 673] on input "checkbox" at bounding box center [45, 680] width 14 height 14
click at [1375, 130] on button "Publish First Draft Review" at bounding box center [1354, 137] width 126 height 23
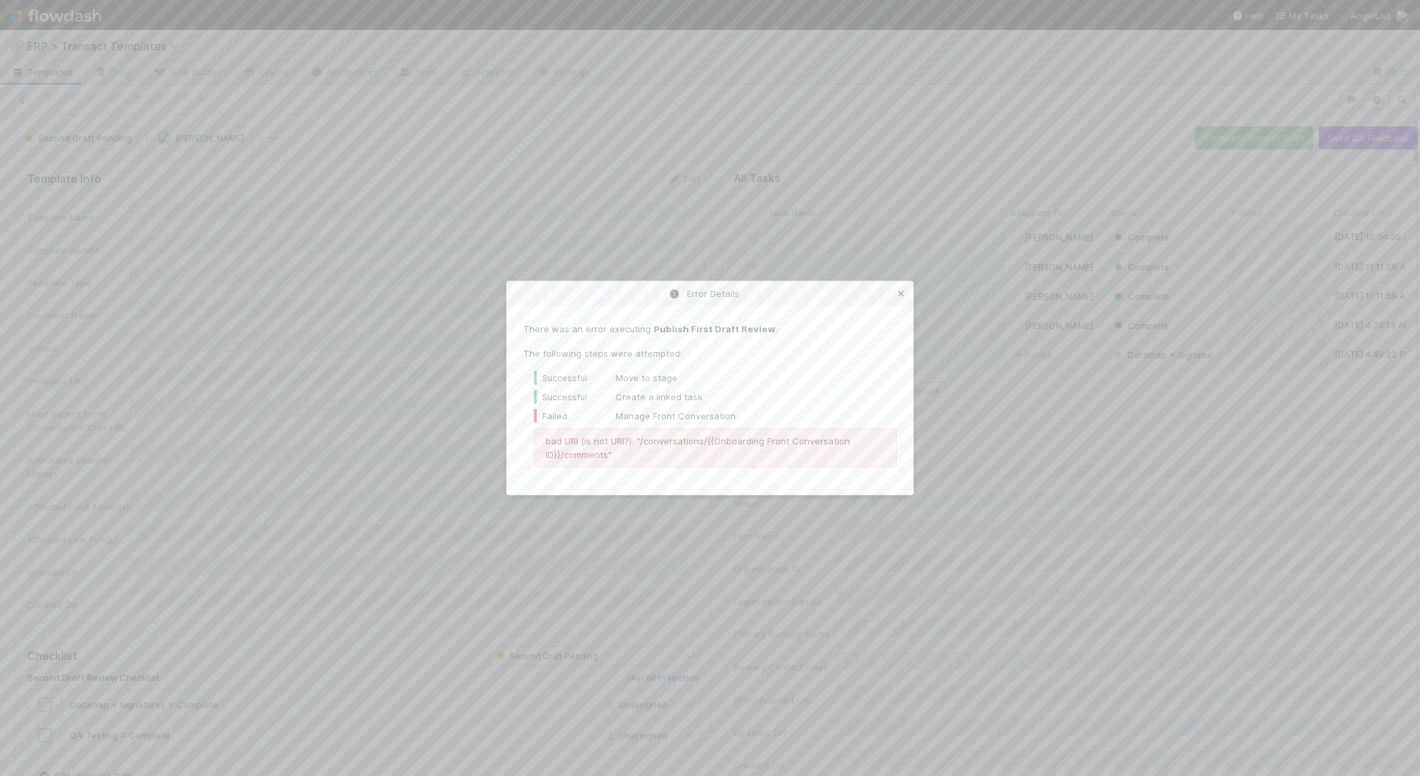
click at [905, 291] on icon at bounding box center [901, 294] width 14 height 9
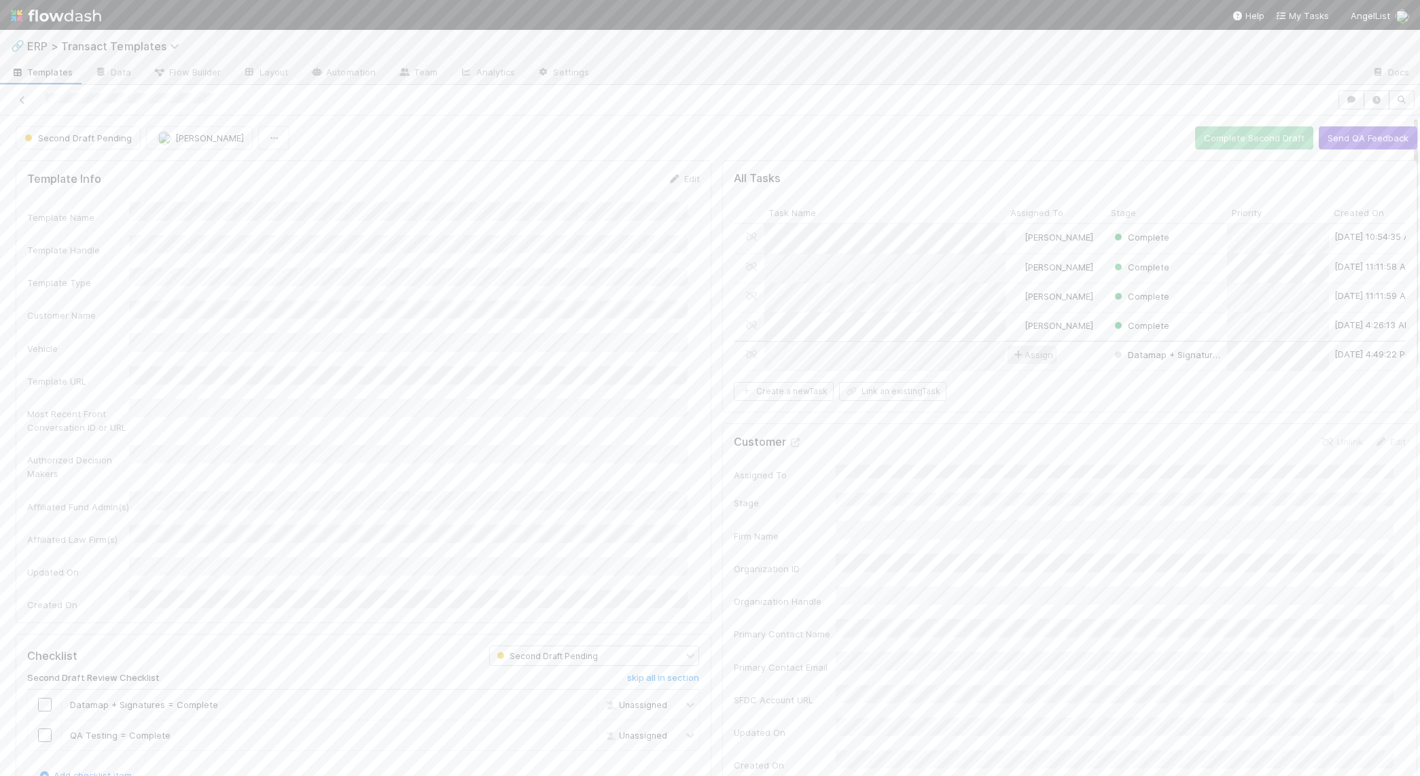
click at [1041, 348] on span "Assign" at bounding box center [1032, 355] width 42 height 14
click at [1070, 472] on div "[PERSON_NAME]" at bounding box center [1090, 479] width 192 height 24
click at [1240, 405] on div "2" at bounding box center [1311, 405] width 192 height 24
click at [85, 49] on span "ERP > Transact Templates" at bounding box center [106, 46] width 159 height 14
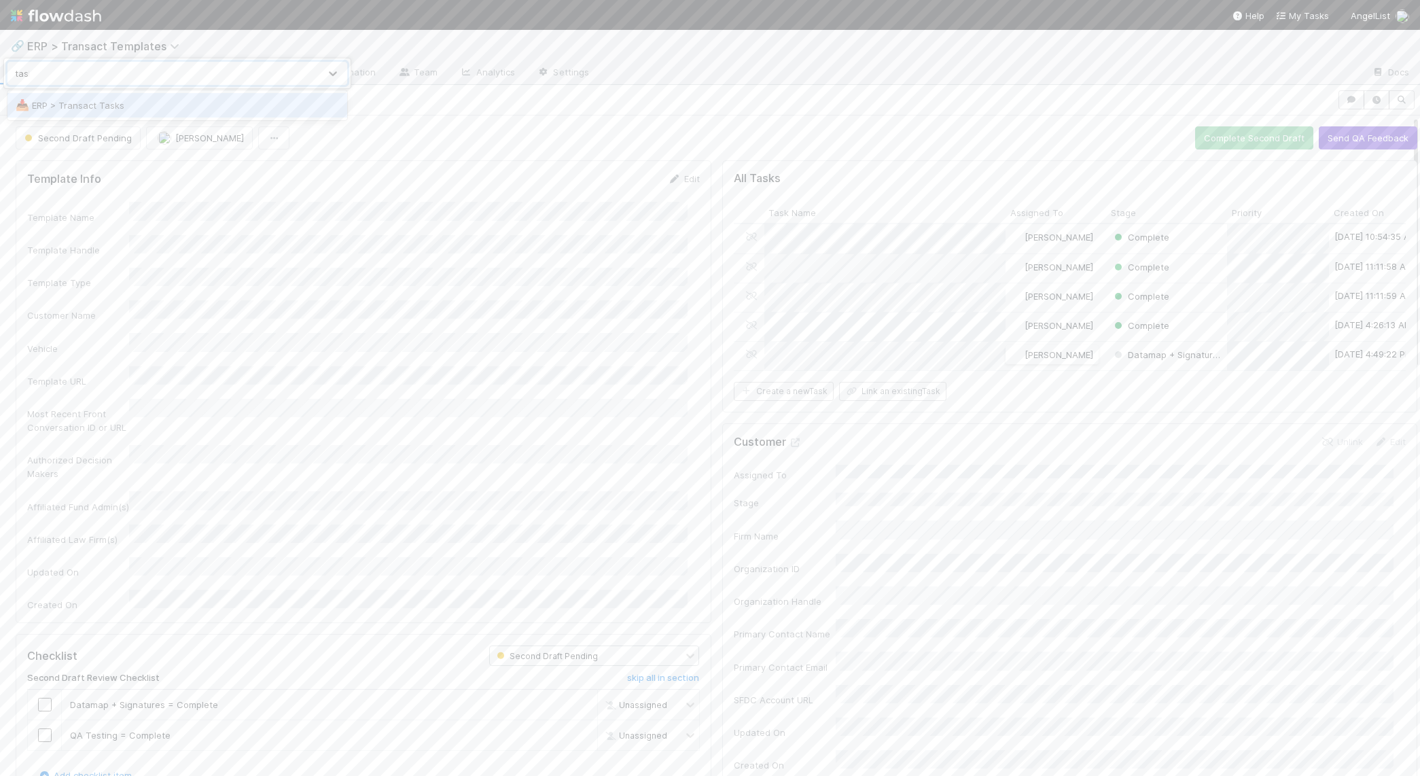
type input "tasks"
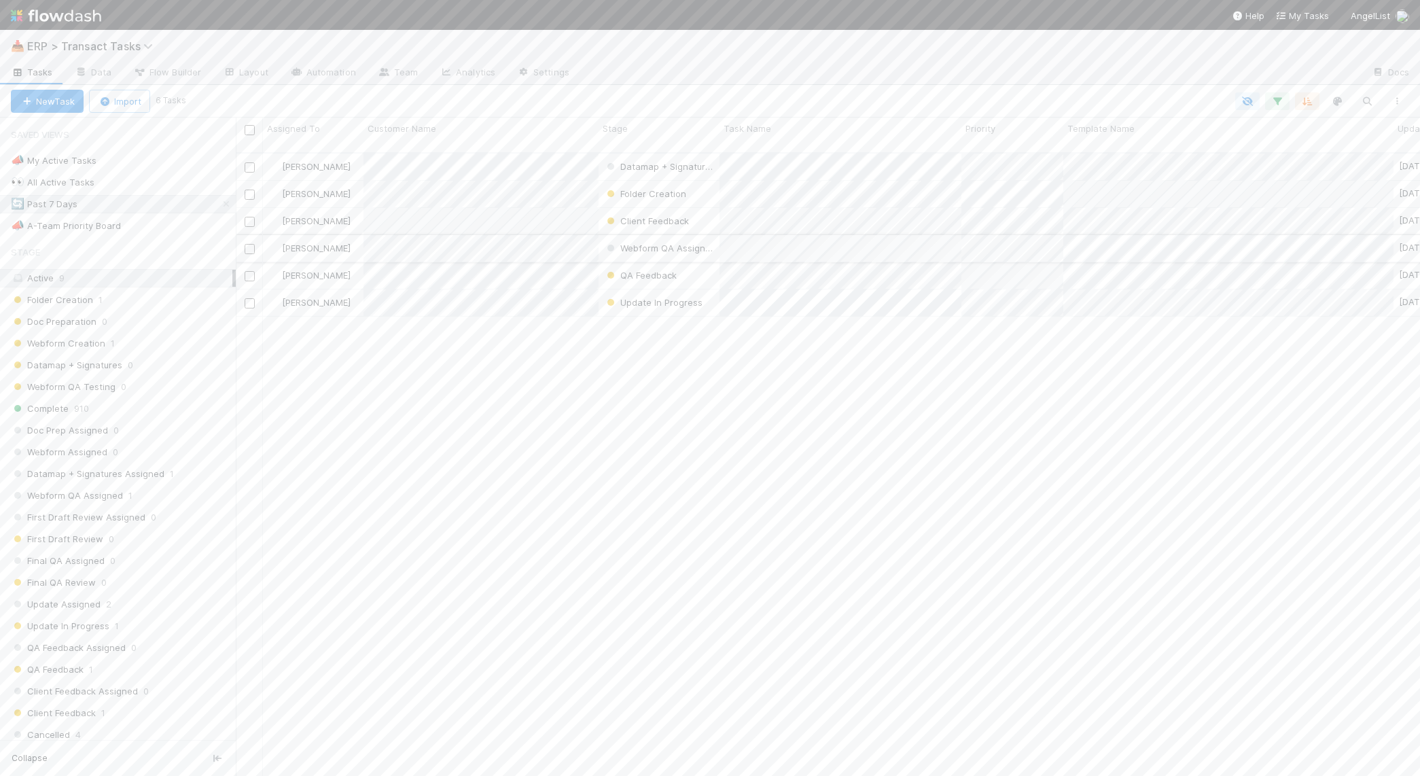
scroll to position [622, 1172]
click at [48, 448] on input "checkbox" at bounding box center [45, 455] width 14 height 14
click at [46, 478] on input "checkbox" at bounding box center [45, 485] width 14 height 14
click at [44, 509] on input "checkbox" at bounding box center [45, 516] width 14 height 14
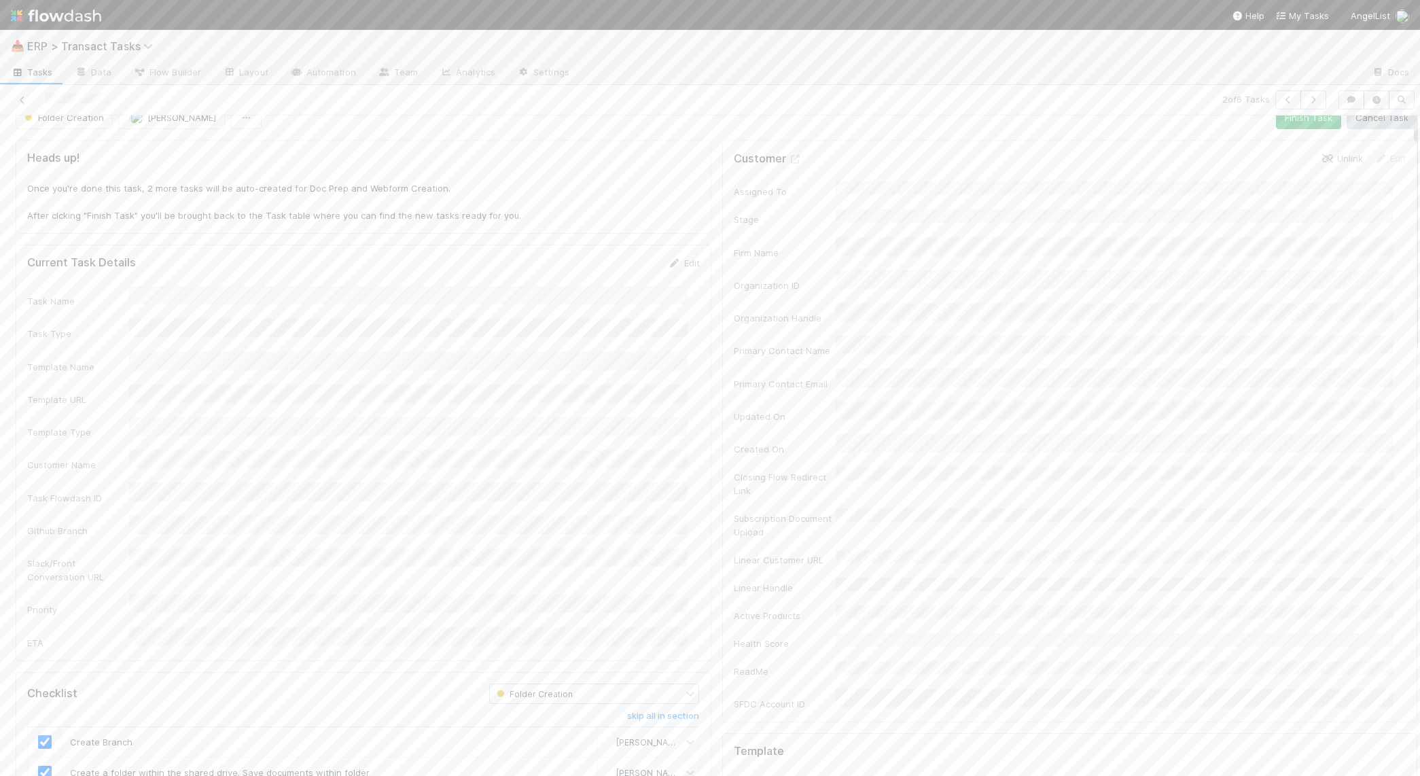
scroll to position [0, 0]
click at [1302, 137] on button "Finish Task" at bounding box center [1308, 137] width 65 height 23
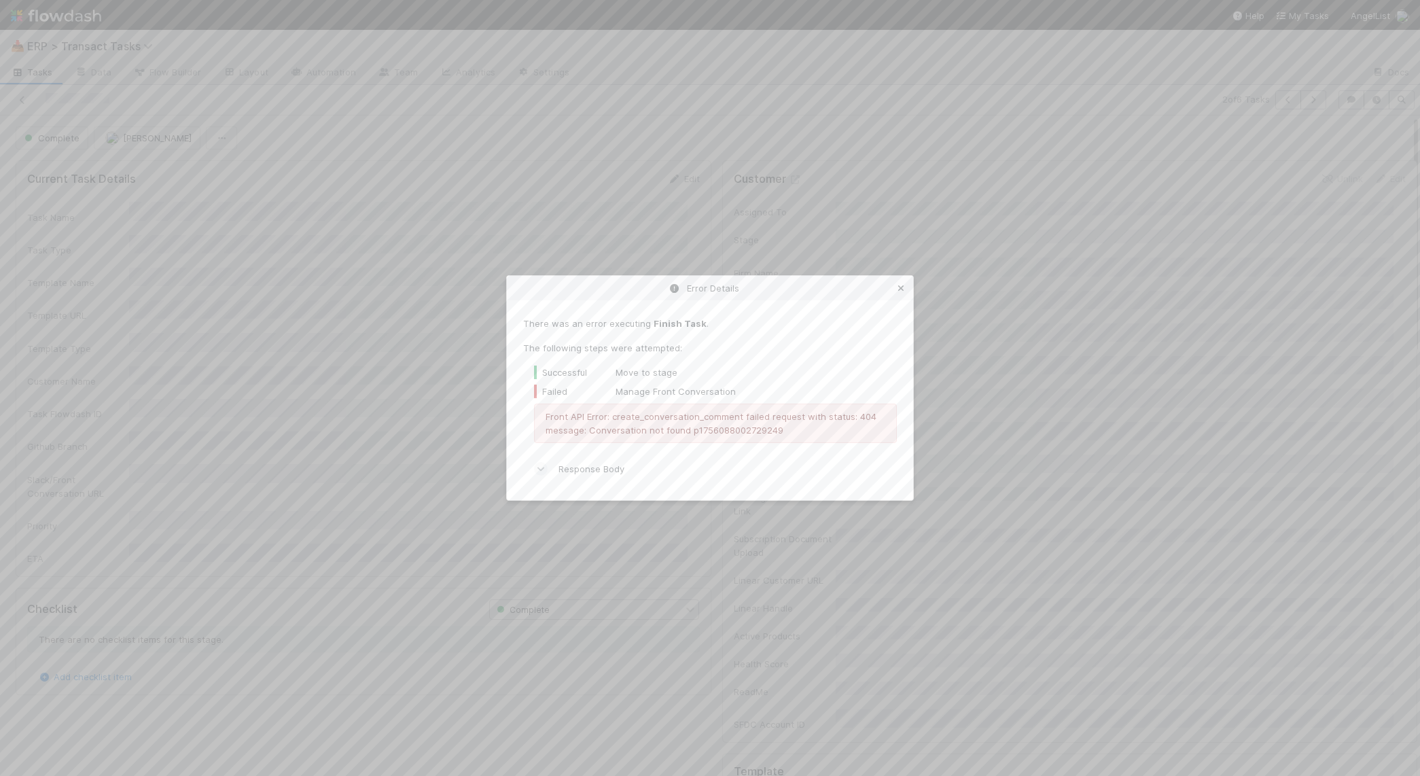
click at [902, 287] on icon at bounding box center [901, 288] width 14 height 9
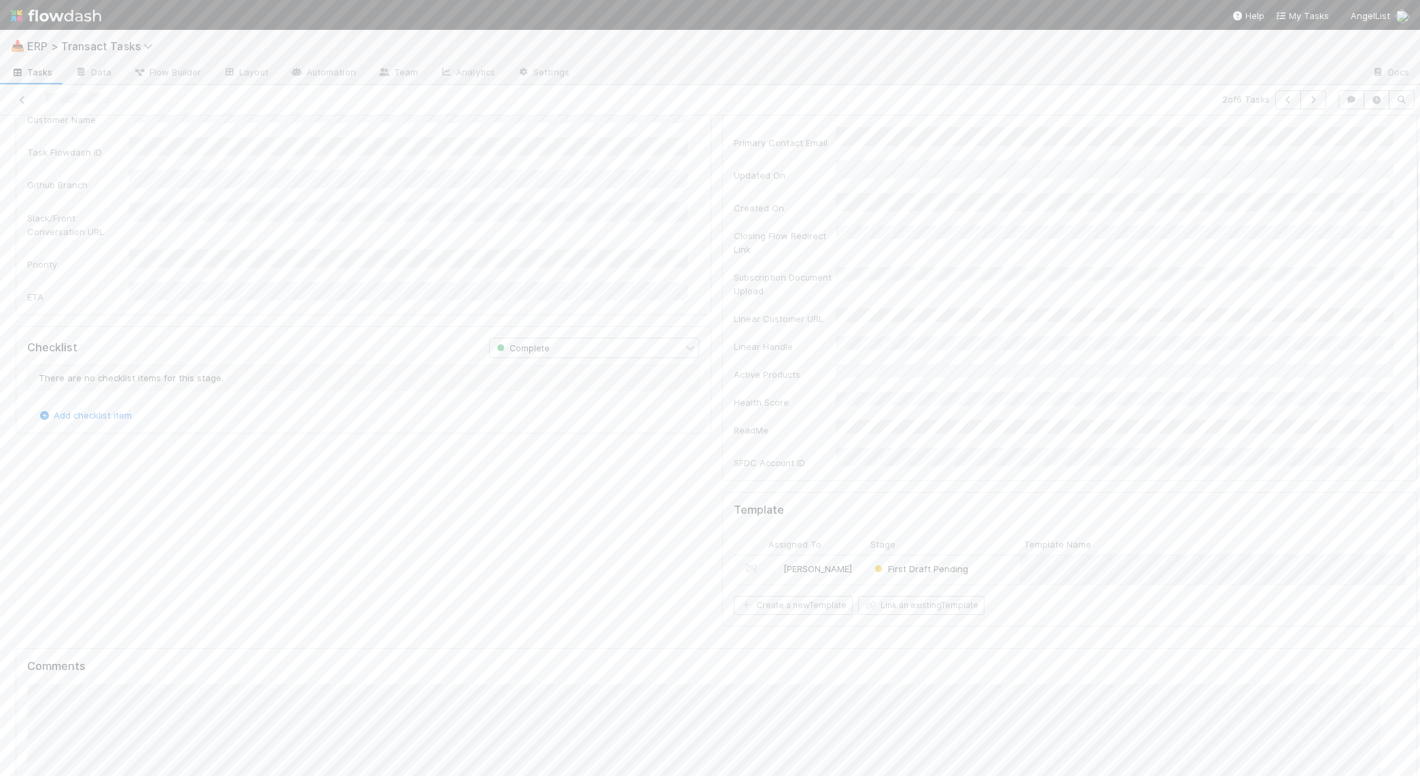
scroll to position [288, 0]
click at [982, 529] on div "First Draft Pending" at bounding box center [944, 543] width 154 height 29
click at [1030, 268] on span "Assign" at bounding box center [1032, 267] width 42 height 14
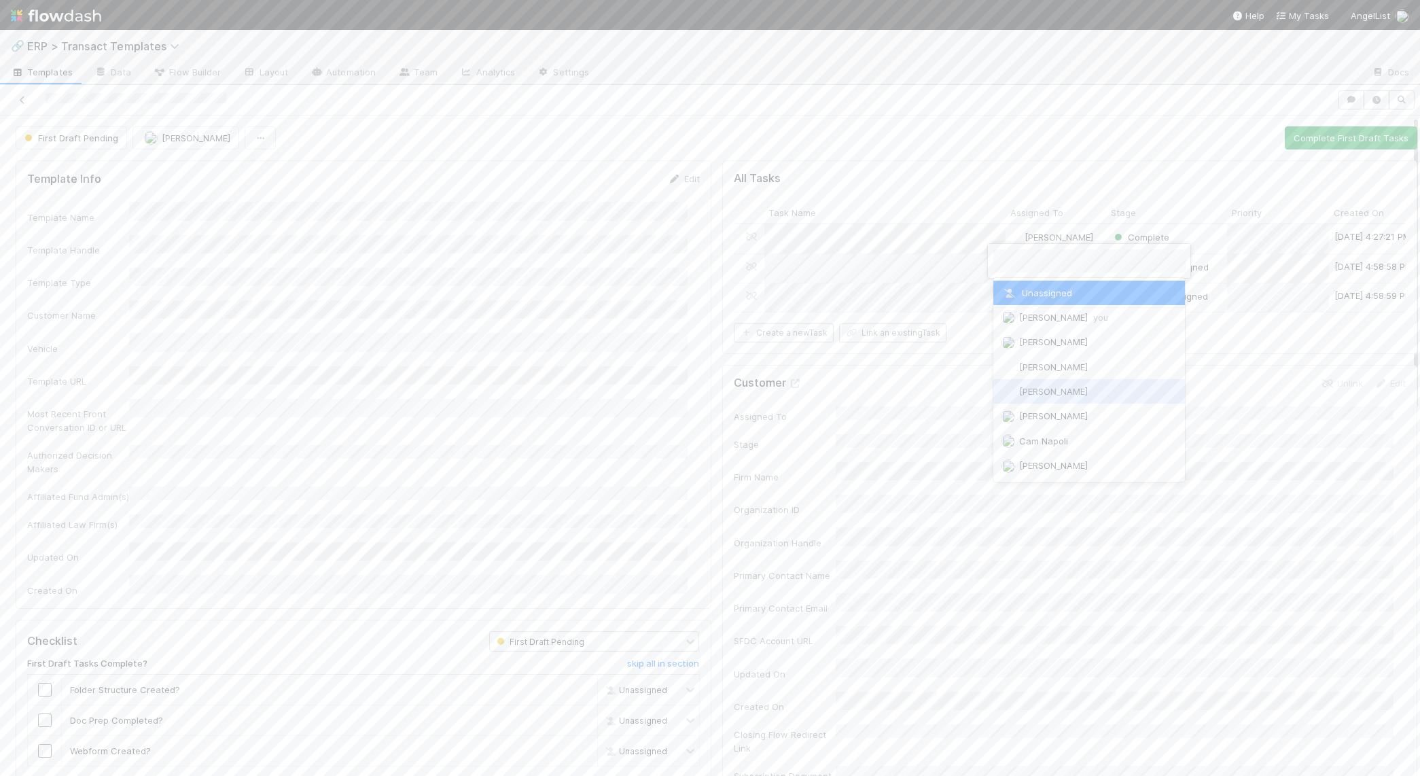
click at [1032, 391] on span "[PERSON_NAME]" at bounding box center [1053, 391] width 69 height 11
click at [1234, 296] on div "1" at bounding box center [1311, 293] width 192 height 24
click at [1041, 292] on span "Assign" at bounding box center [1032, 297] width 42 height 14
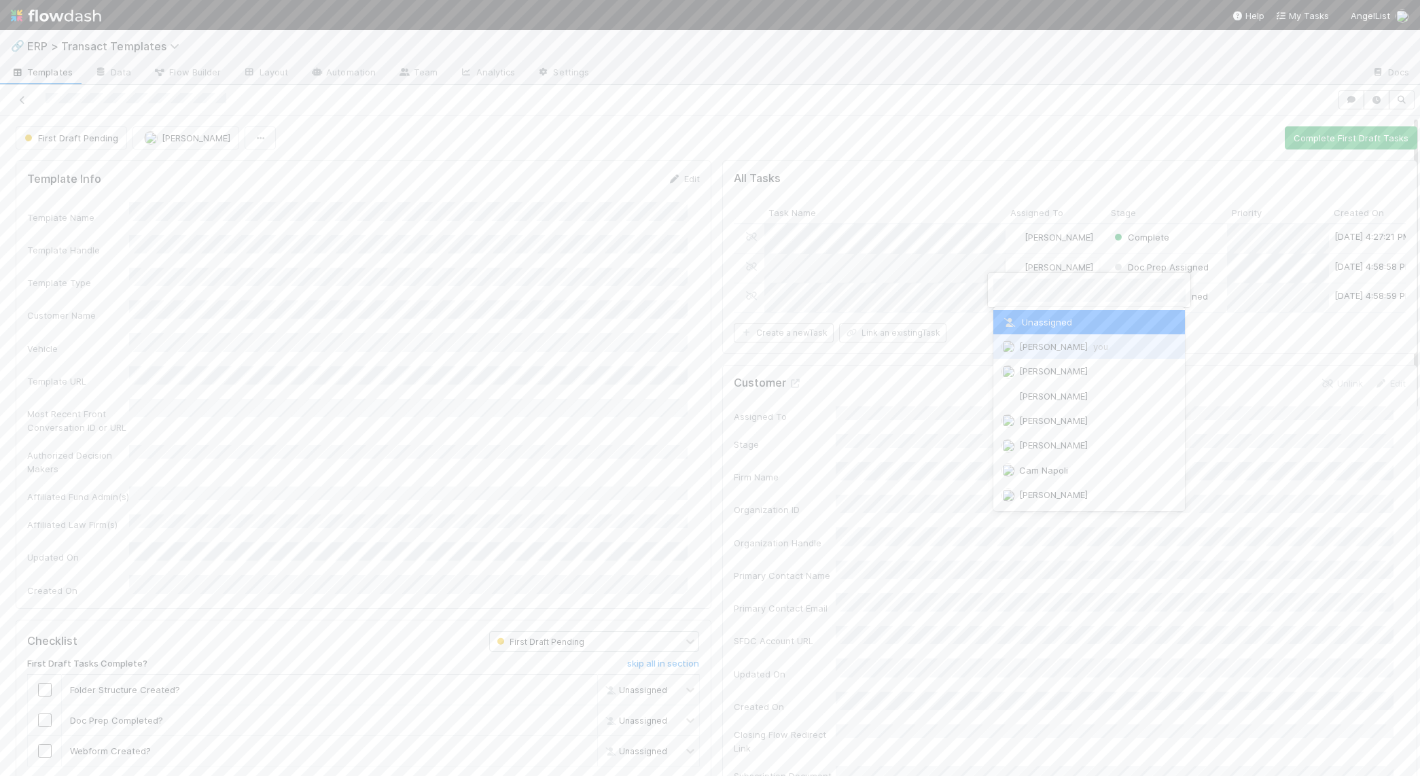
click at [1033, 349] on span "[PERSON_NAME] you" at bounding box center [1063, 346] width 89 height 11
click at [1228, 326] on div "1" at bounding box center [1311, 322] width 192 height 24
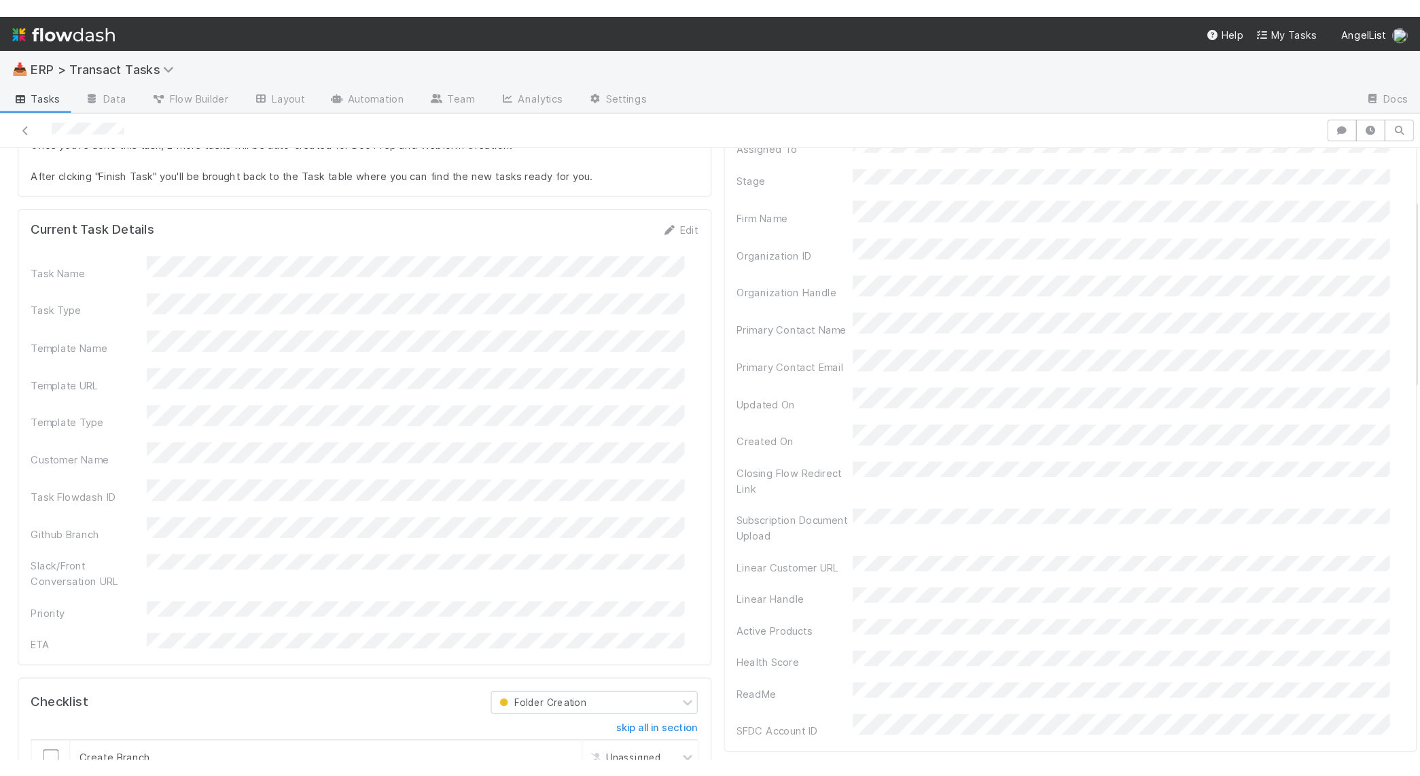
scroll to position [176, 0]
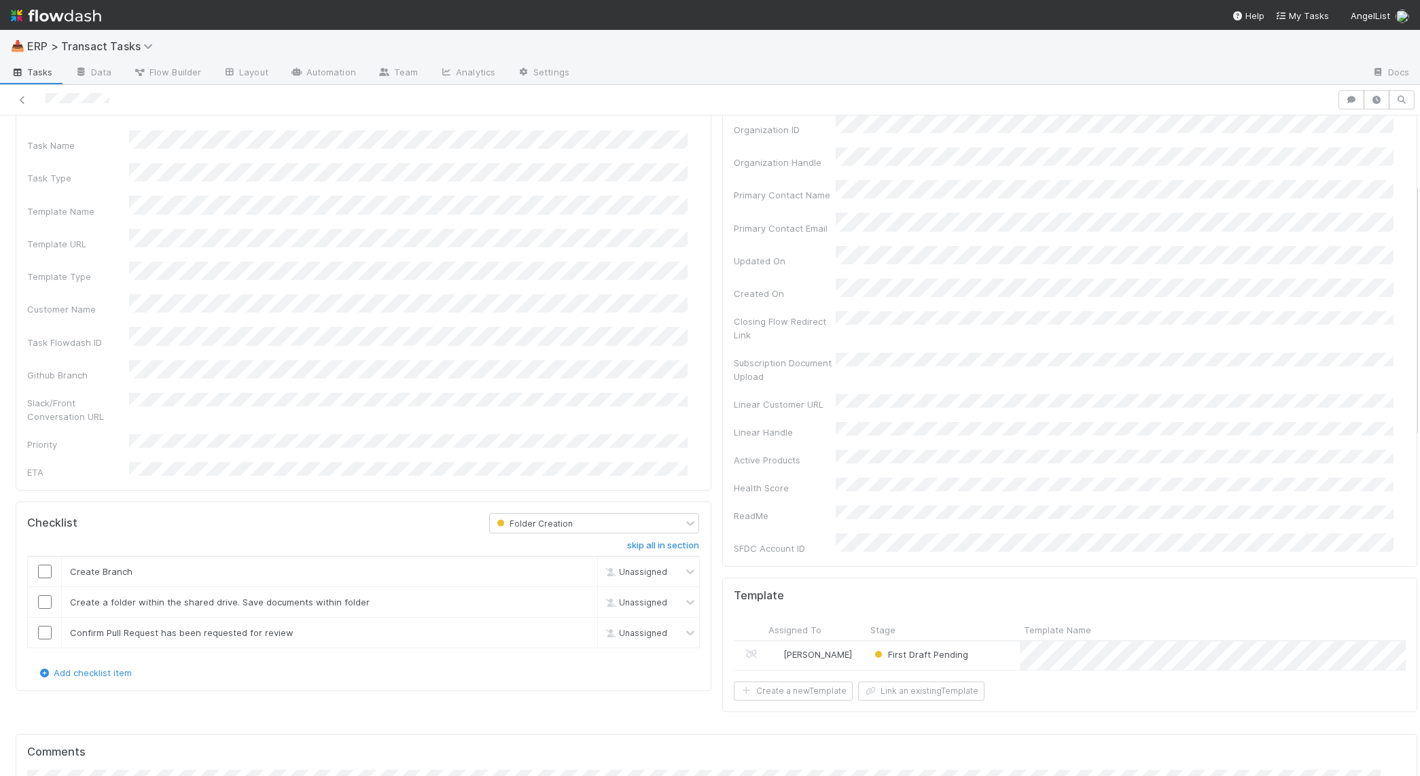
click at [159, 357] on div "Task Name Task Type Template Name Template URL Template Type Customer Name Task…" at bounding box center [363, 304] width 673 height 349
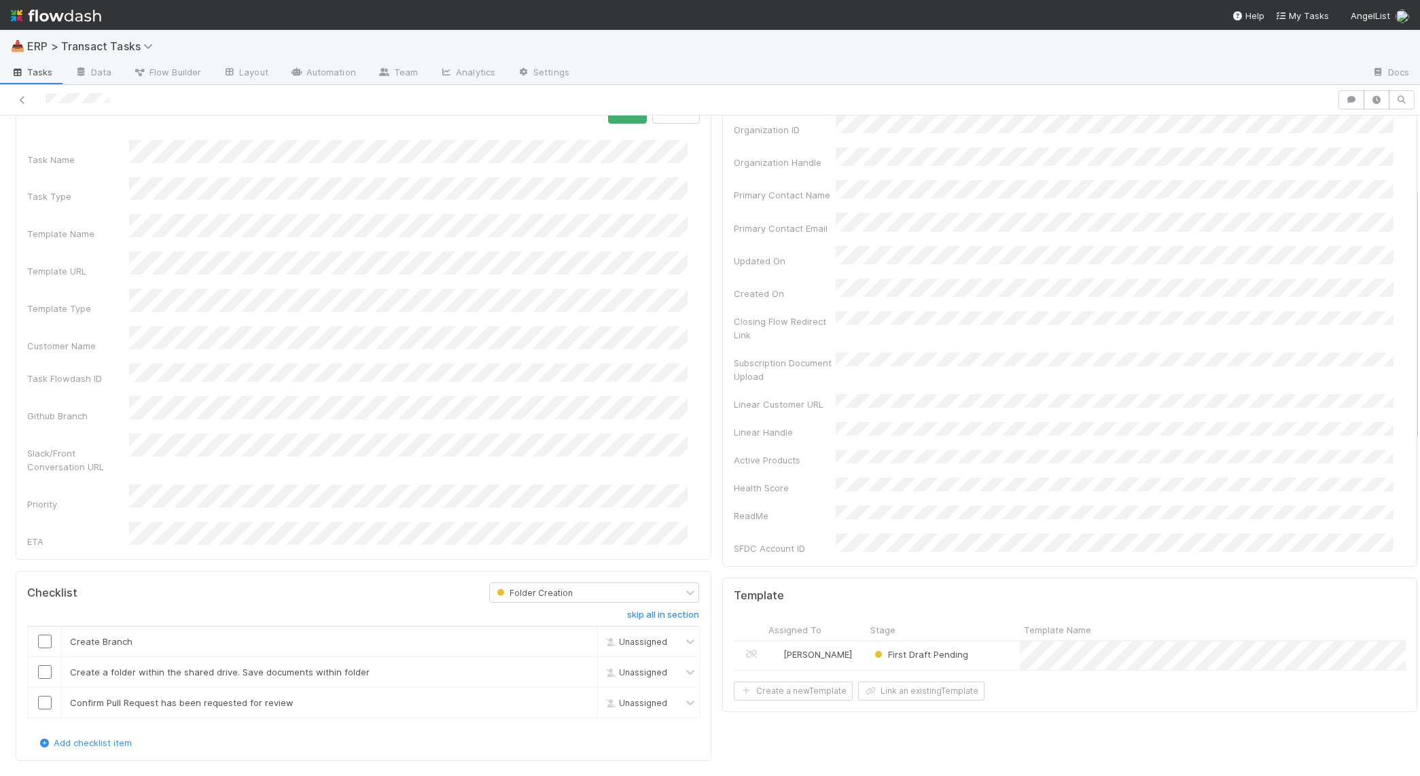
scroll to position [185, 0]
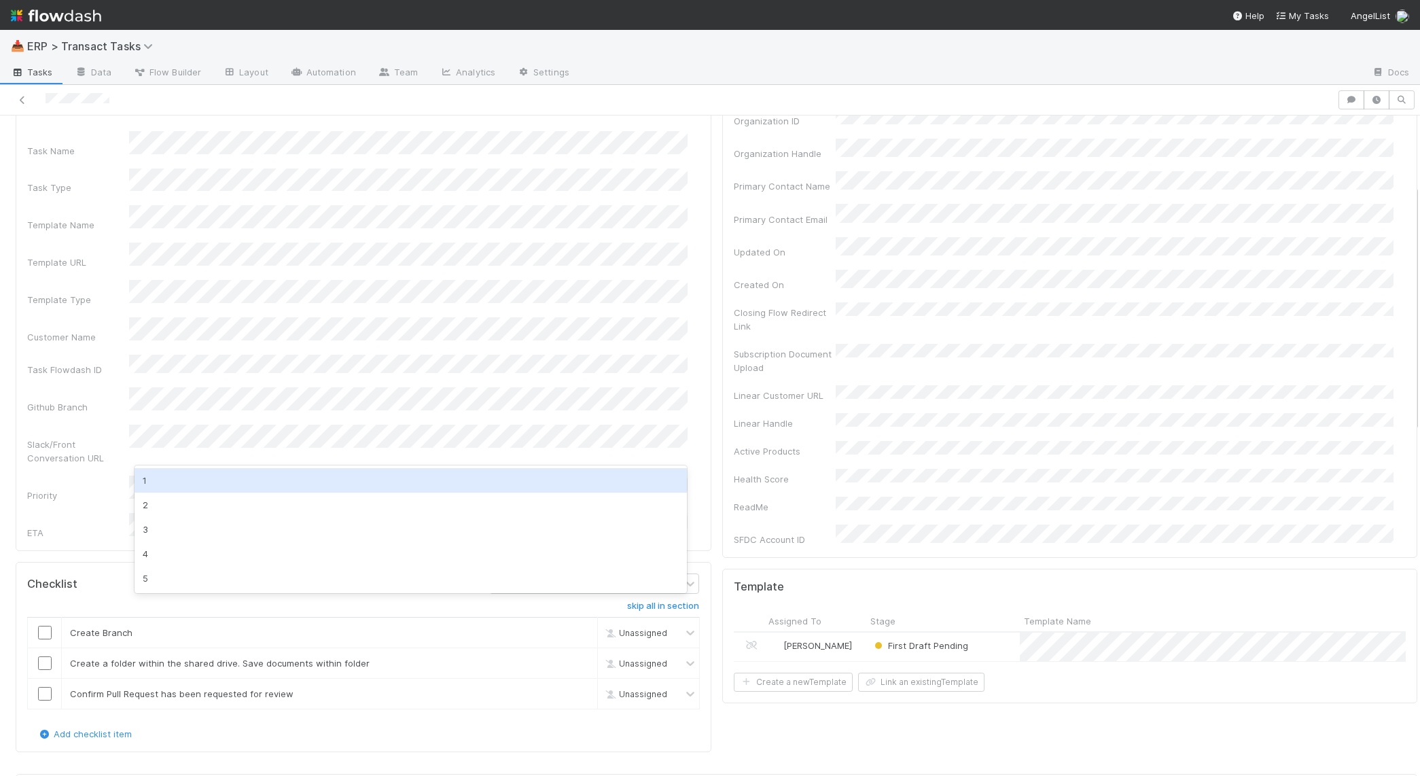
drag, startPoint x: 210, startPoint y: 473, endPoint x: 193, endPoint y: 478, distance: 17.6
click at [193, 478] on div "1" at bounding box center [411, 480] width 553 height 24
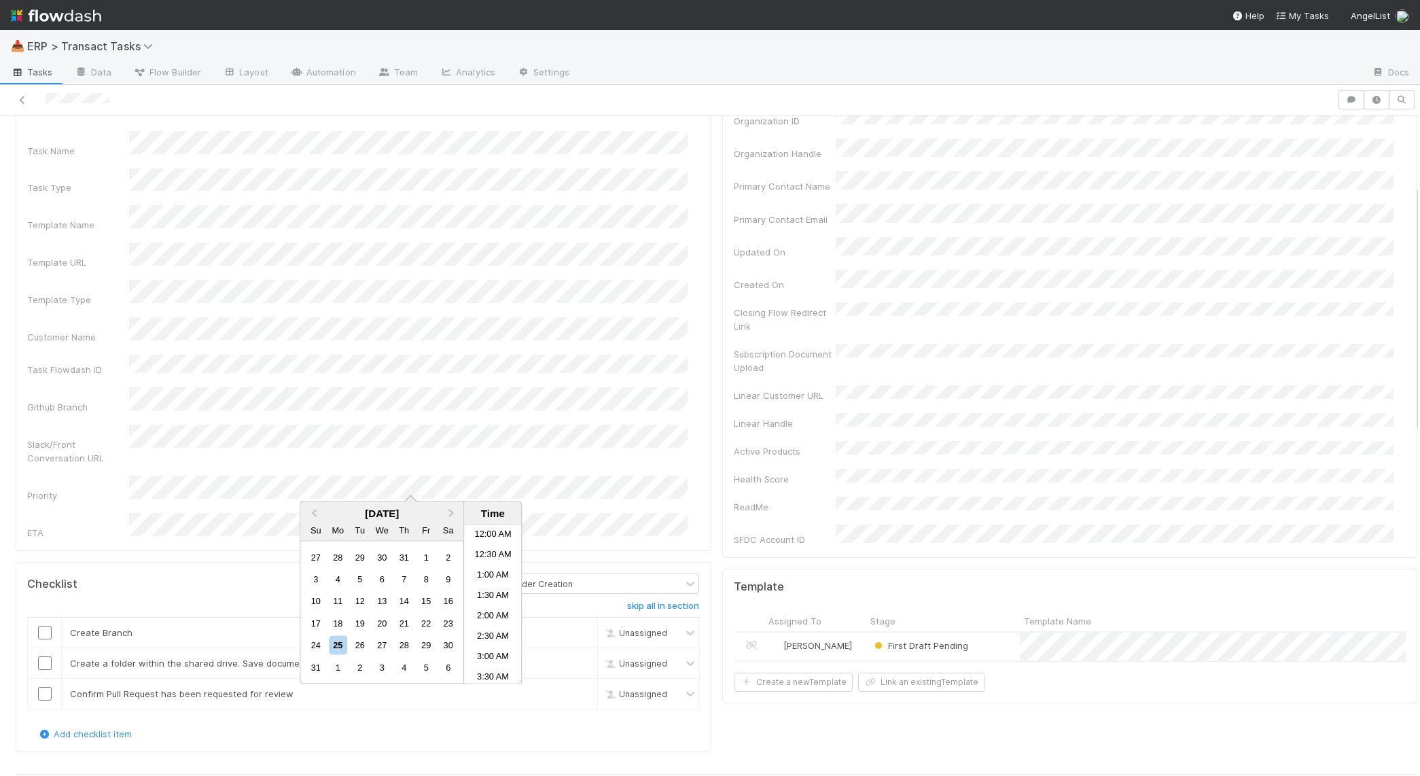
scroll to position [604, 0]
click at [496, 623] on li "5:00 PM" at bounding box center [493, 625] width 58 height 20
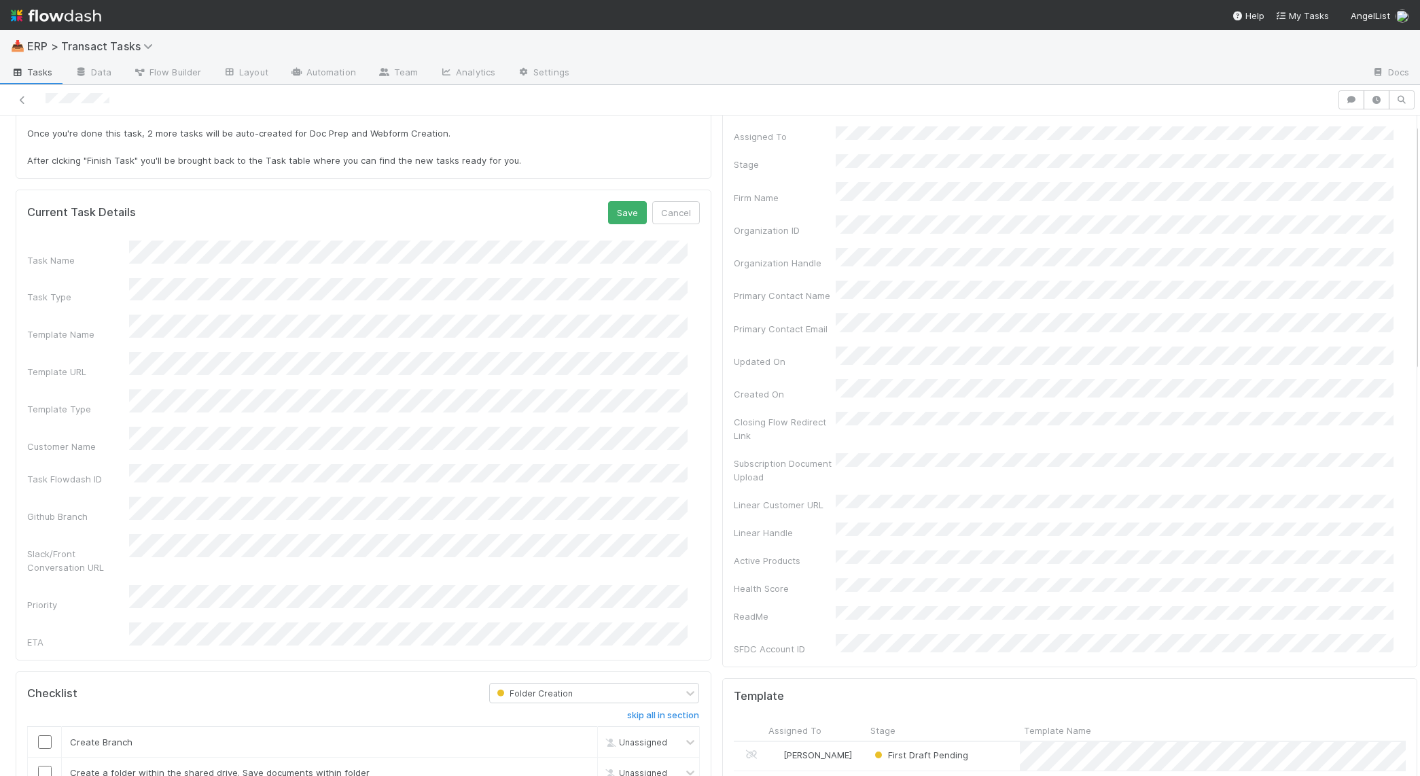
scroll to position [0, 0]
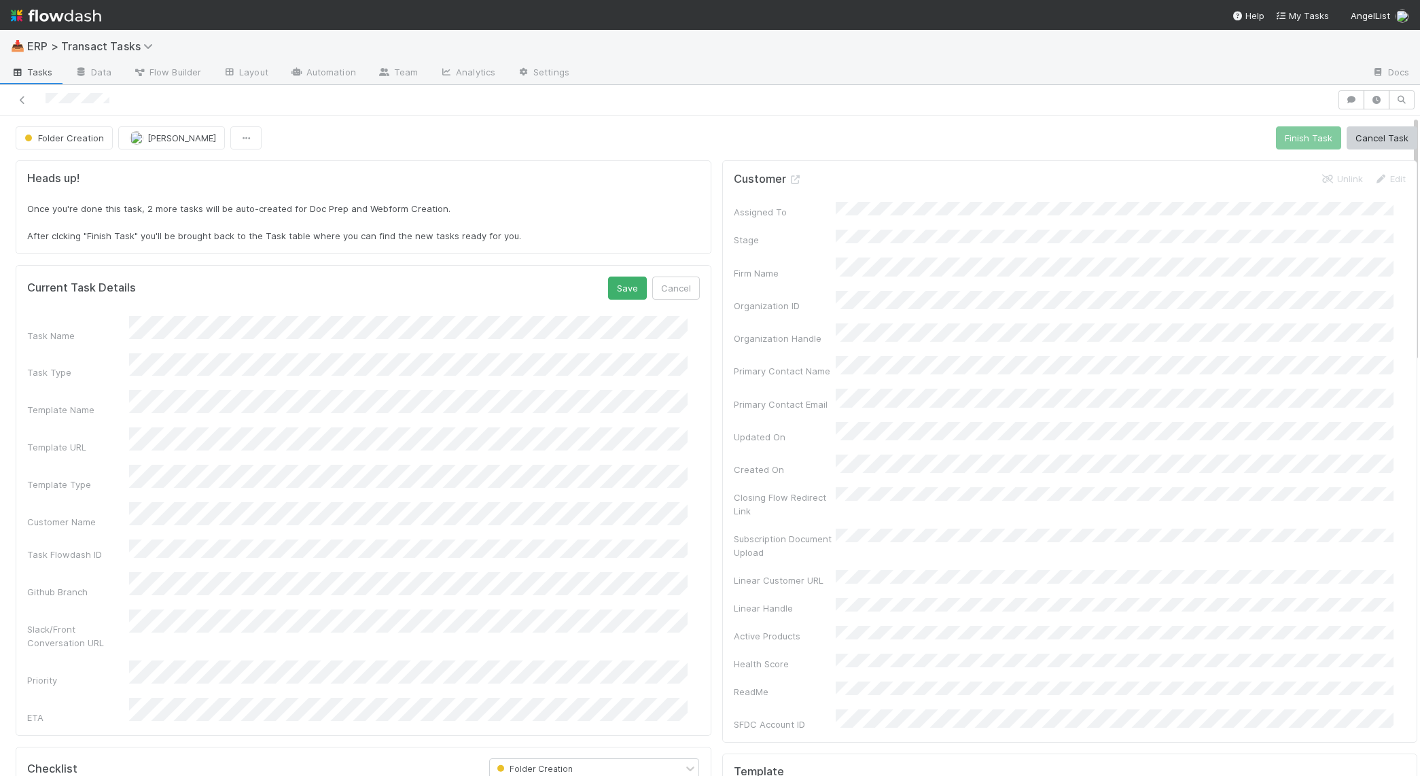
click at [80, 543] on div "Task Name Task Type Template Name Template URL Template Type Customer Name Task…" at bounding box center [363, 520] width 673 height 408
click at [608, 277] on button "Save" at bounding box center [627, 288] width 39 height 23
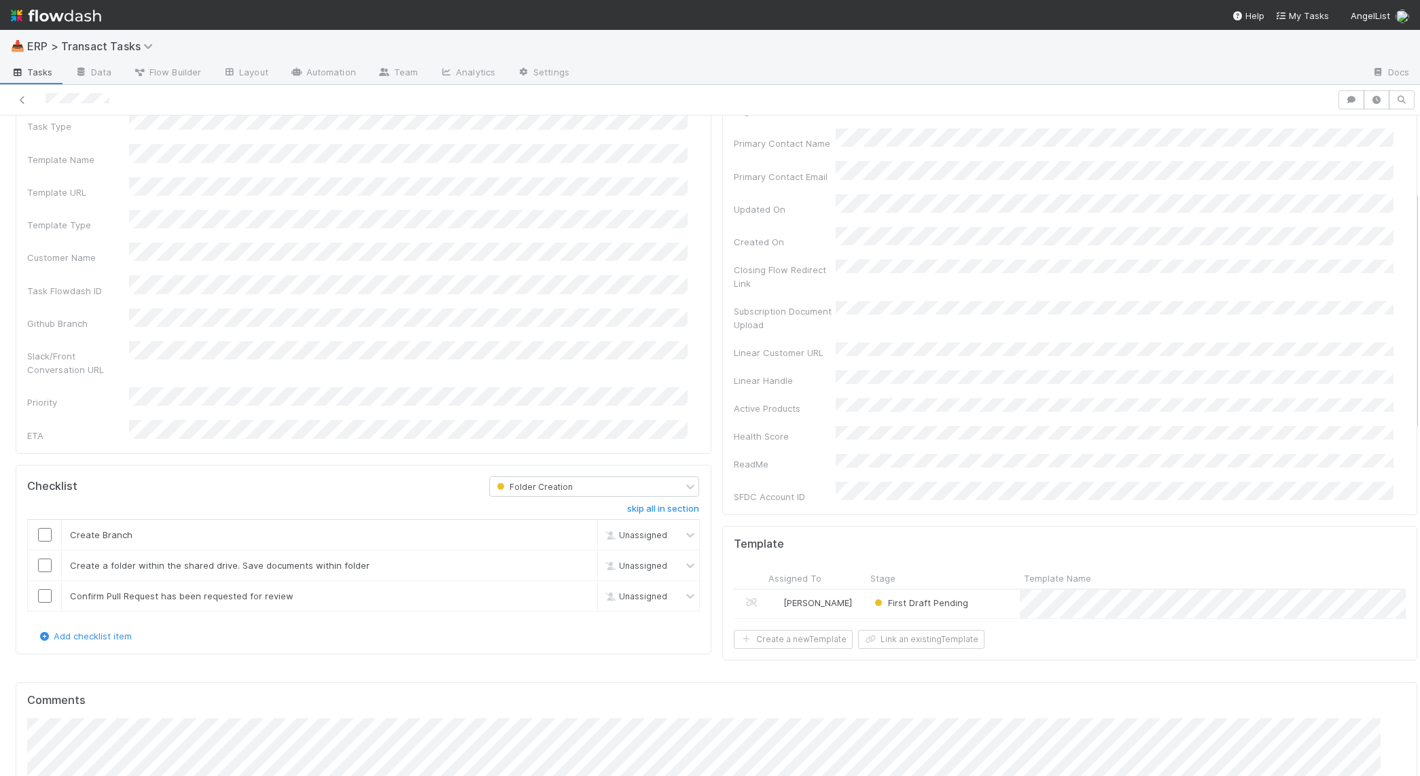
scroll to position [231, 0]
